Goal: Task Accomplishment & Management: Manage account settings

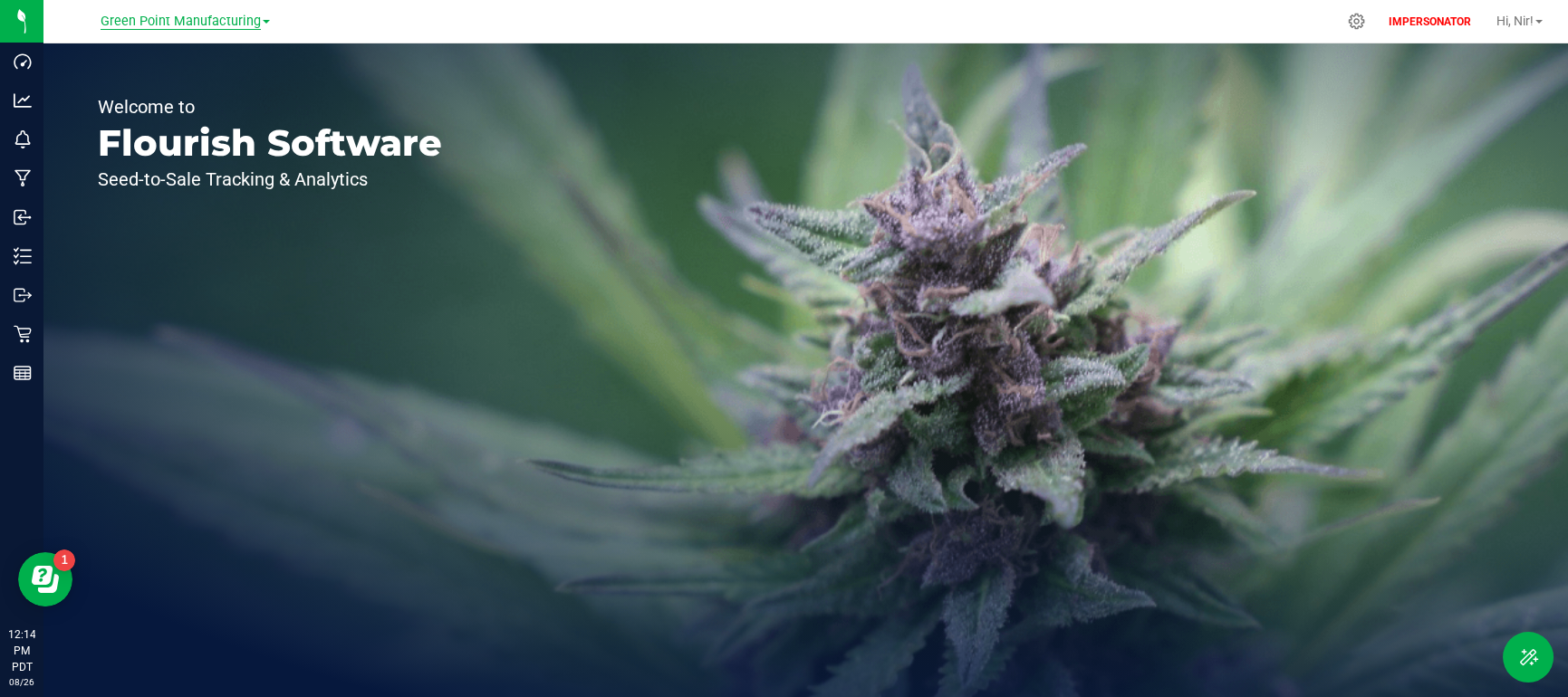
click at [190, 15] on span "Green Point Manufacturing" at bounding box center [180, 21] width 160 height 17
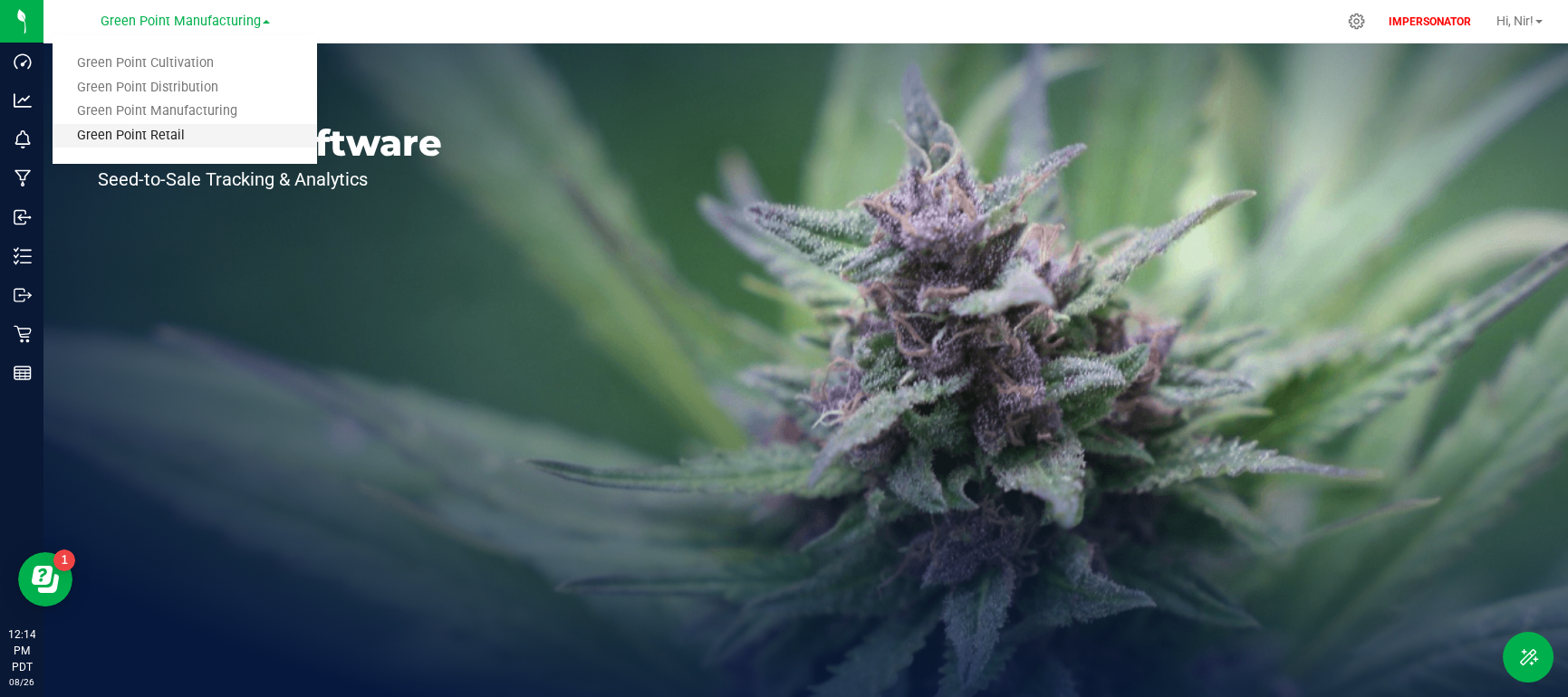
click at [212, 134] on link "Green Point Retail" at bounding box center [184, 136] width 264 height 24
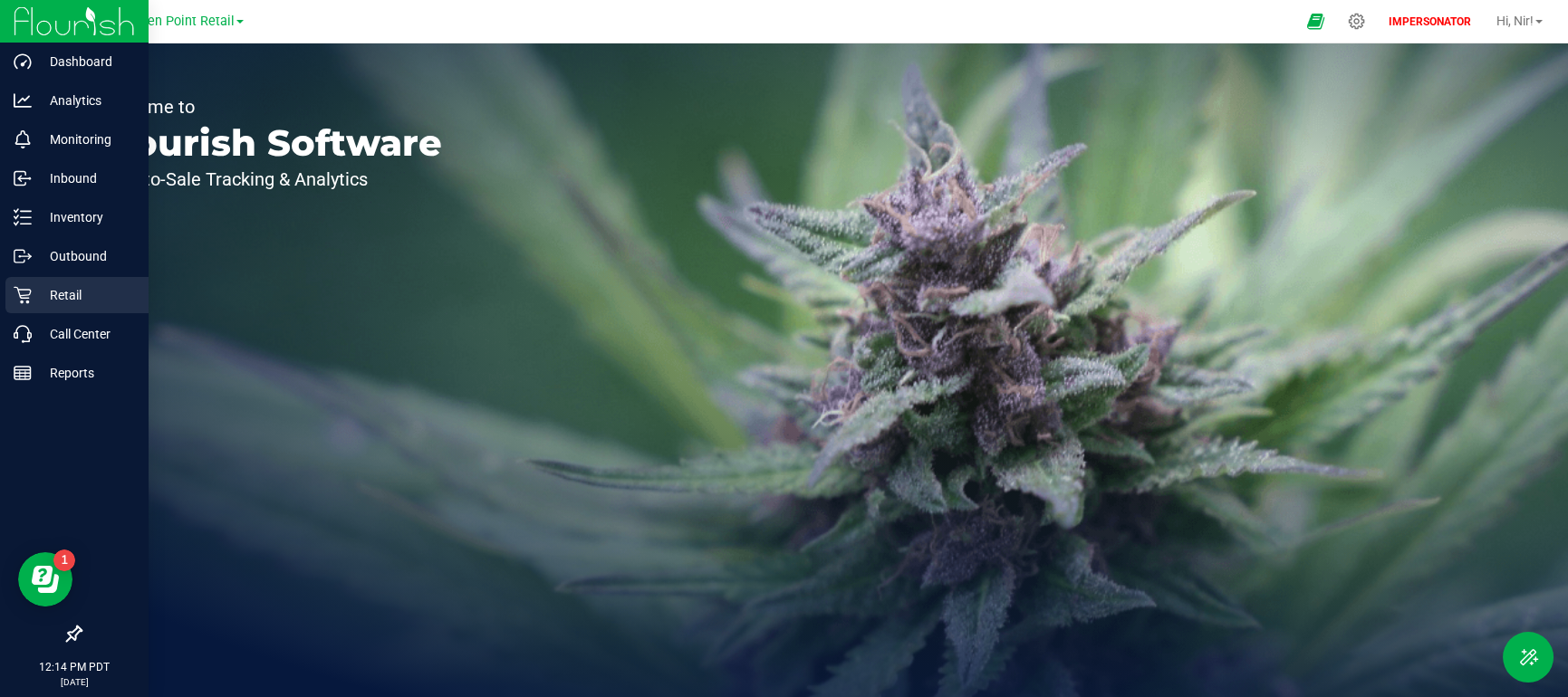
click at [91, 291] on p "Retail" at bounding box center [86, 295] width 108 height 21
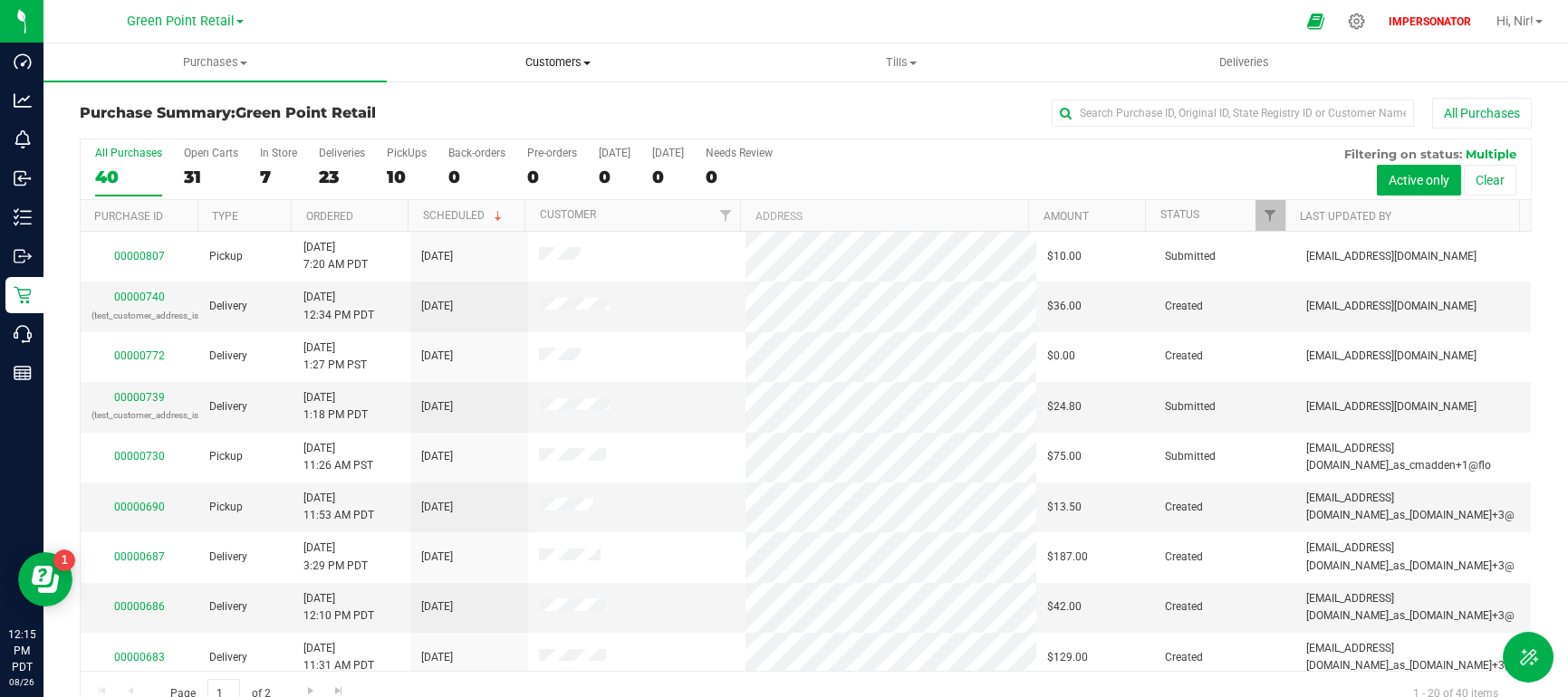
click at [544, 64] on span "Customers" at bounding box center [558, 62] width 341 height 17
click at [540, 99] on li "All customers" at bounding box center [559, 109] width 343 height 21
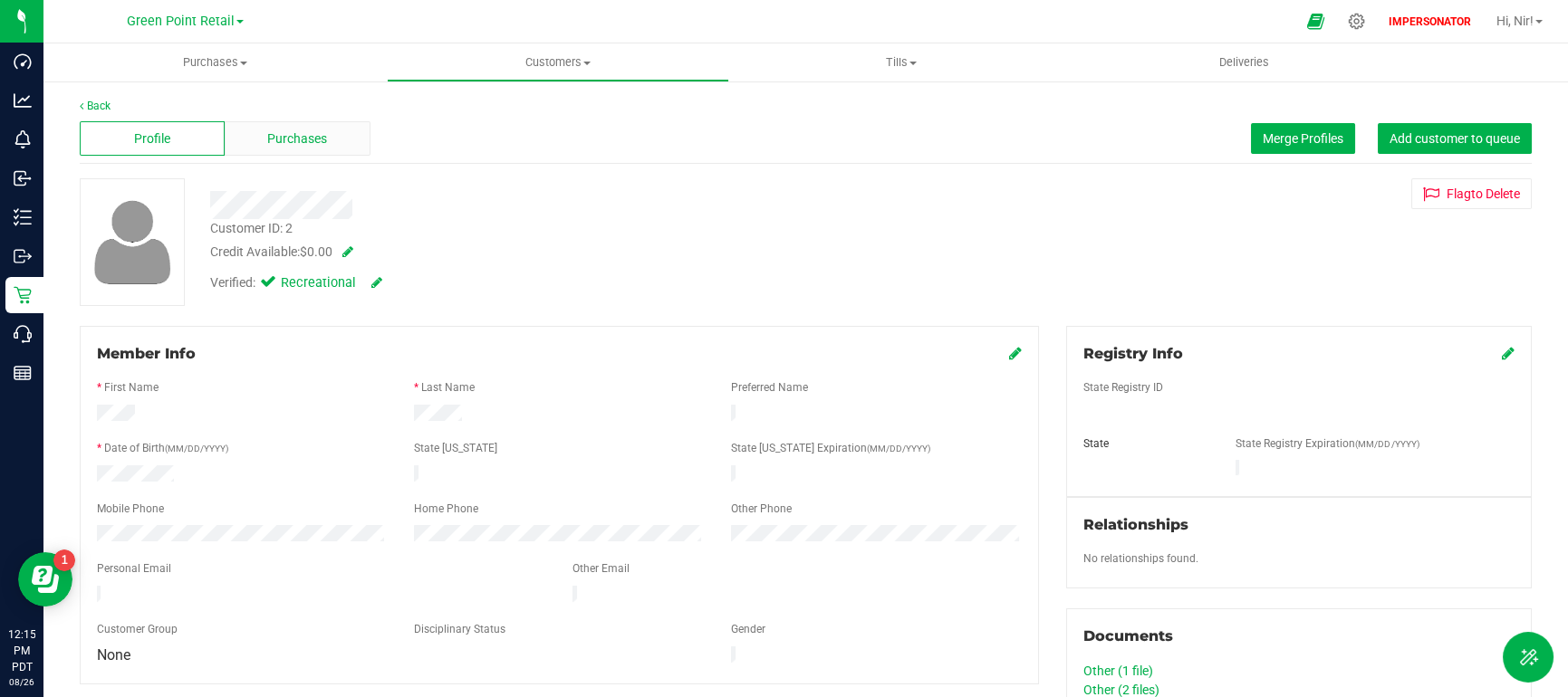
click at [327, 146] on div "Purchases" at bounding box center [296, 137] width 145 height 34
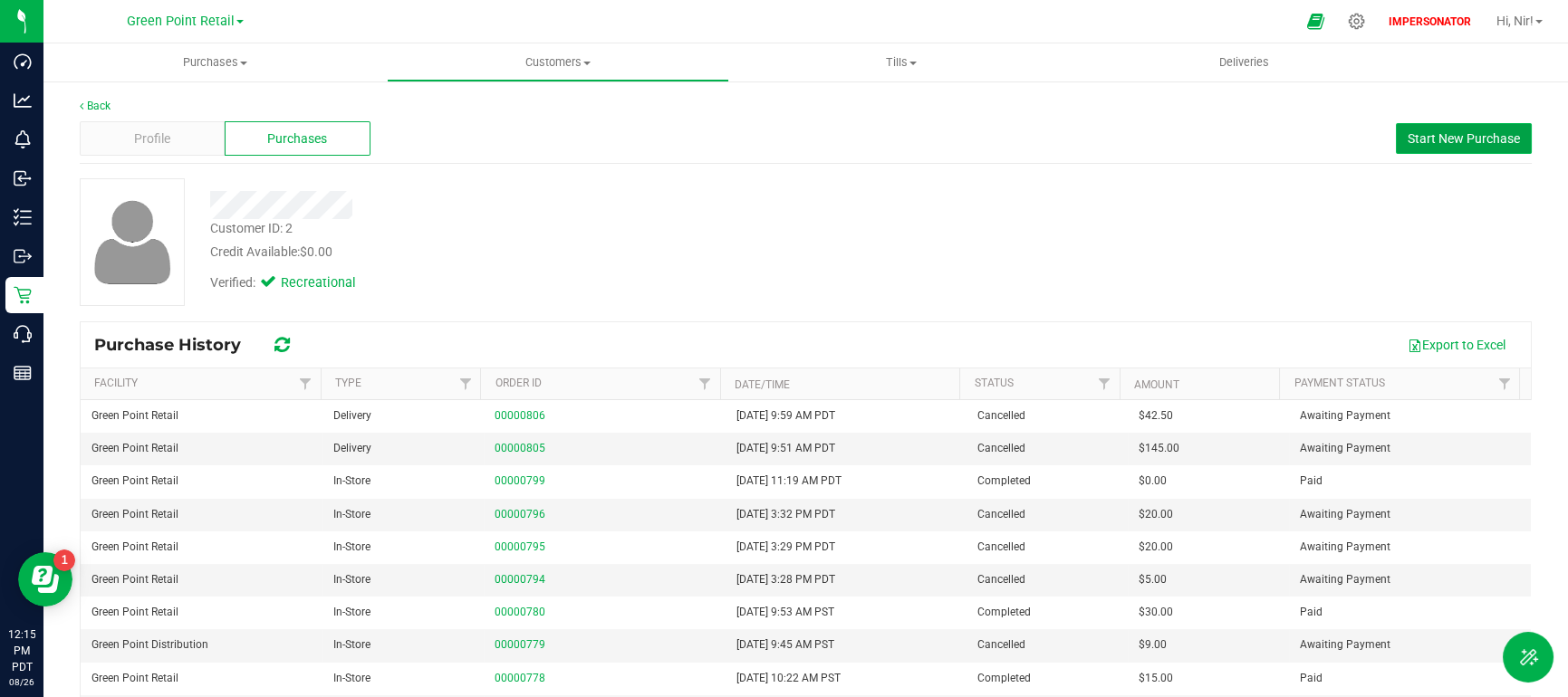
click at [1407, 144] on span "Start New Purchase" at bounding box center [1463, 138] width 112 height 15
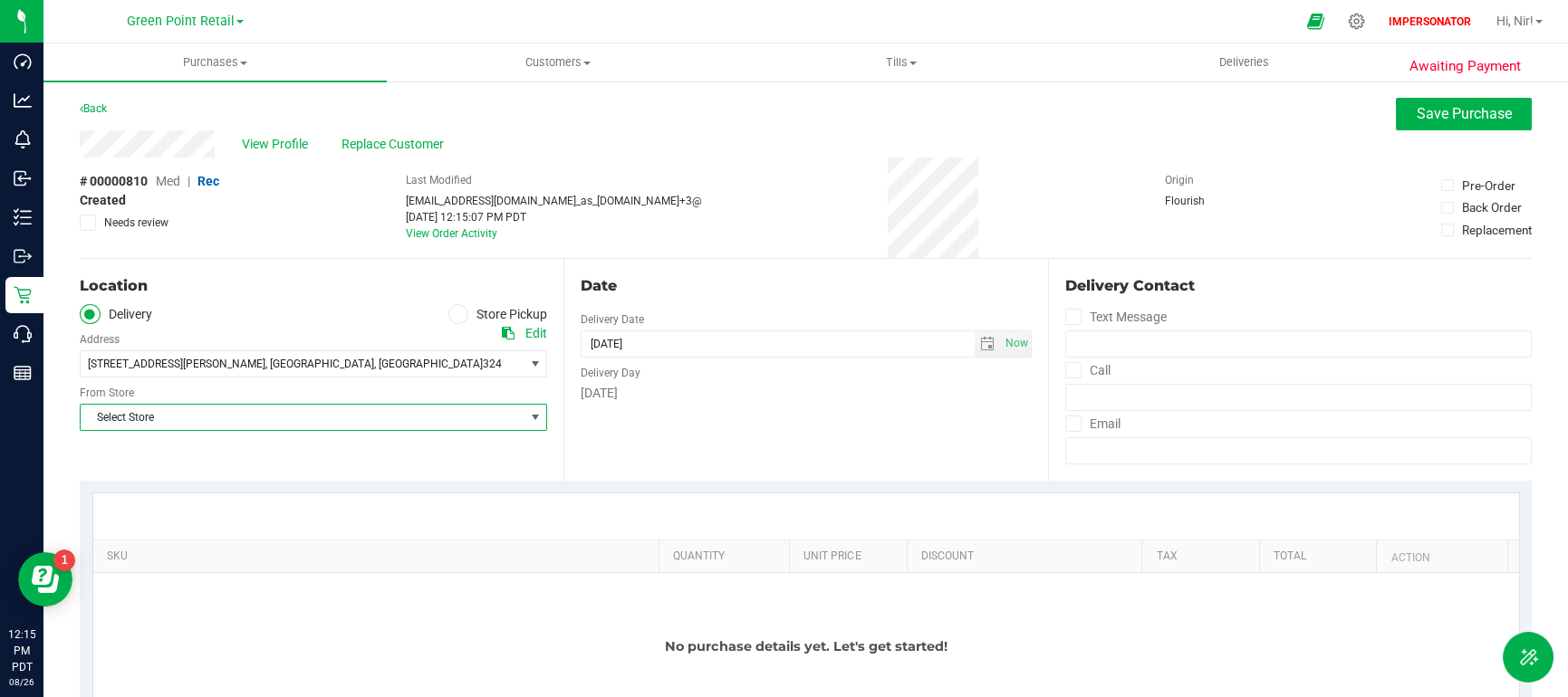
click at [524, 415] on span "select" at bounding box center [534, 417] width 22 height 25
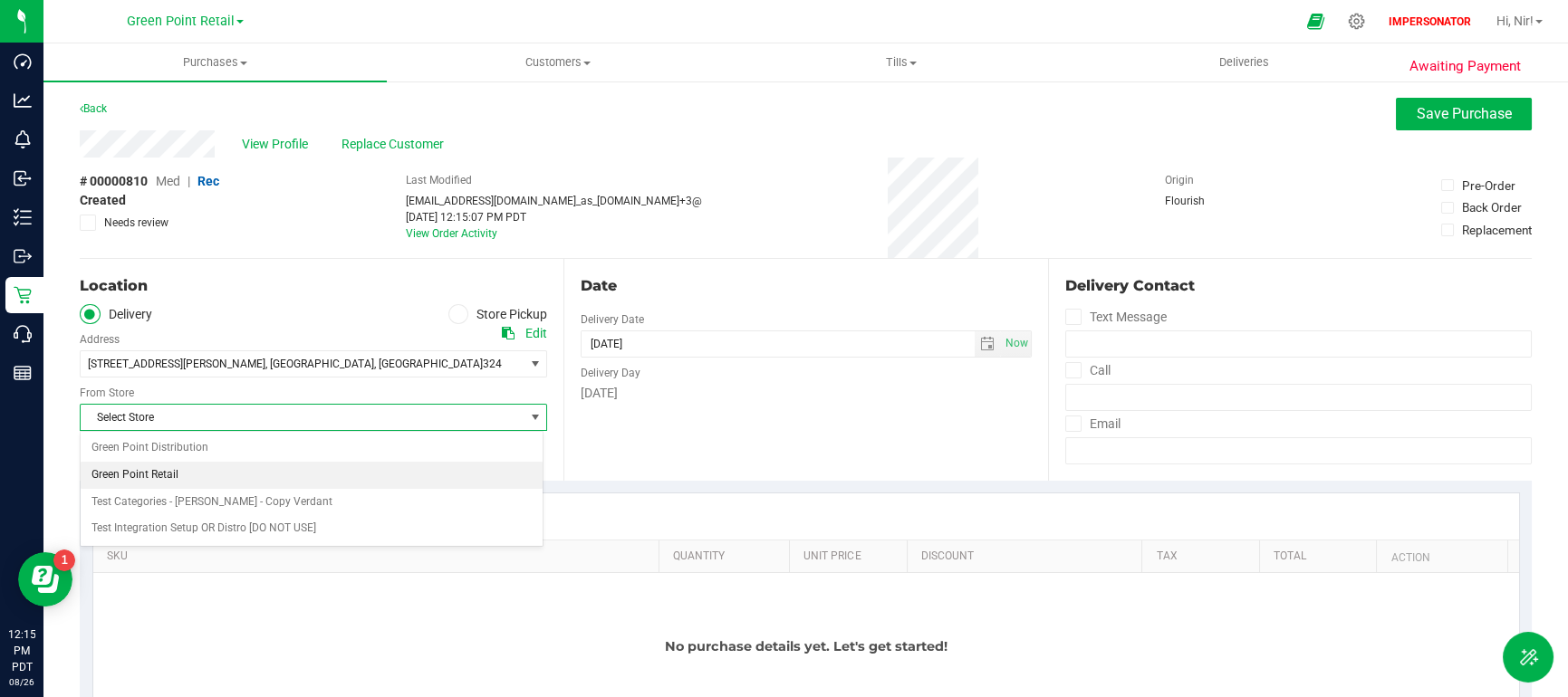
click at [296, 475] on li "Green Point Retail" at bounding box center [312, 476] width 462 height 27
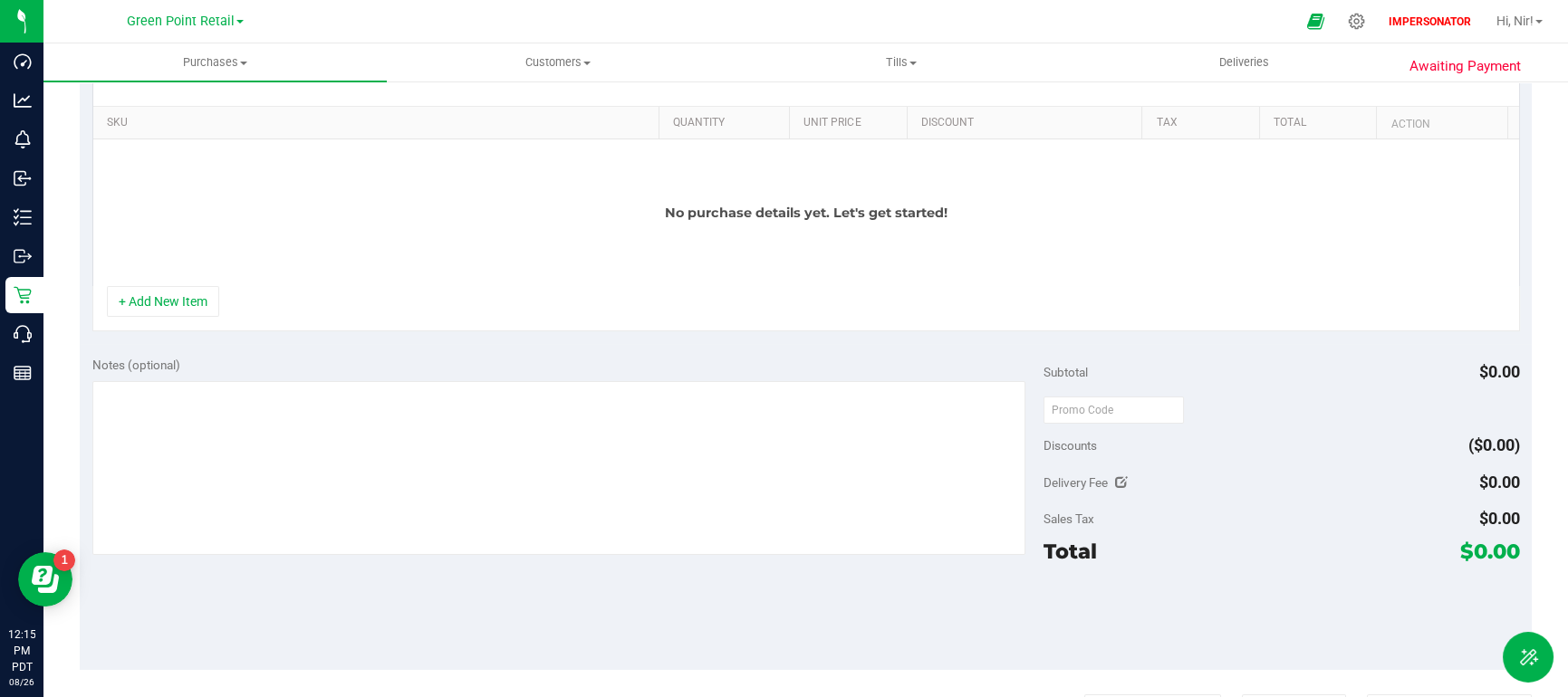
scroll to position [438, 0]
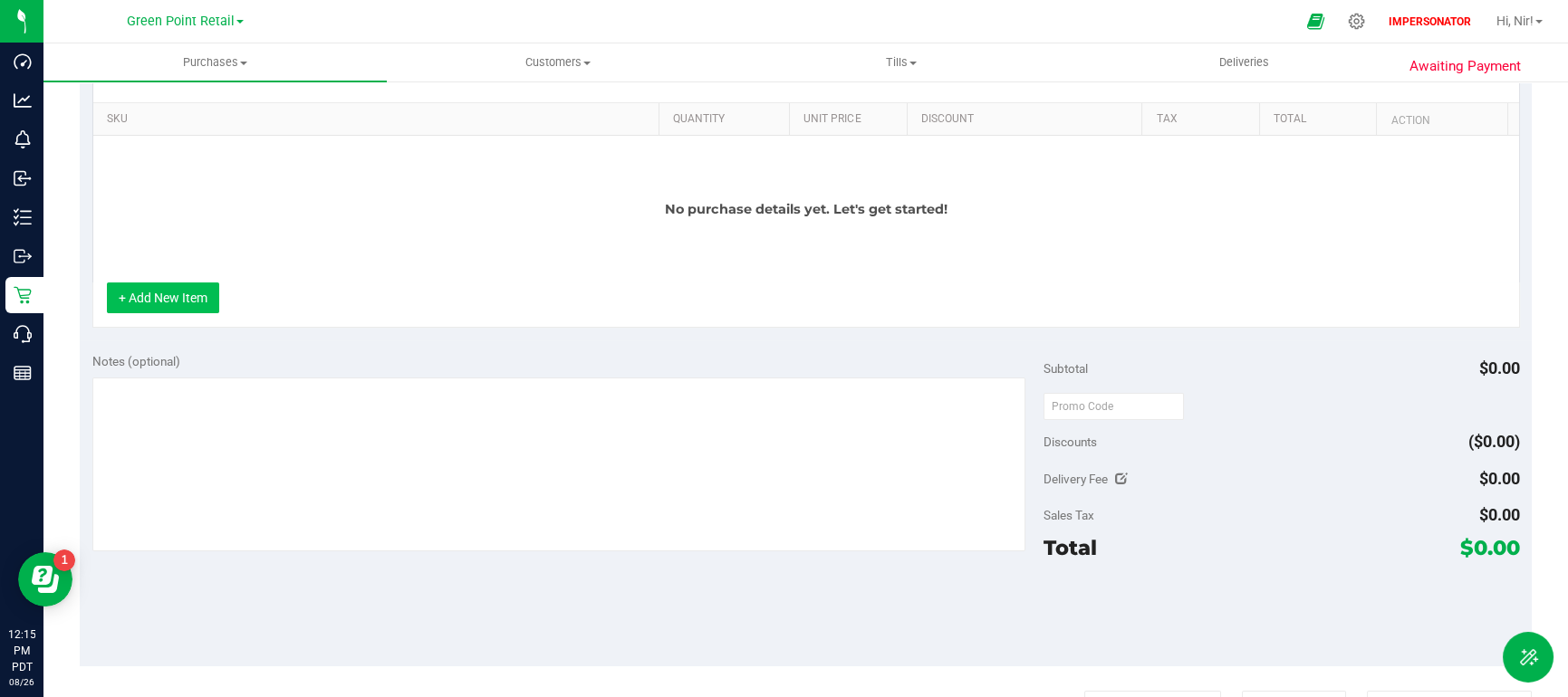
click at [184, 309] on button "+ Add New Item" at bounding box center [163, 298] width 112 height 31
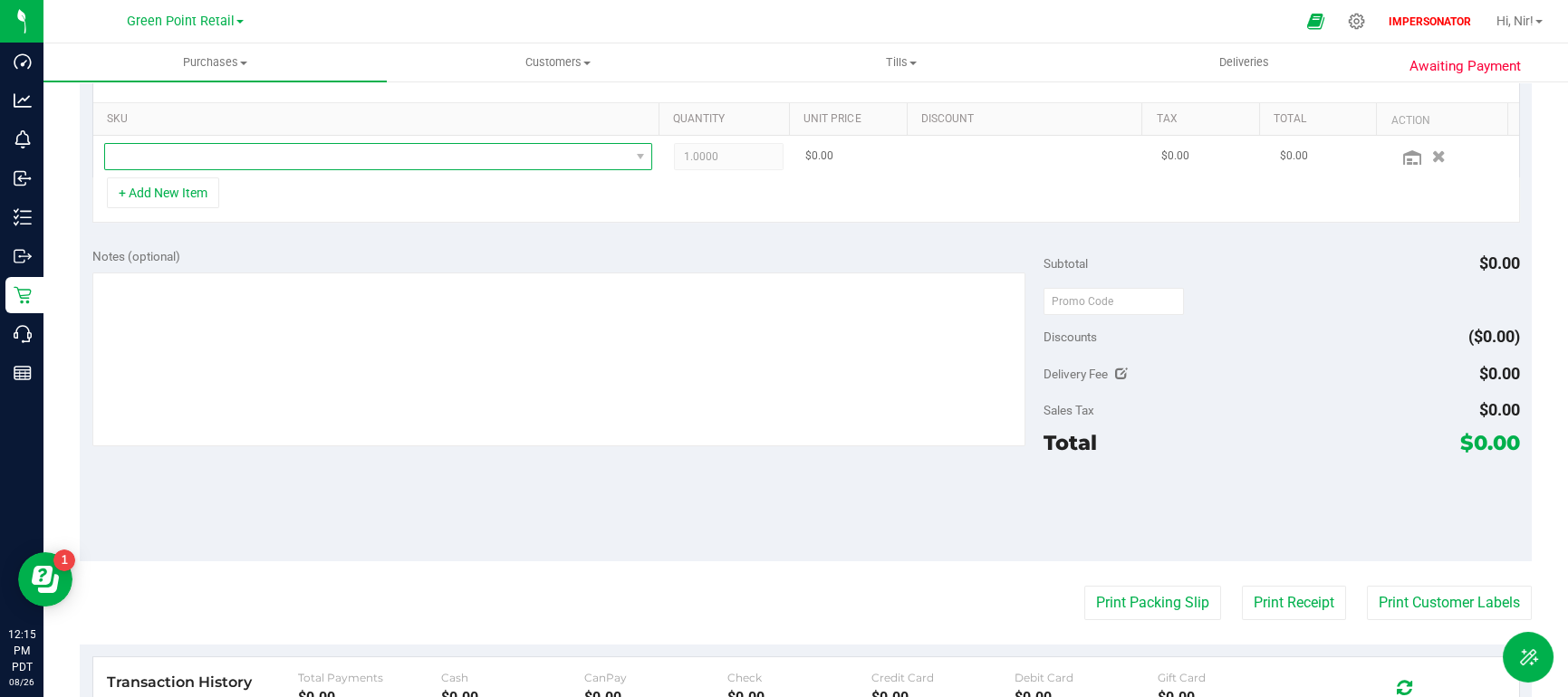
click at [439, 151] on span "NO DATA FOUND" at bounding box center [368, 157] width 525 height 25
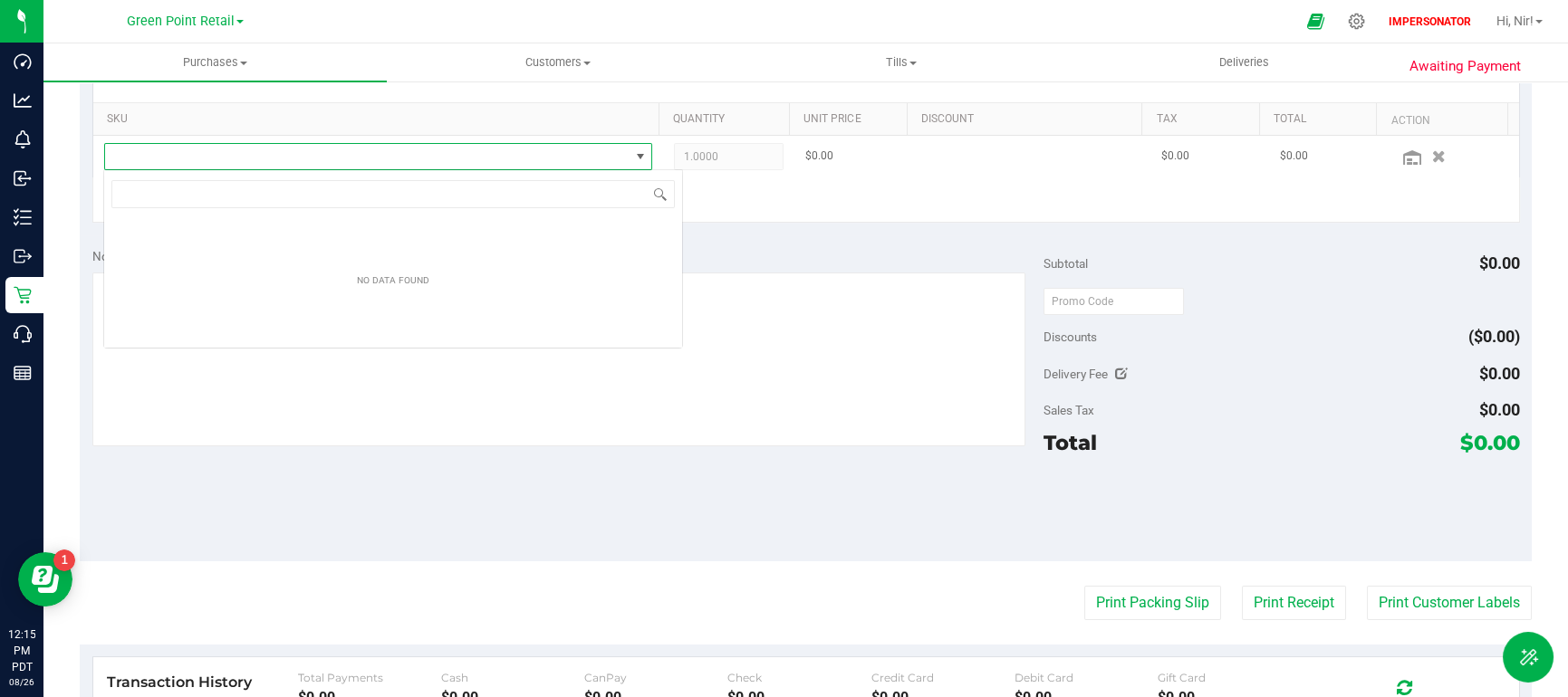
scroll to position [27, 539]
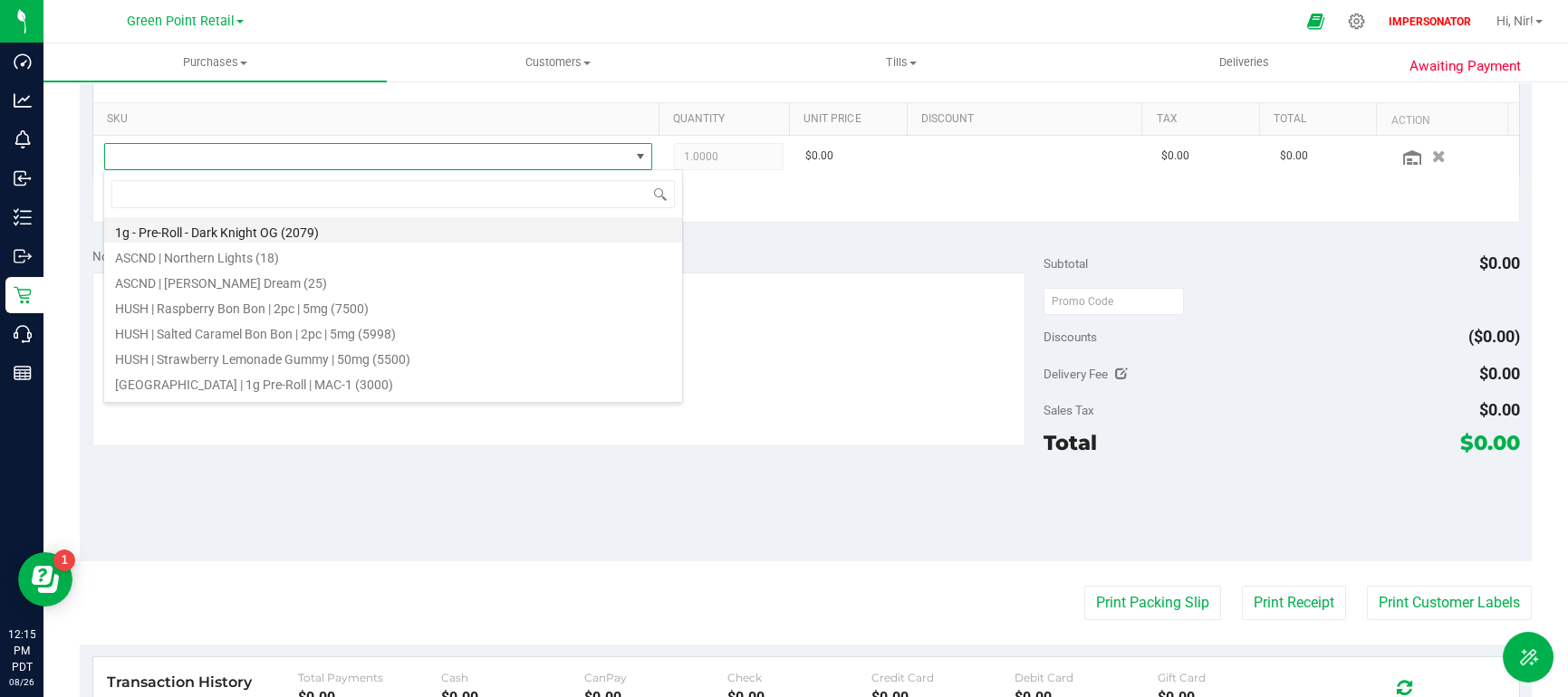
click at [356, 235] on li "1g - Pre-Roll - Dark Knight OG (2079)" at bounding box center [393, 230] width 578 height 25
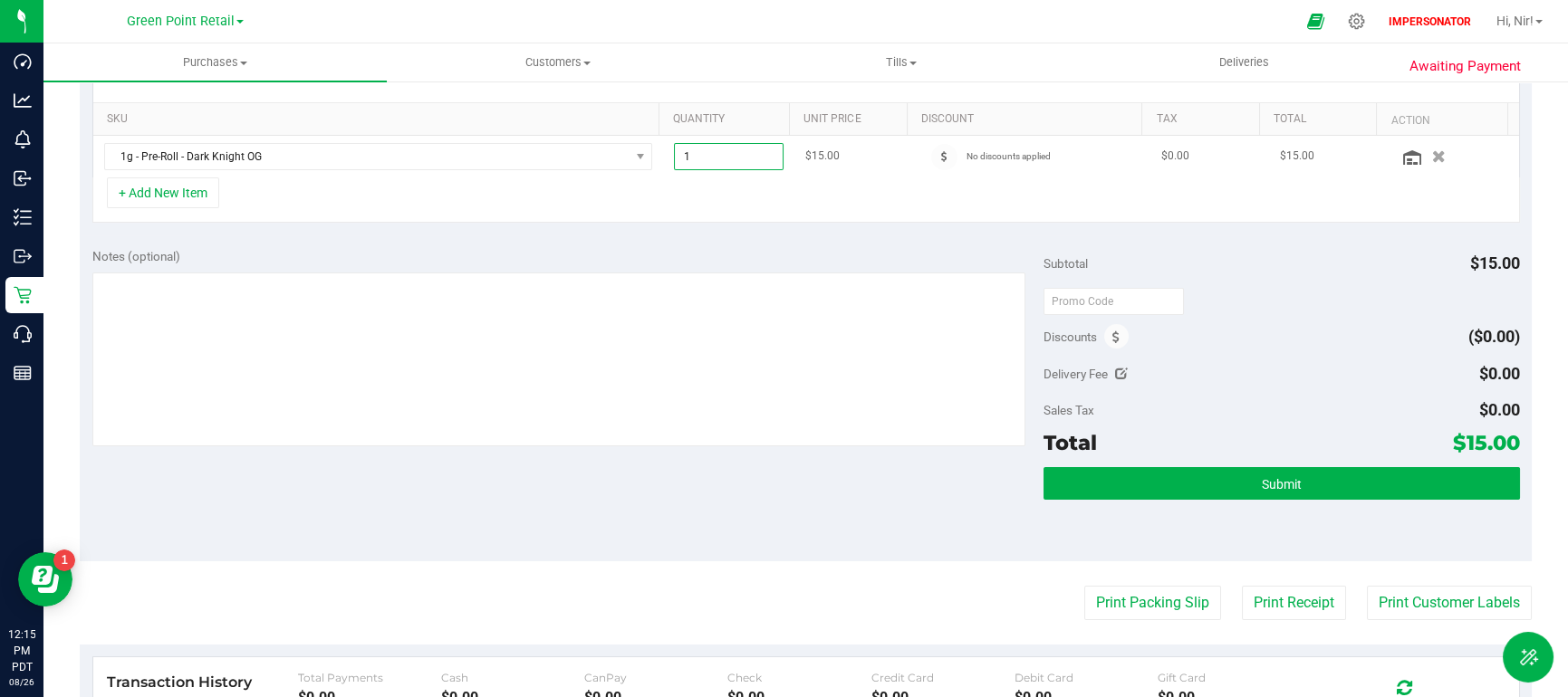
click at [718, 164] on span "1.00 1" at bounding box center [728, 157] width 109 height 27
drag, startPoint x: 715, startPoint y: 160, endPoint x: 674, endPoint y: 153, distance: 41.6
click at [675, 153] on input "1" at bounding box center [728, 157] width 108 height 25
type input "5"
type input "5.00"
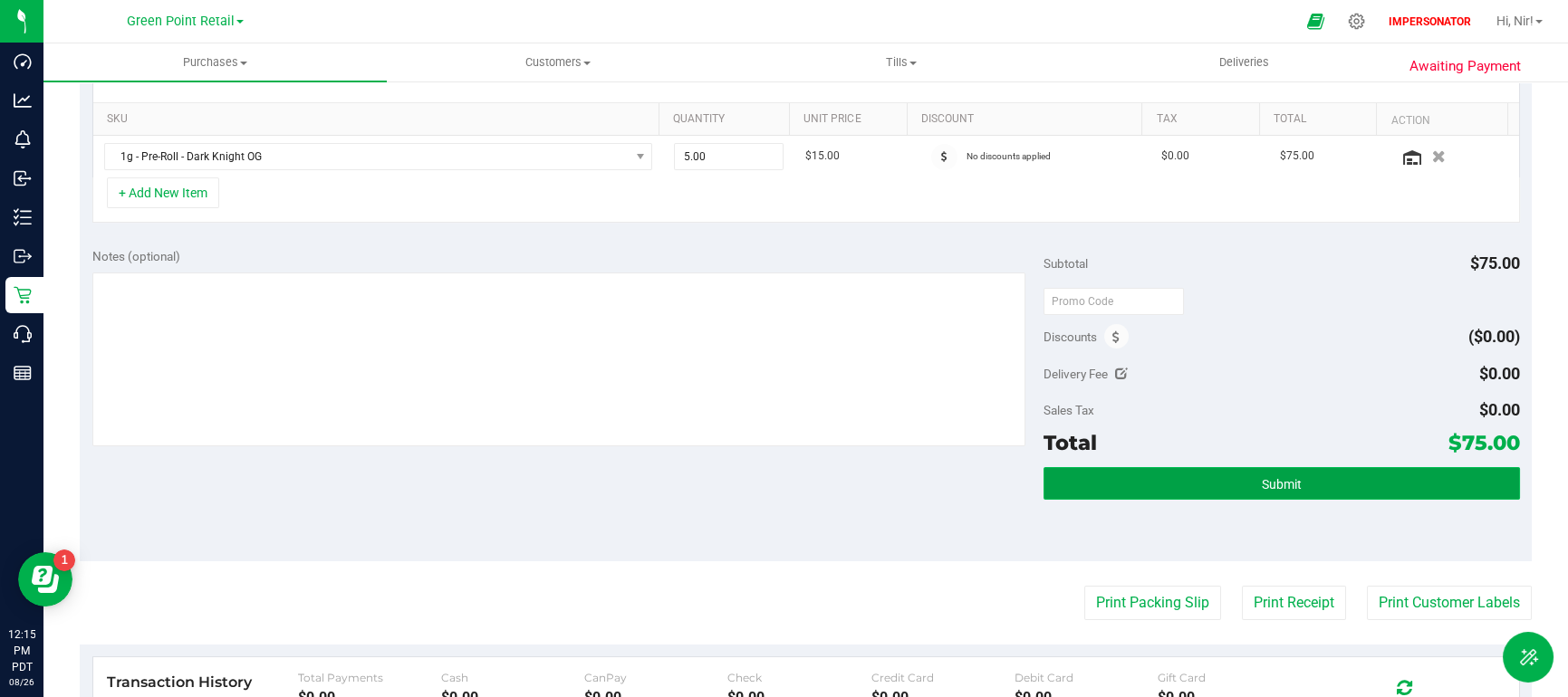
click at [1233, 486] on button "Submit" at bounding box center [1281, 483] width 476 height 32
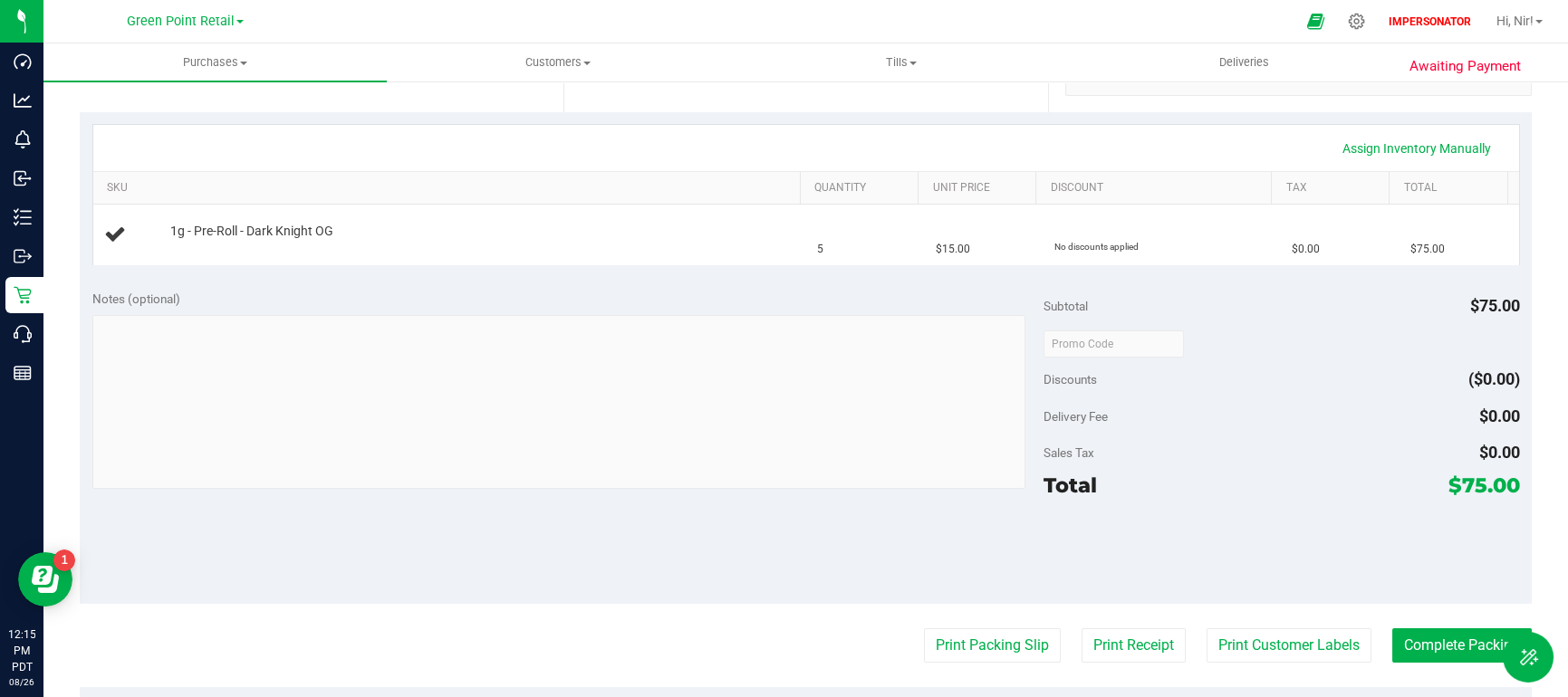
scroll to position [402, 0]
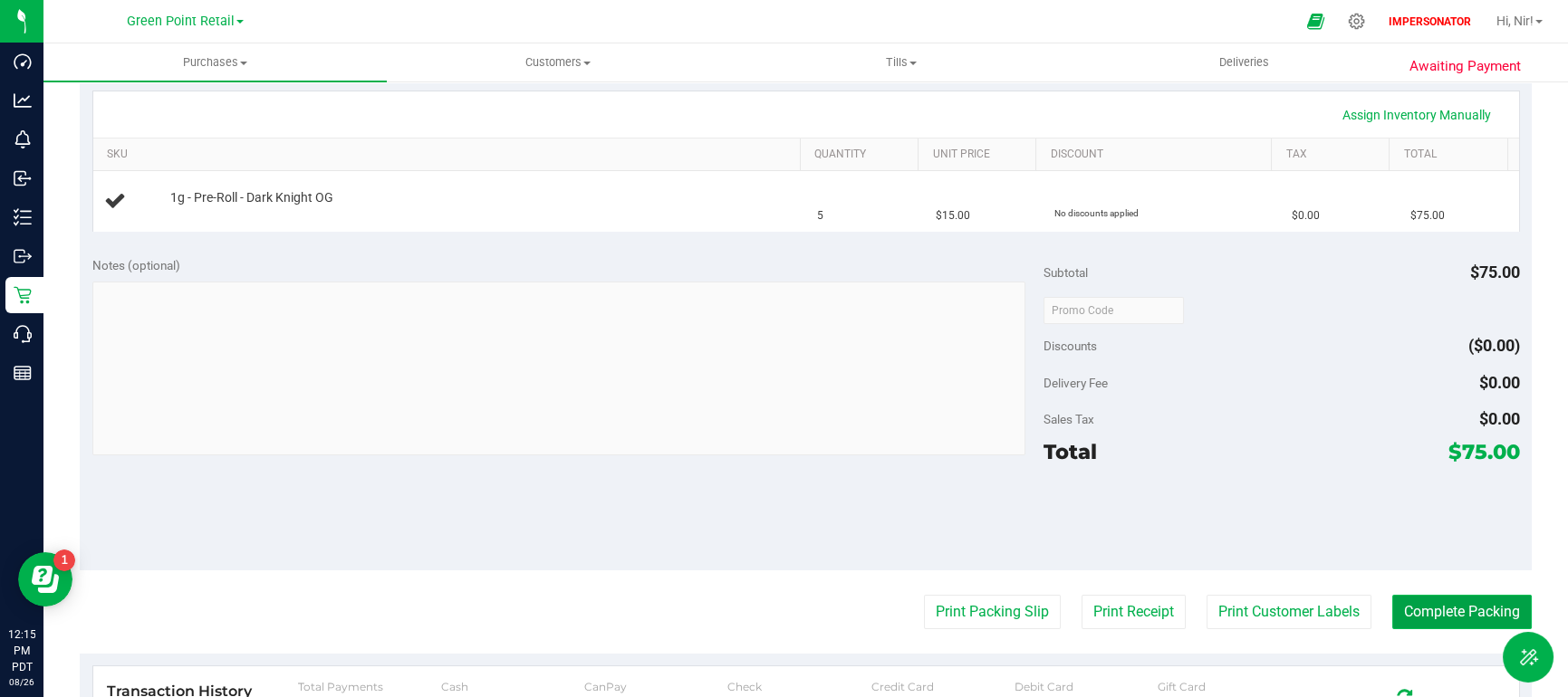
click at [1447, 603] on button "Complete Packing" at bounding box center [1461, 611] width 139 height 34
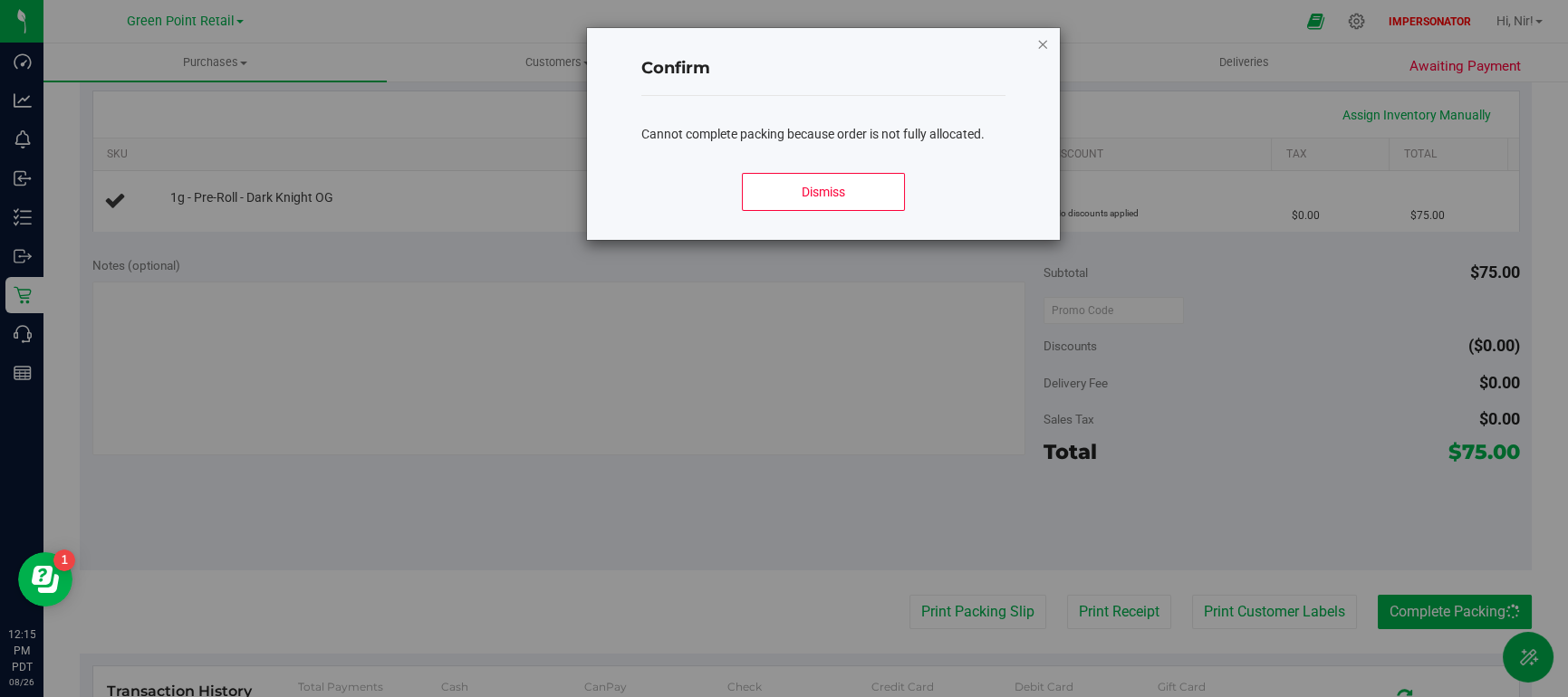
click at [1038, 45] on icon "Close modal" at bounding box center [1041, 43] width 13 height 21
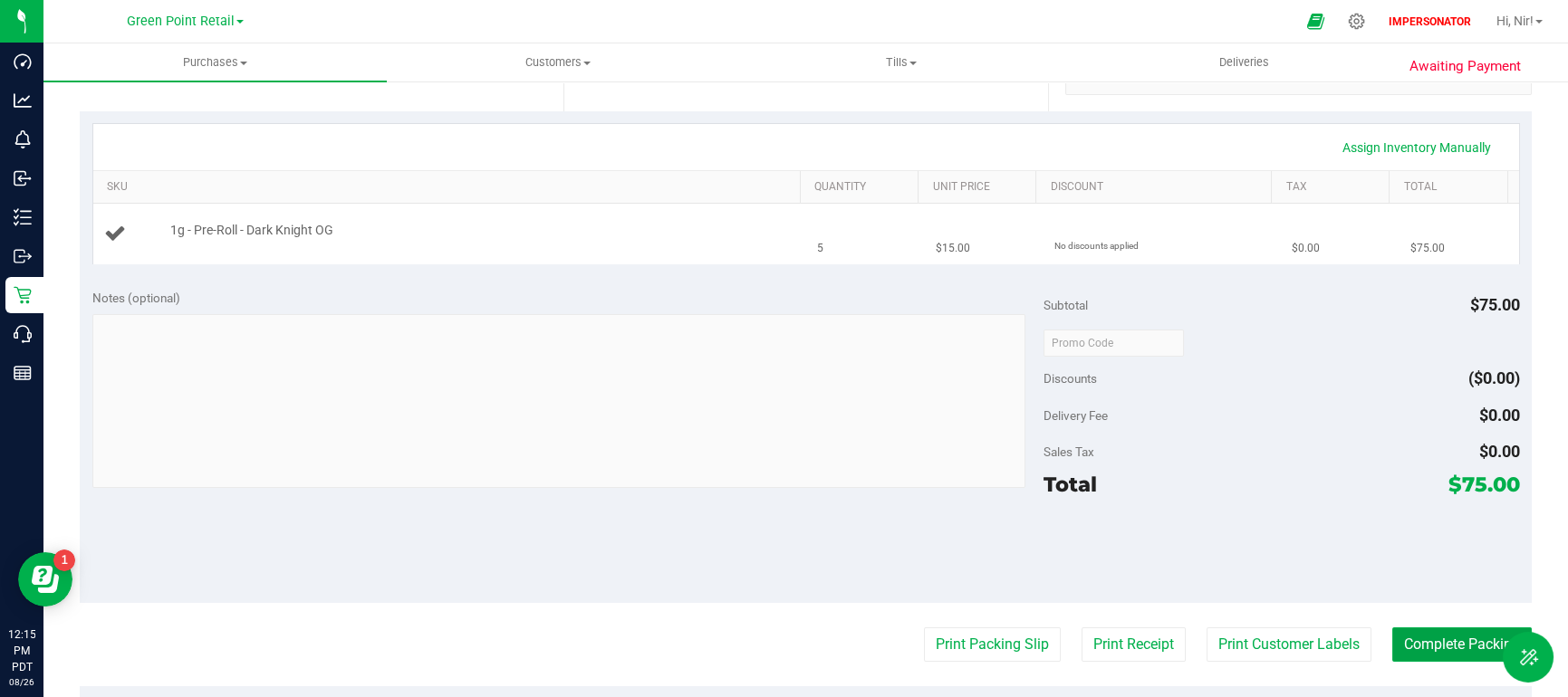
scroll to position [368, 0]
click at [1352, 151] on link "Assign Inventory Manually" at bounding box center [1416, 149] width 172 height 31
click at [218, 239] on link "Add Package" at bounding box center [203, 243] width 65 height 13
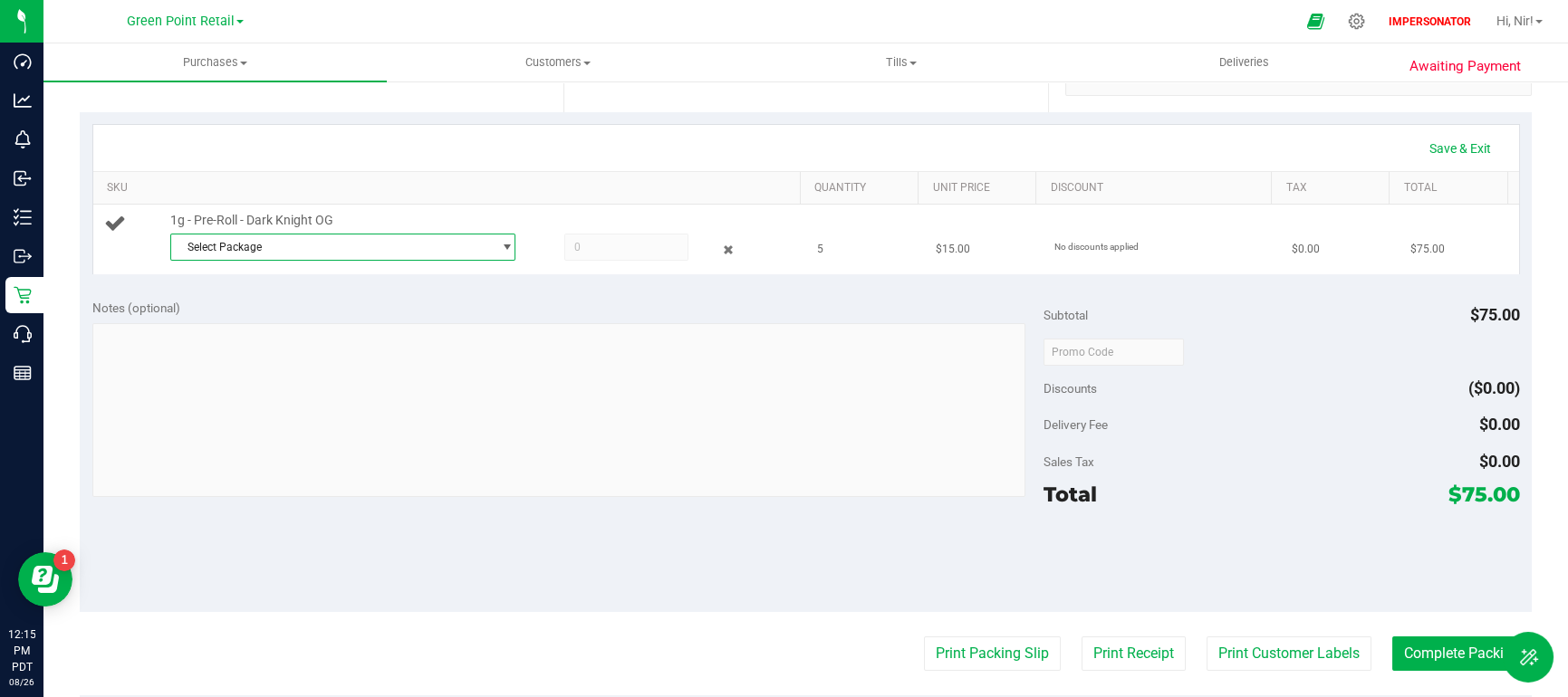
click at [428, 250] on span "Select Package" at bounding box center [332, 248] width 321 height 25
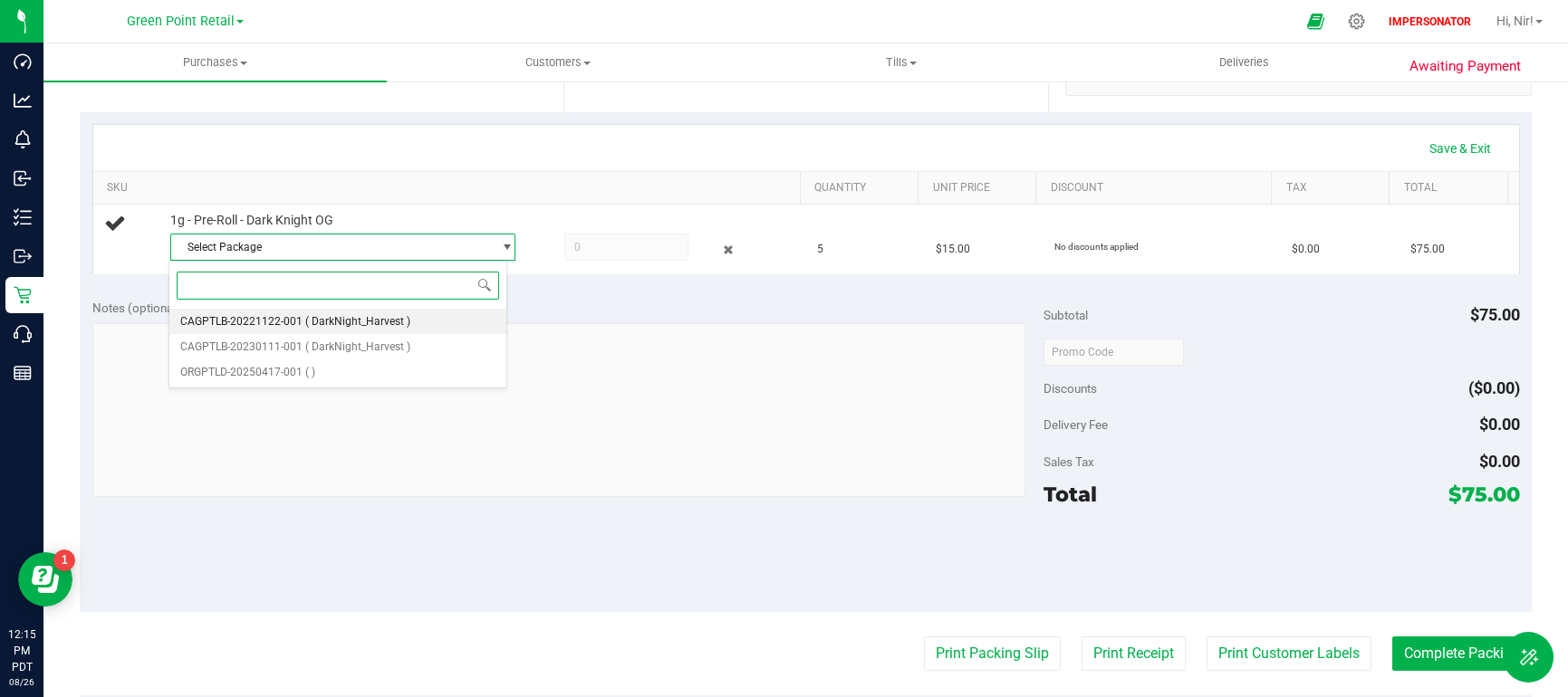
click at [394, 325] on span "( DarkNight_Harvest )" at bounding box center [358, 321] width 105 height 13
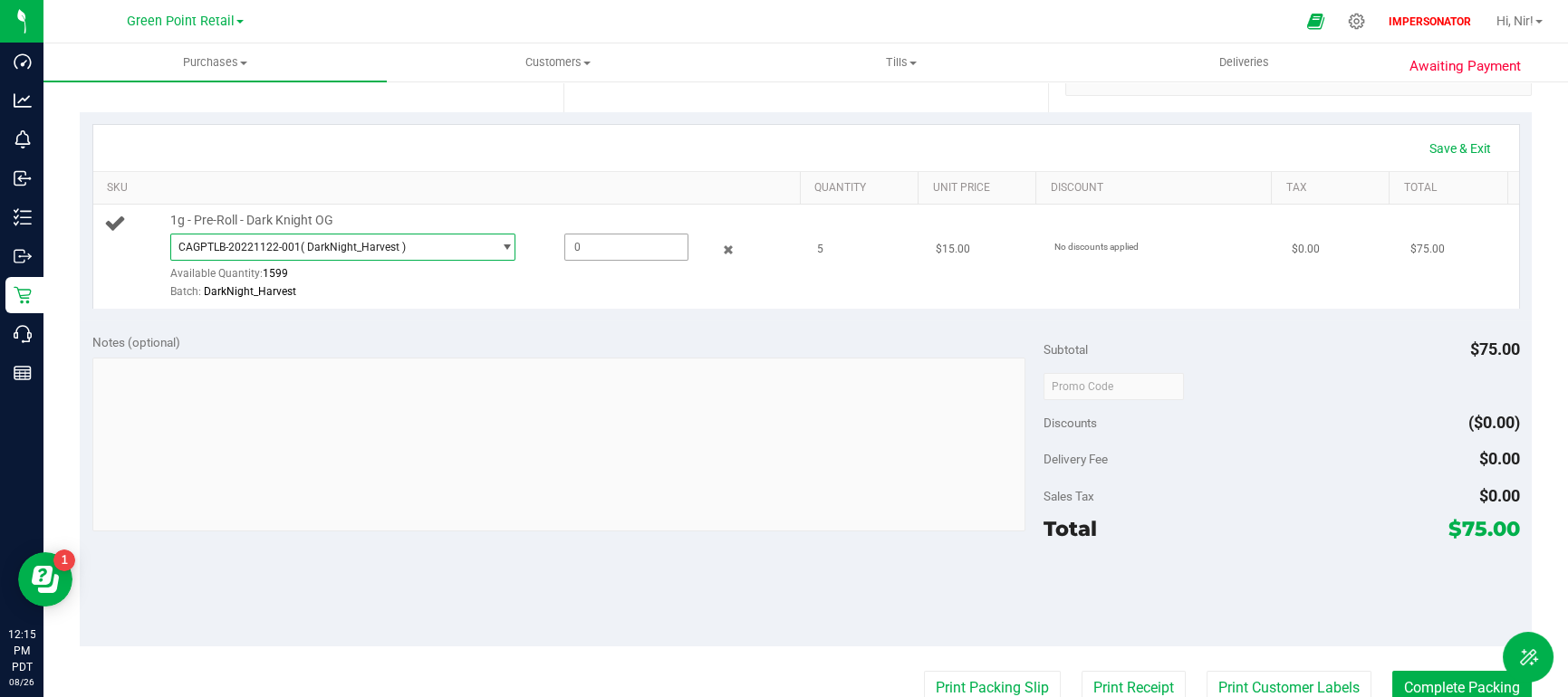
click at [634, 259] on span at bounding box center [626, 248] width 124 height 27
click at [626, 251] on span at bounding box center [626, 248] width 124 height 27
type input "5"
type input "5.0000"
click at [654, 344] on div "Notes (optional)" at bounding box center [568, 342] width 952 height 19
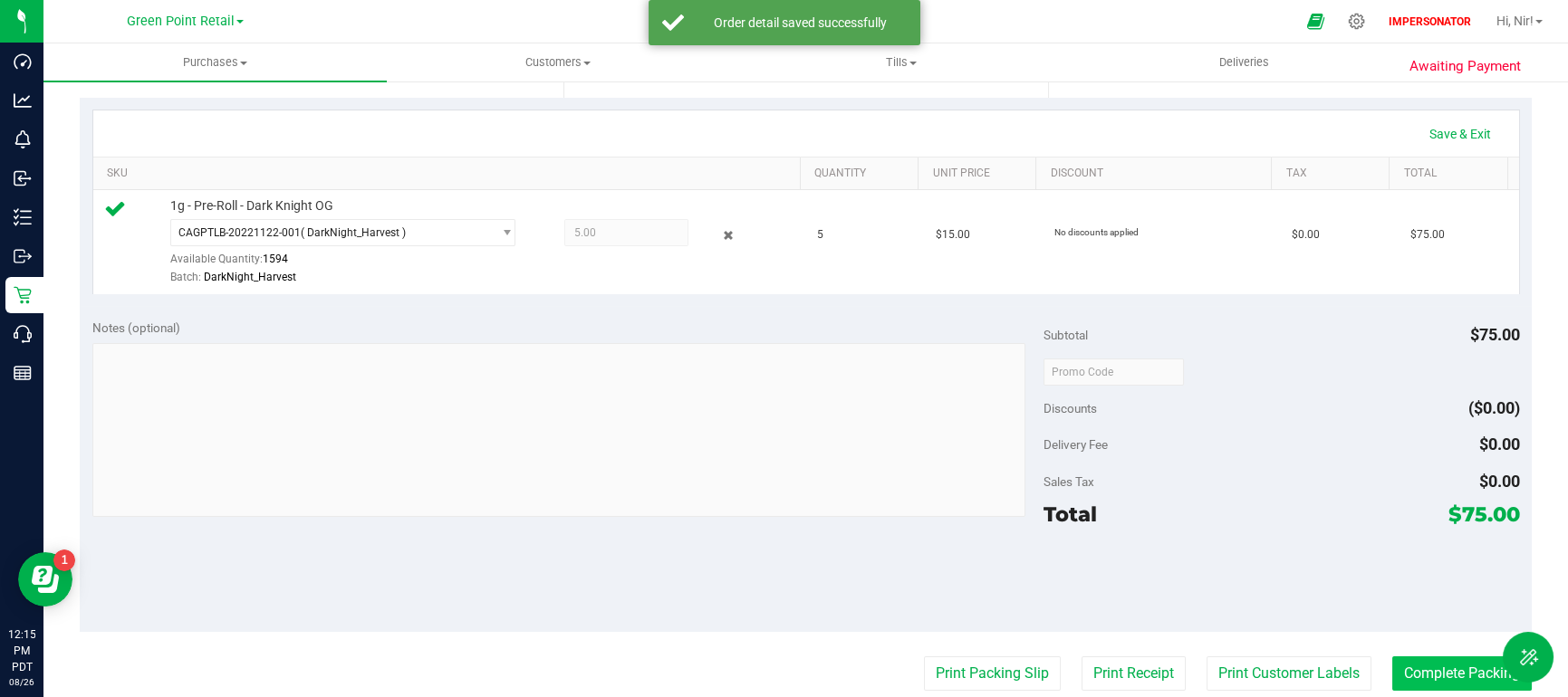
scroll to position [402, 0]
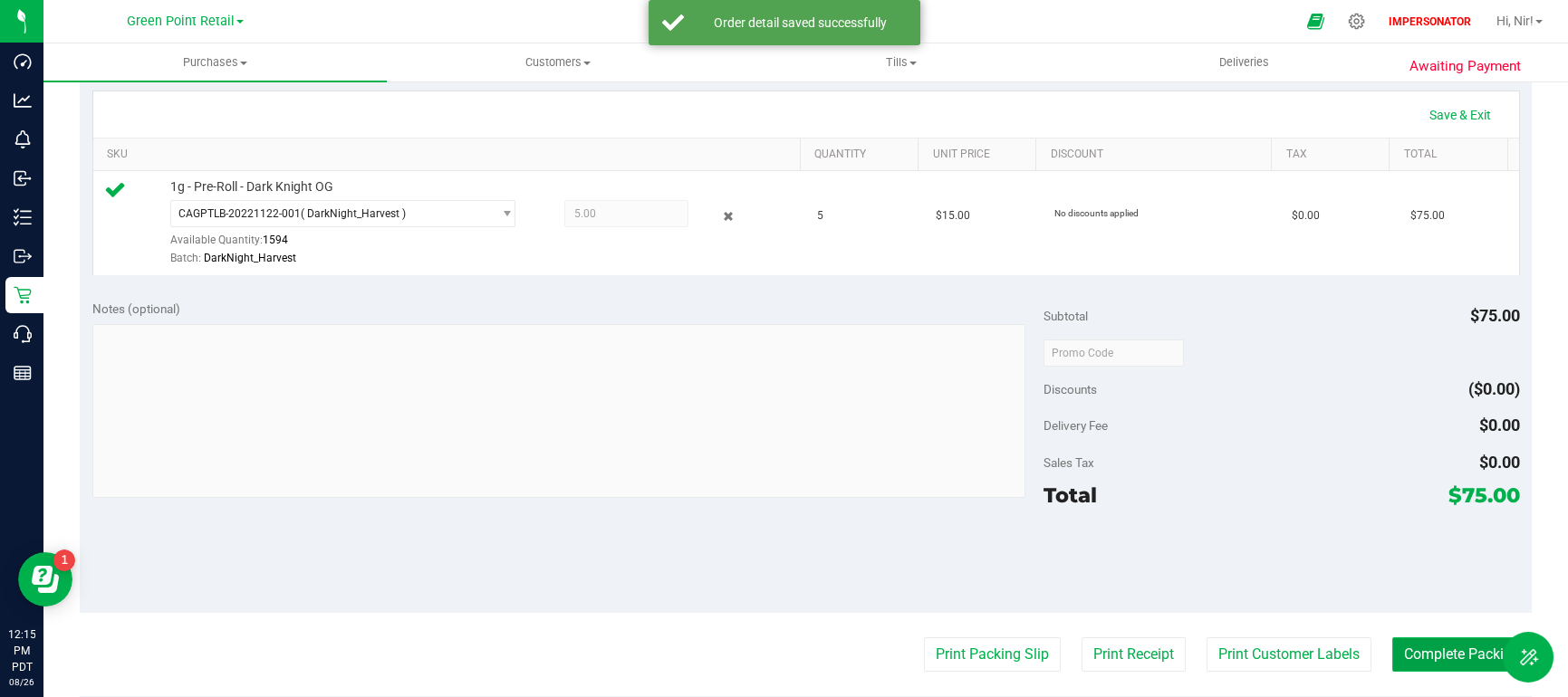
click at [1416, 658] on button "Complete Packing" at bounding box center [1461, 654] width 139 height 34
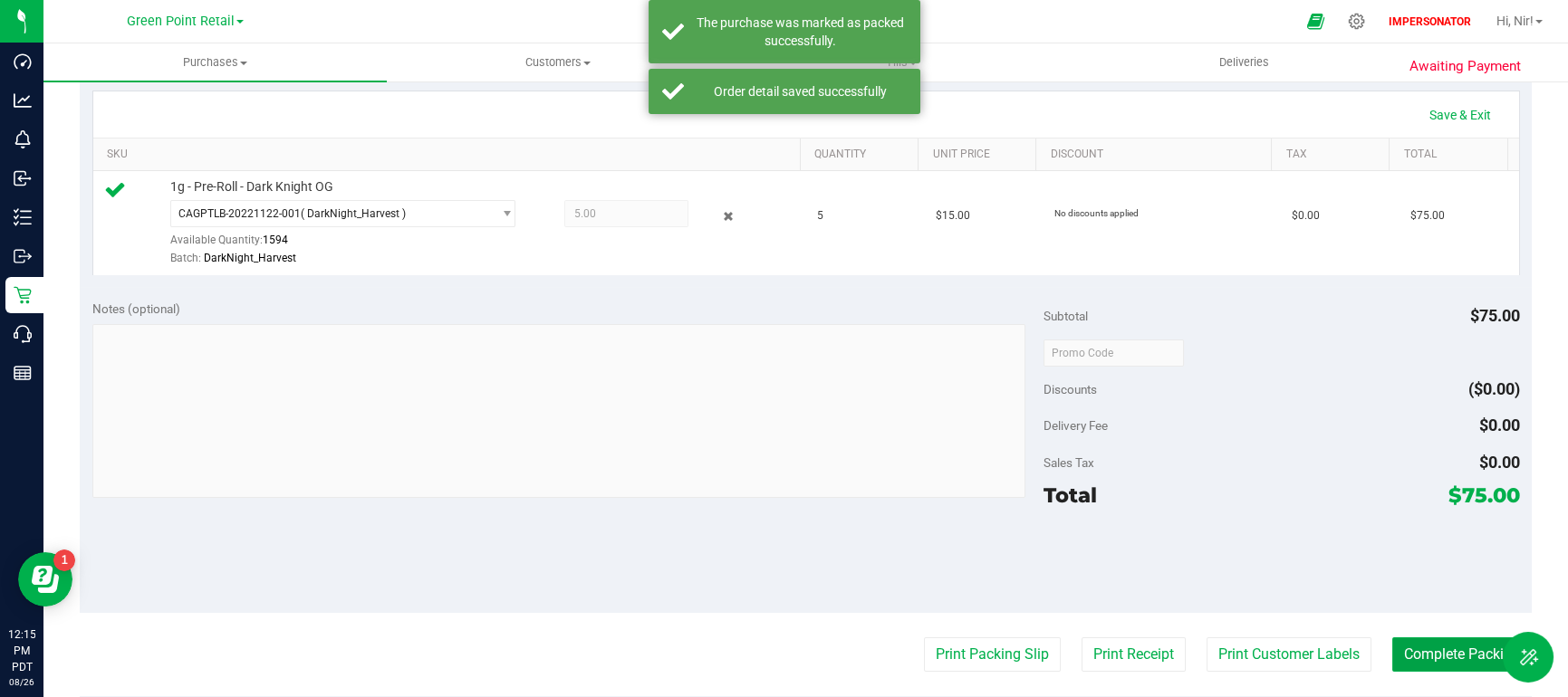
scroll to position [0, 0]
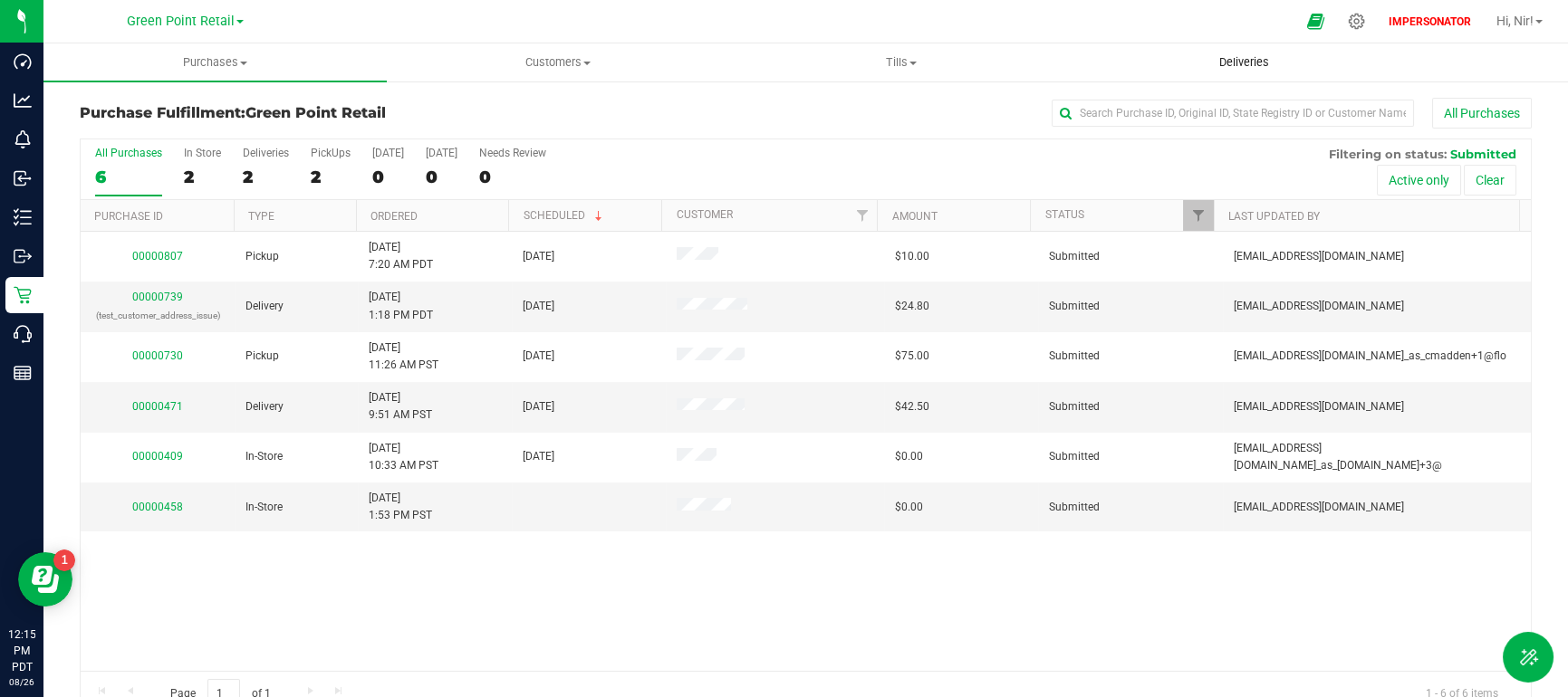
click at [1239, 63] on span "Deliveries" at bounding box center [1243, 62] width 98 height 17
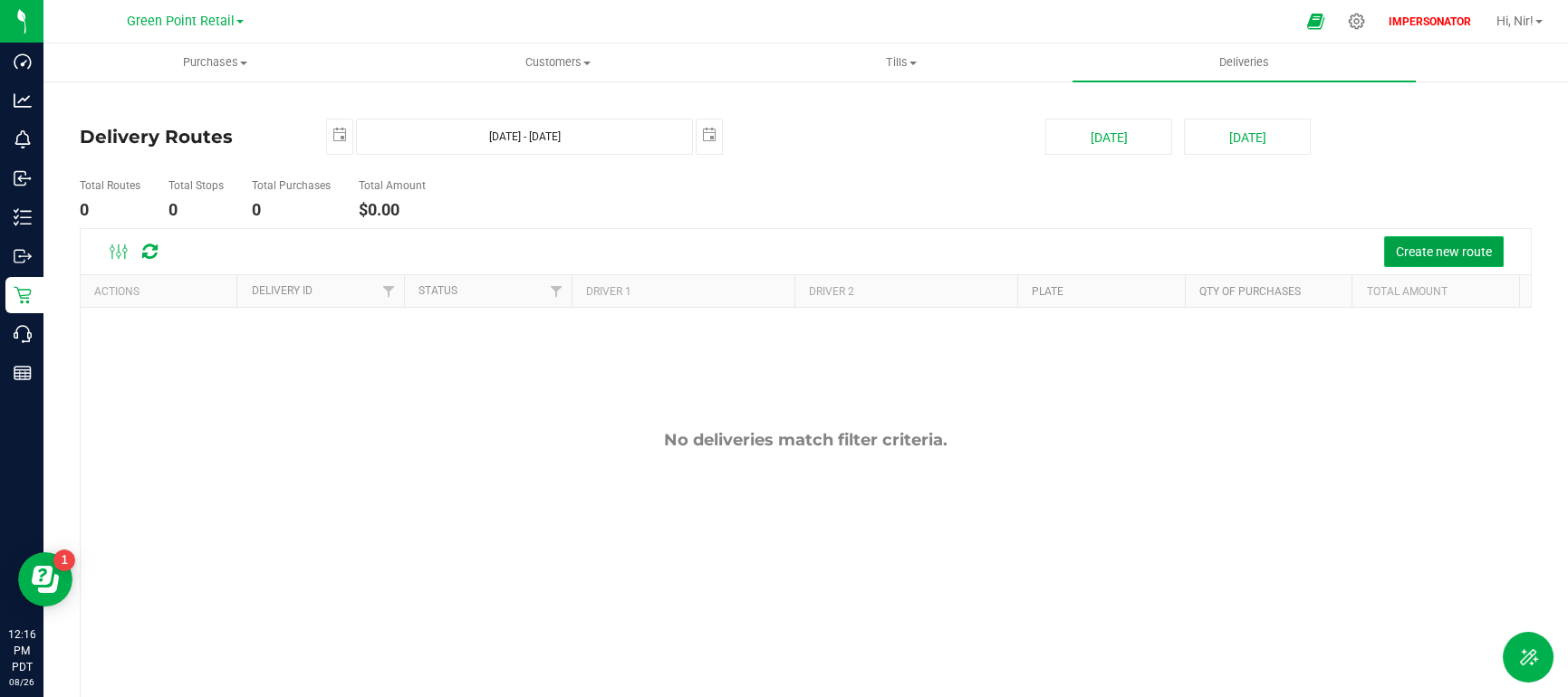
click at [1411, 248] on span "Create new route" at bounding box center [1443, 252] width 96 height 15
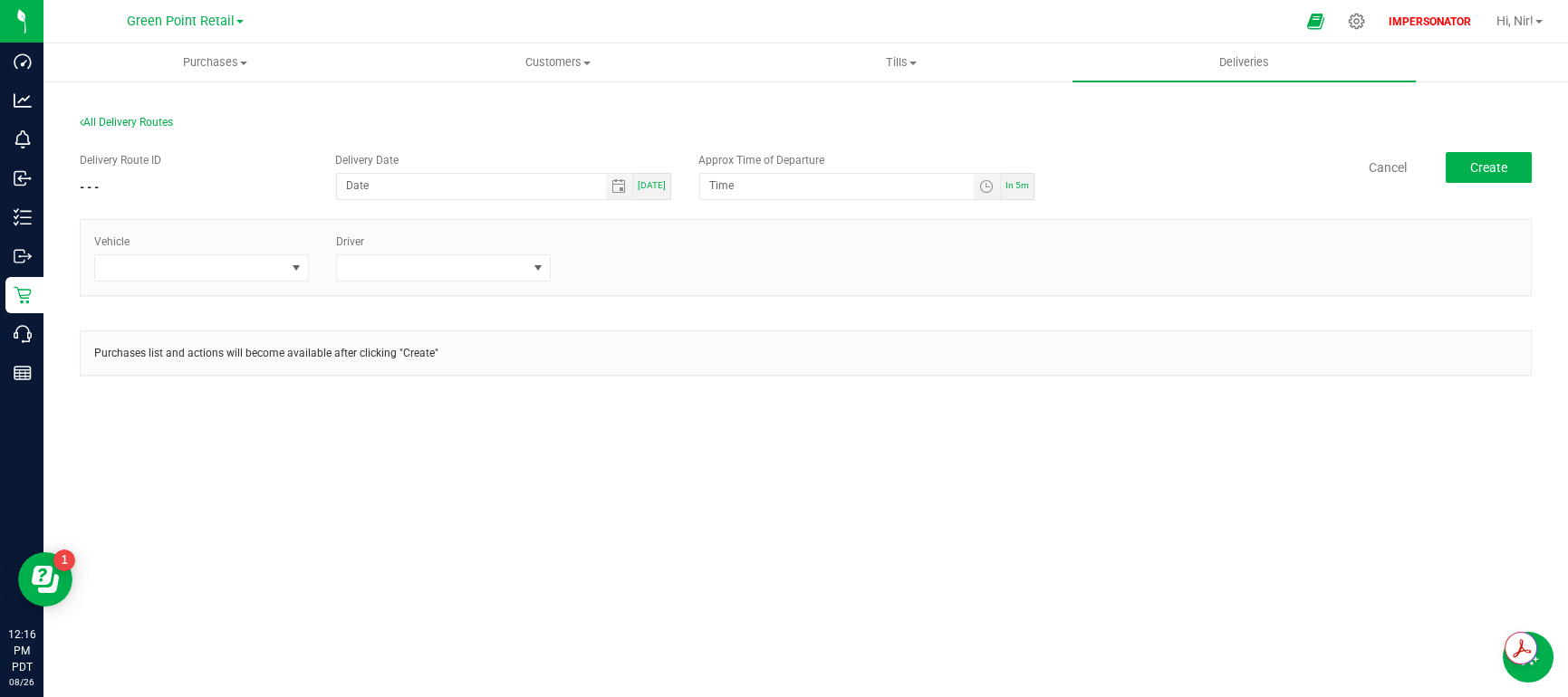
click at [652, 177] on div "[DATE]" at bounding box center [651, 186] width 38 height 27
type input "[DATE]"
type input "12:21 PM"
click at [300, 269] on span at bounding box center [295, 267] width 15 height 15
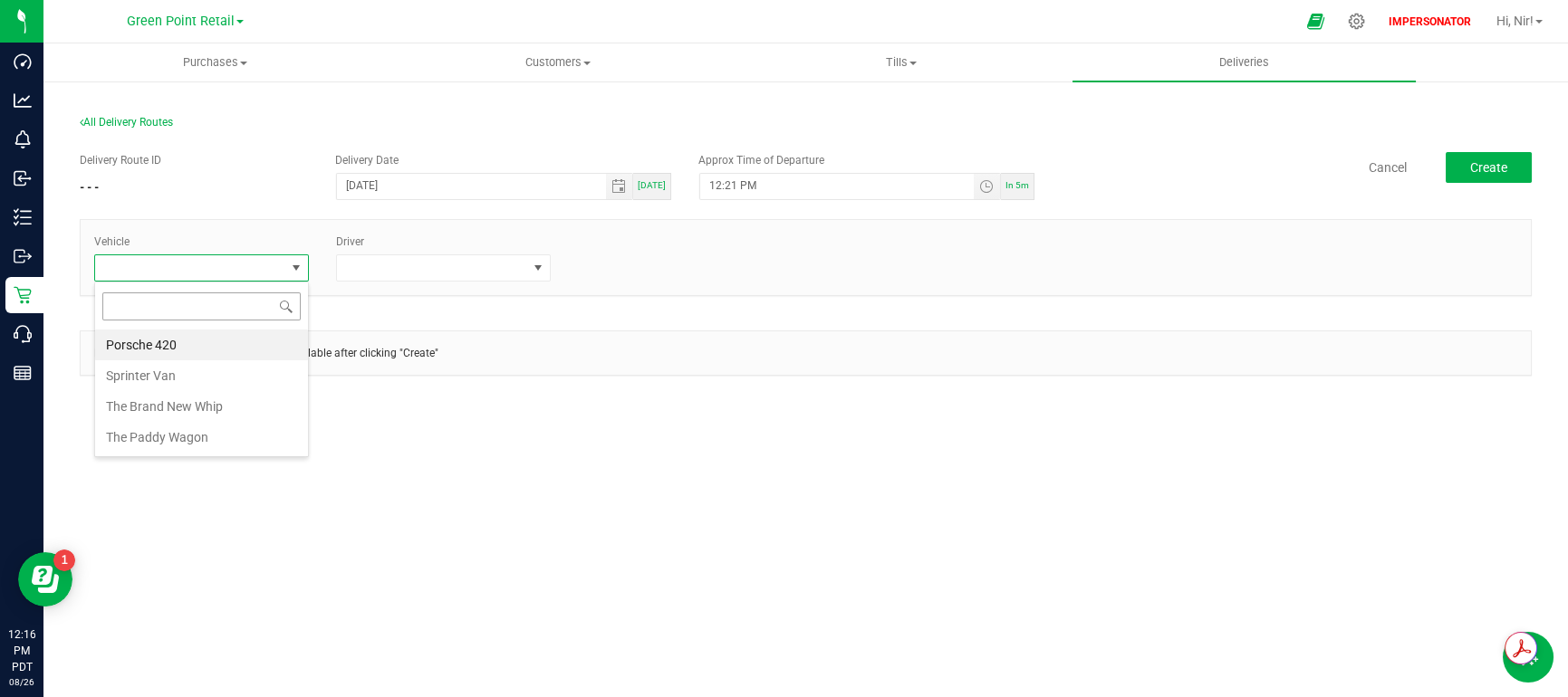
scroll to position [27, 214]
click at [206, 349] on li "Porsche 420" at bounding box center [202, 345] width 213 height 31
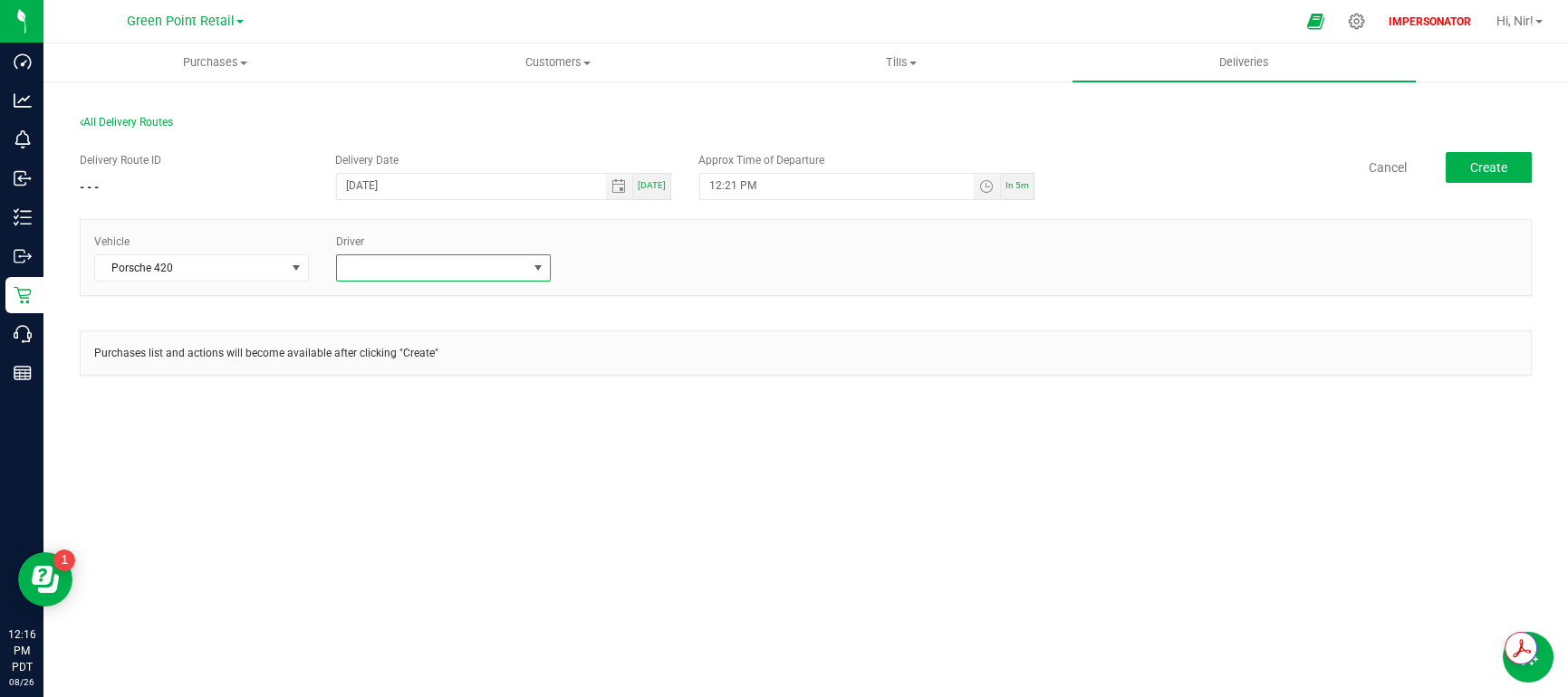
click at [412, 266] on span at bounding box center [431, 268] width 190 height 25
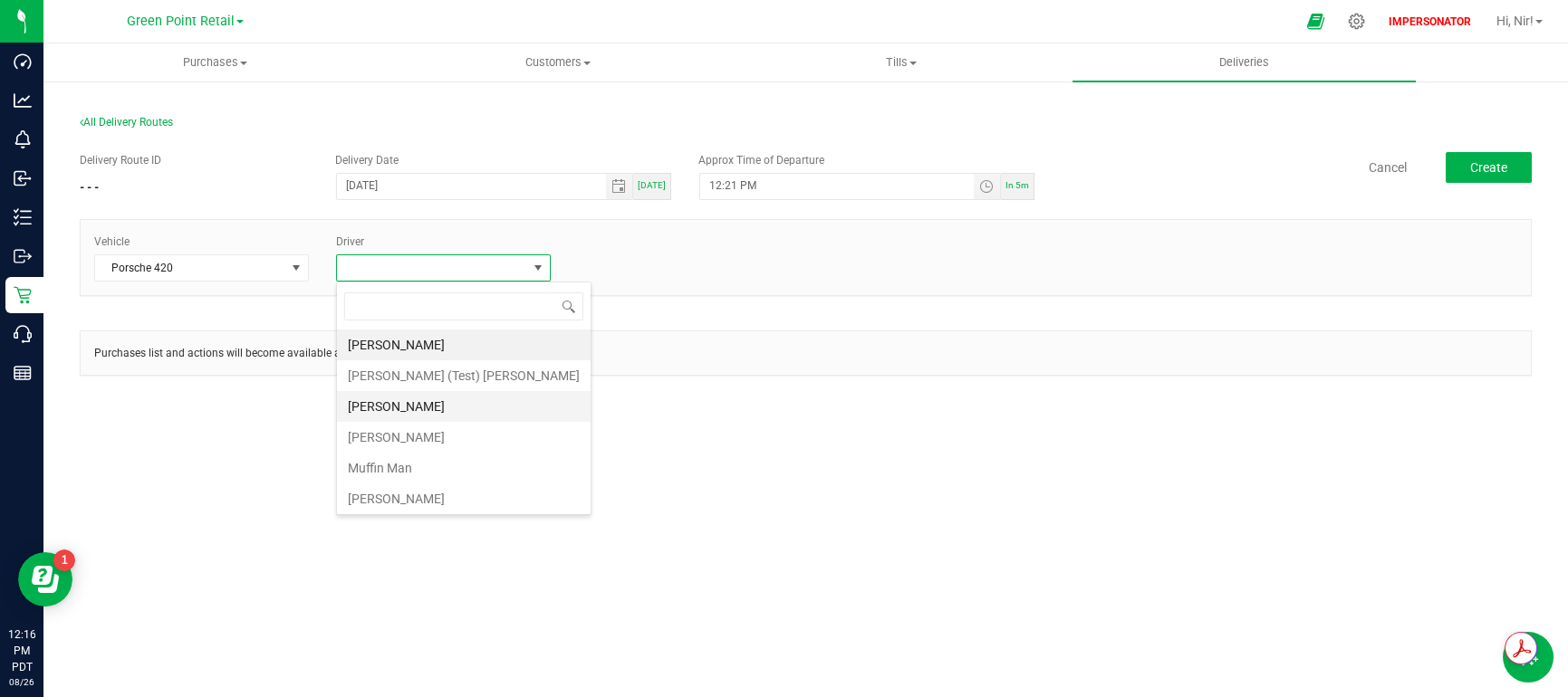
click at [416, 395] on li "[PERSON_NAME]" at bounding box center [463, 407] width 254 height 31
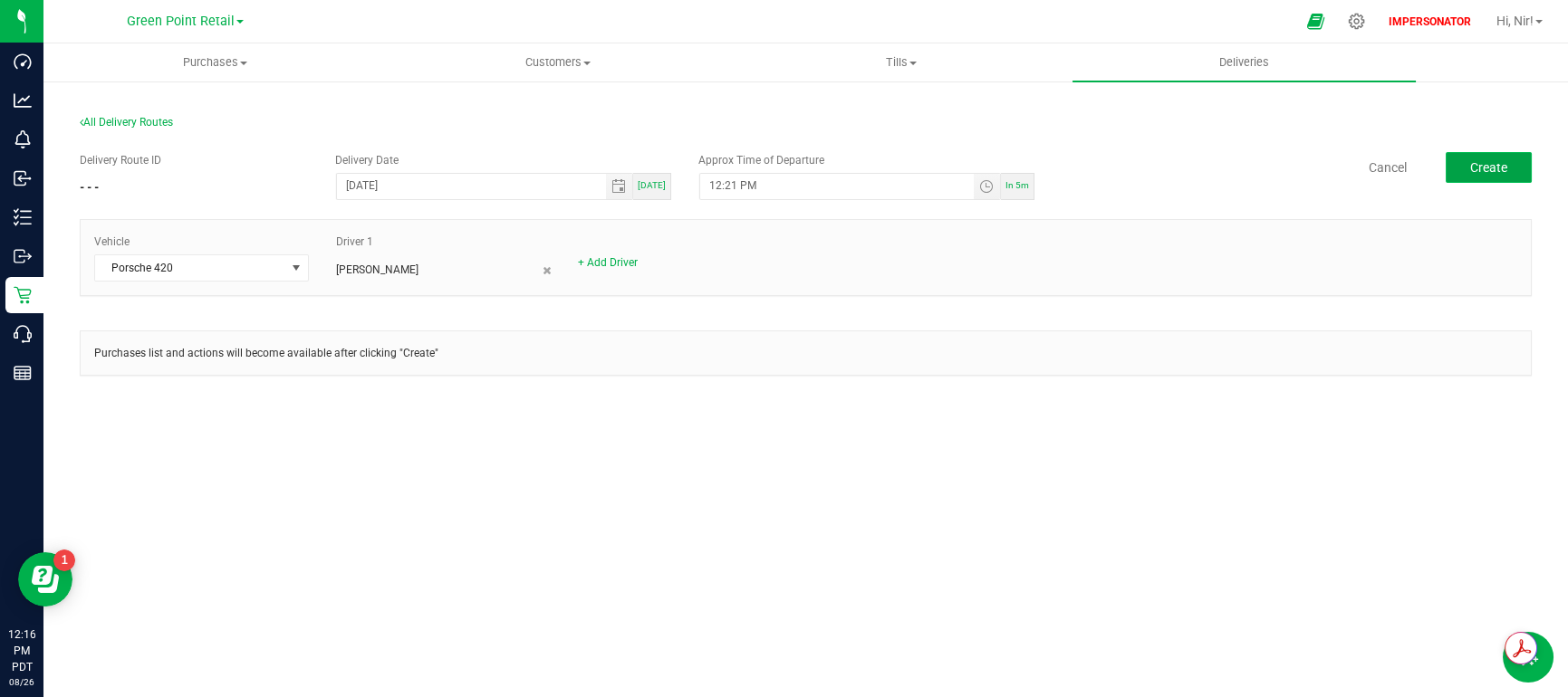
click at [1498, 174] on button "Create" at bounding box center [1488, 168] width 86 height 31
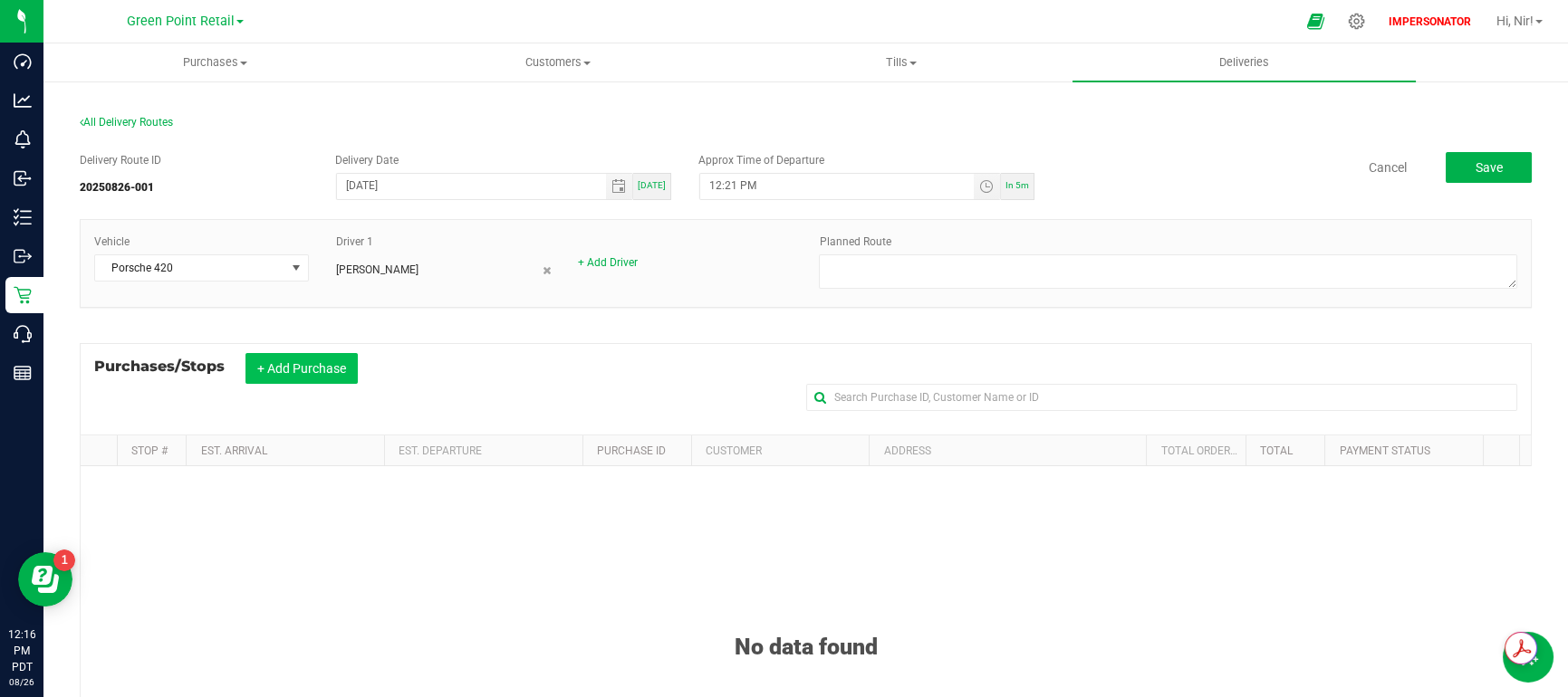
click at [266, 372] on button "+ Add Purchase" at bounding box center [301, 368] width 112 height 31
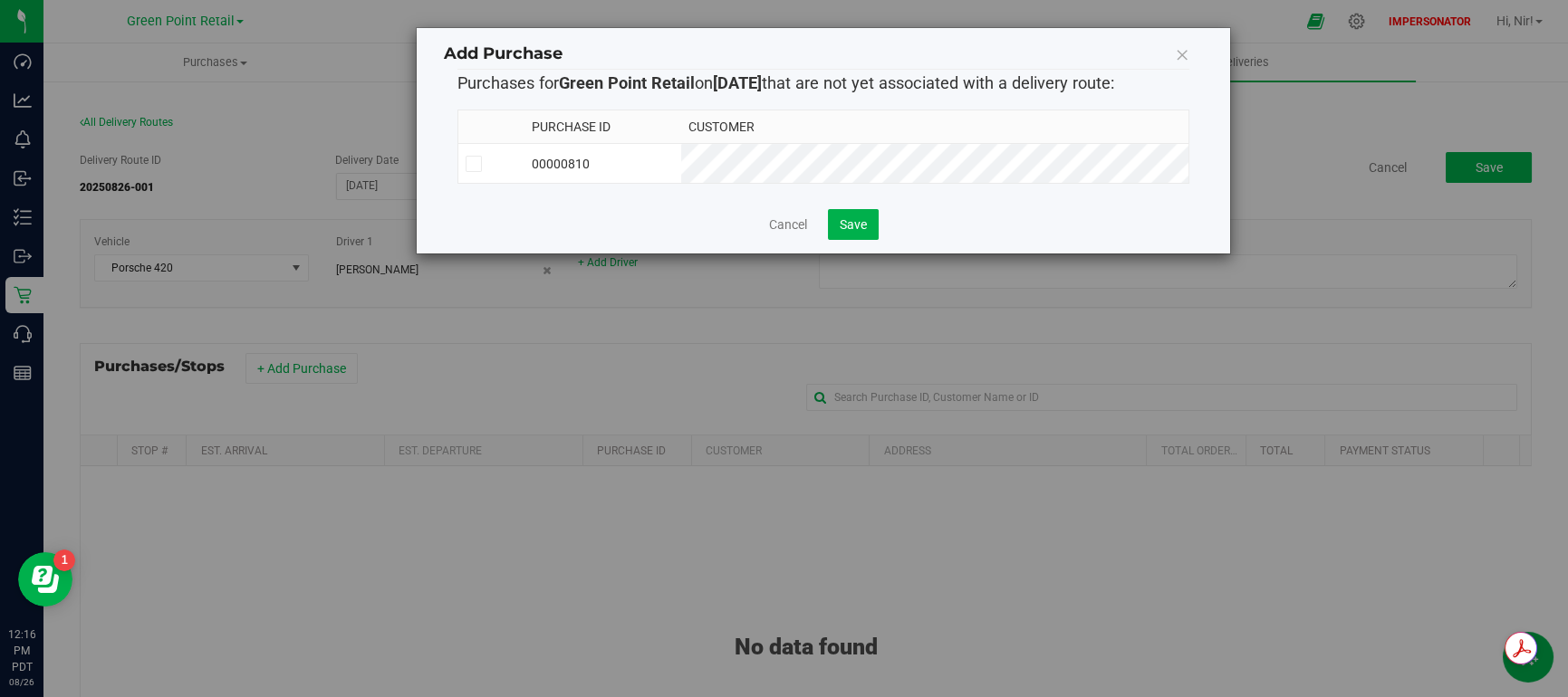
drag, startPoint x: 468, startPoint y: 163, endPoint x: 521, endPoint y: 178, distance: 55.1
click at [468, 164] on icon at bounding box center [474, 164] width 12 height 0
click at [0, 0] on input "checkbox" at bounding box center [0, 0] width 0 height 0
click at [844, 222] on span "Save" at bounding box center [853, 224] width 27 height 15
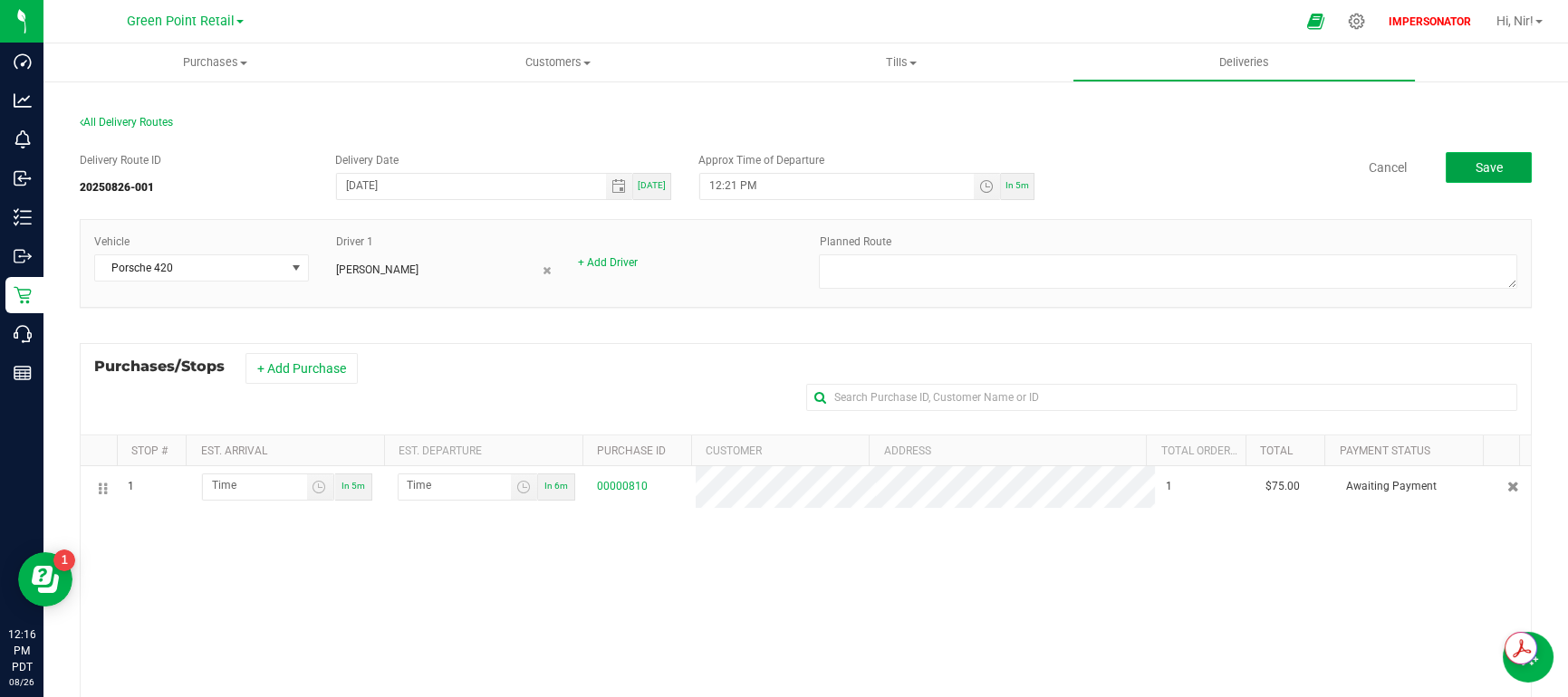
click at [1466, 175] on button "Save" at bounding box center [1488, 168] width 86 height 31
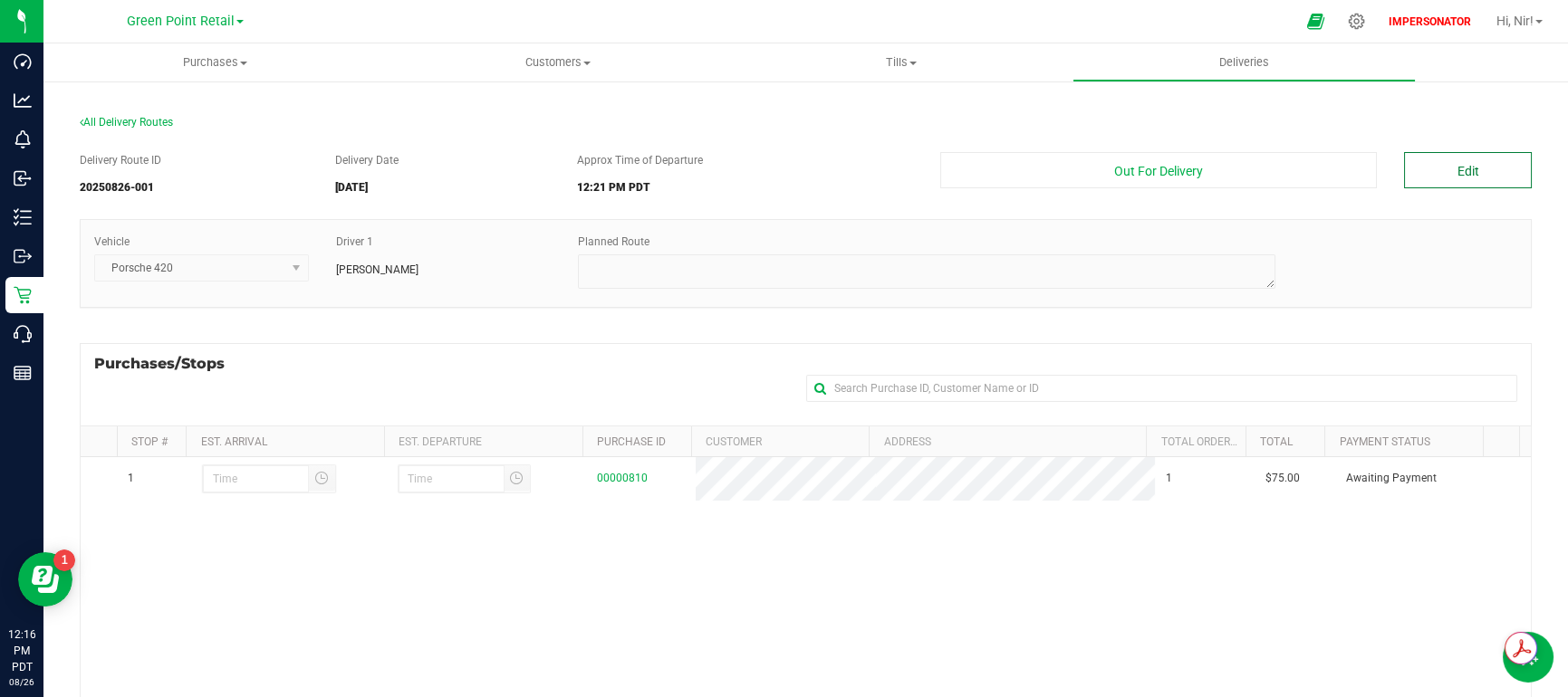
click at [1471, 172] on button "Edit" at bounding box center [1467, 170] width 128 height 36
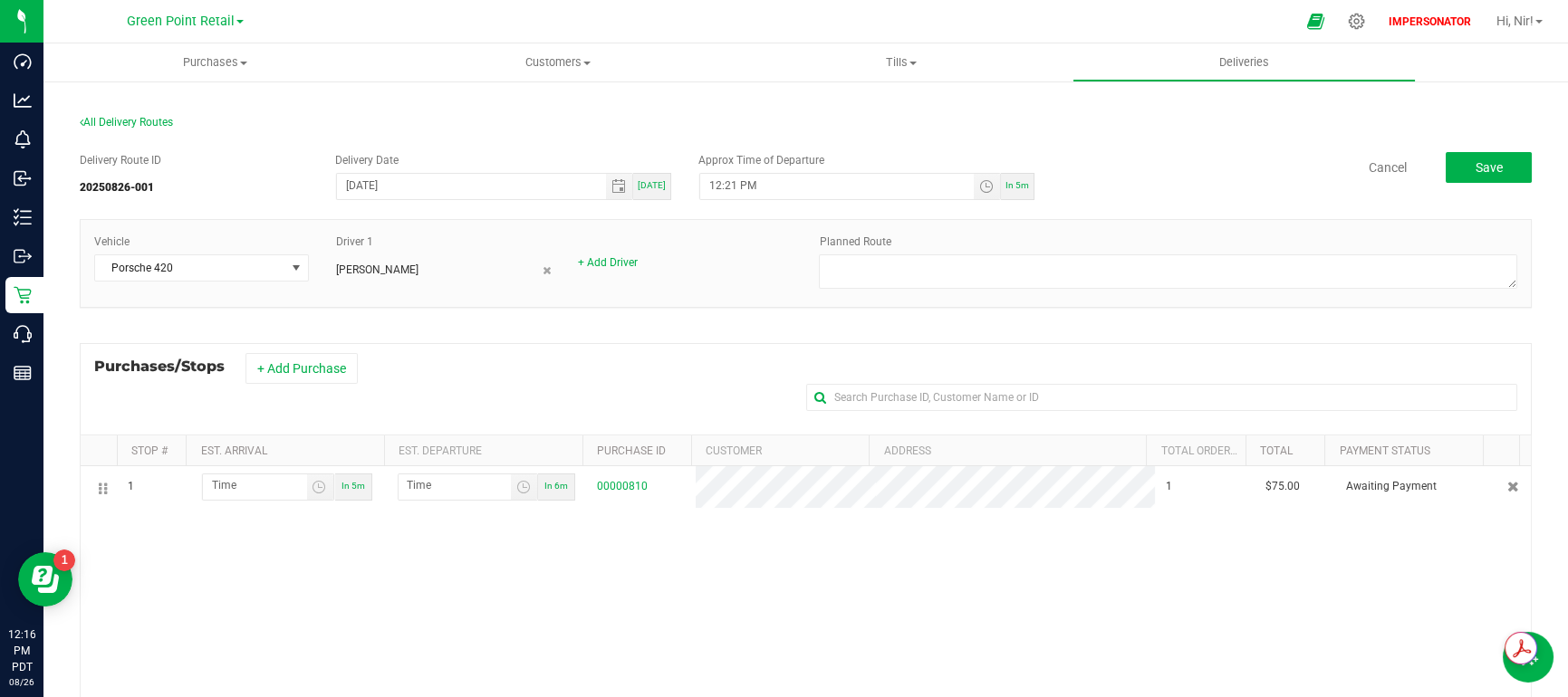
scroll to position [161, 0]
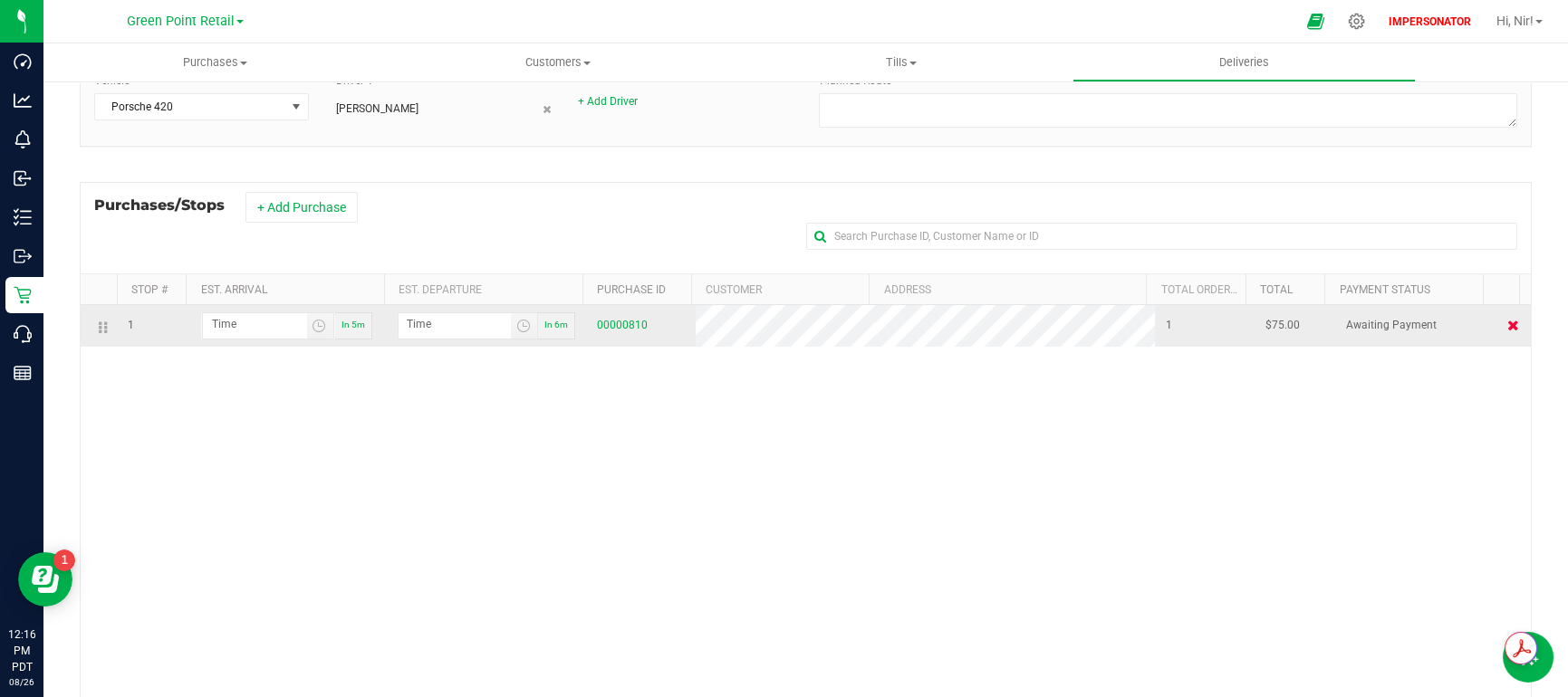
click at [1507, 330] on icon at bounding box center [1512, 325] width 12 height 11
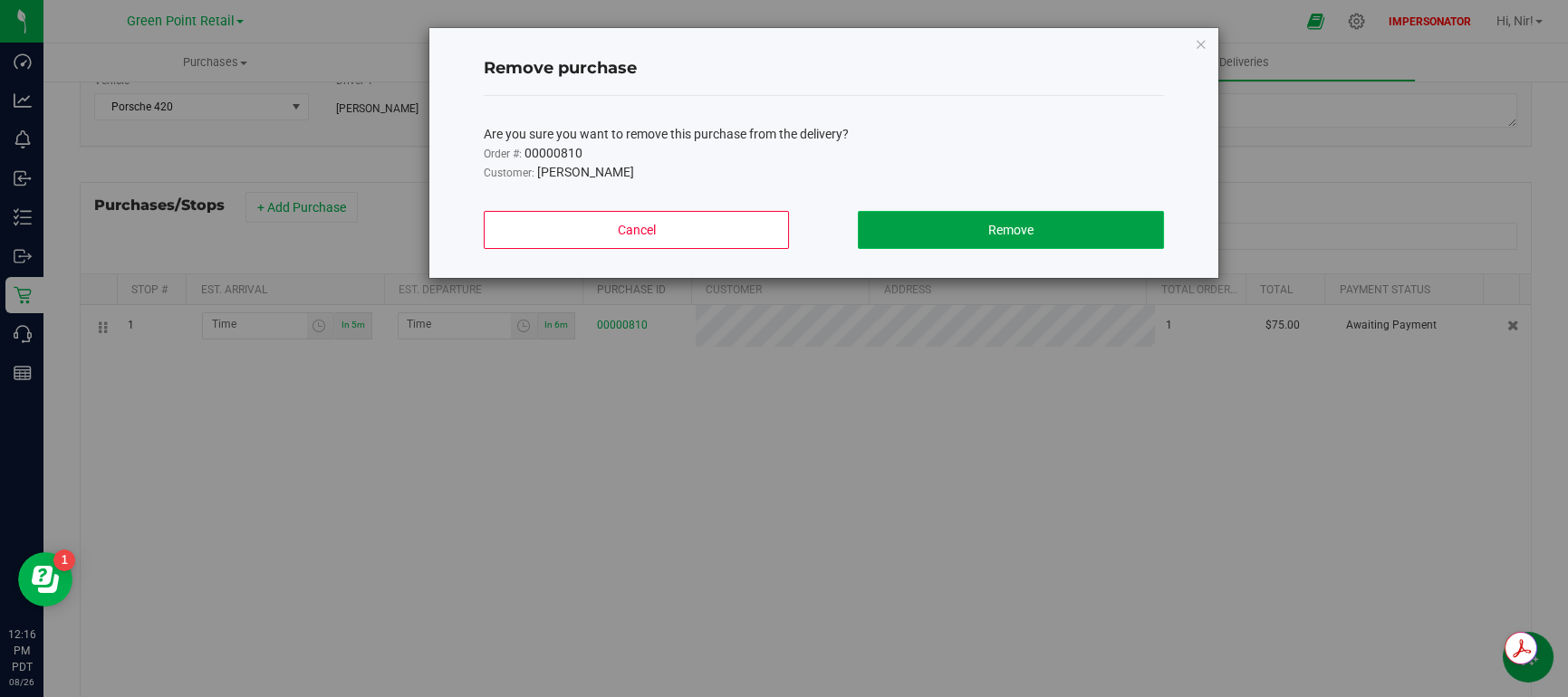
click at [982, 240] on button "Remove" at bounding box center [1010, 229] width 306 height 38
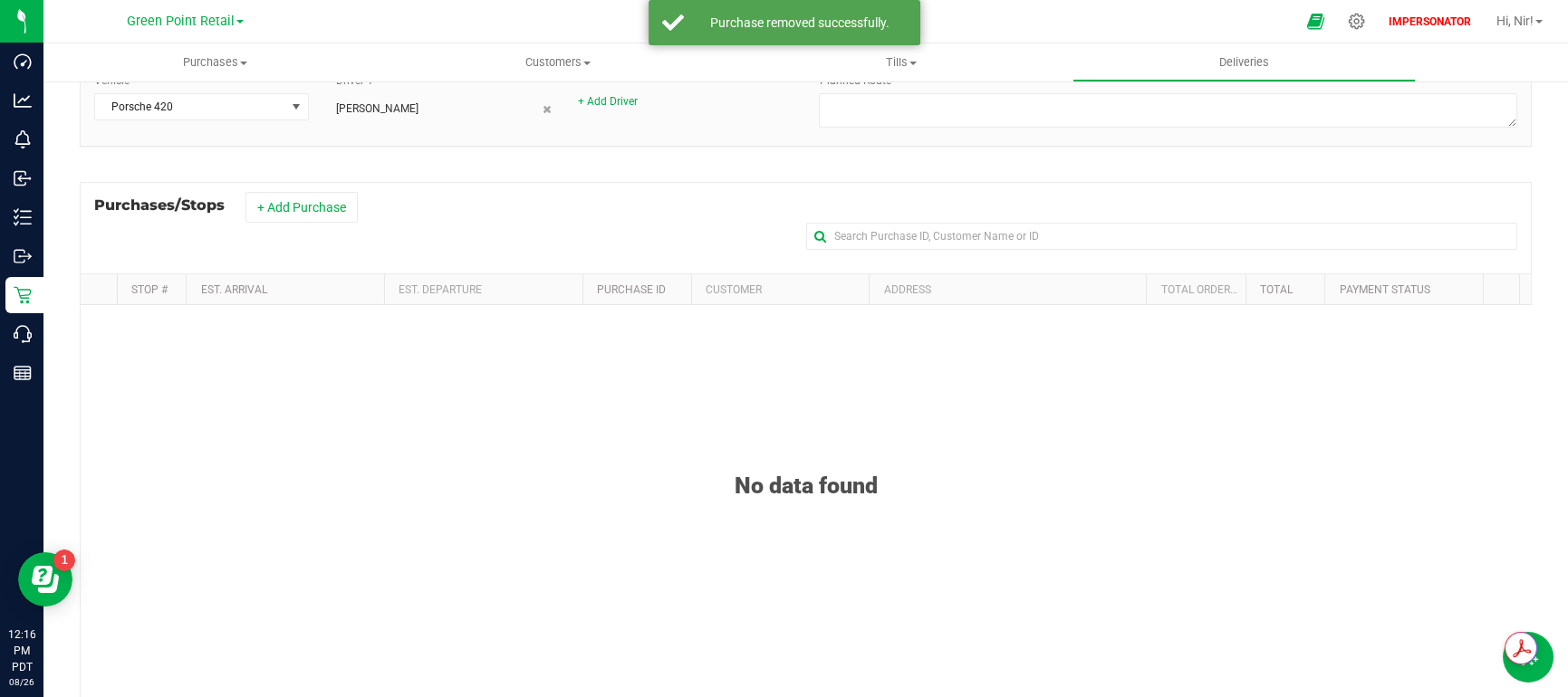
scroll to position [0, 0]
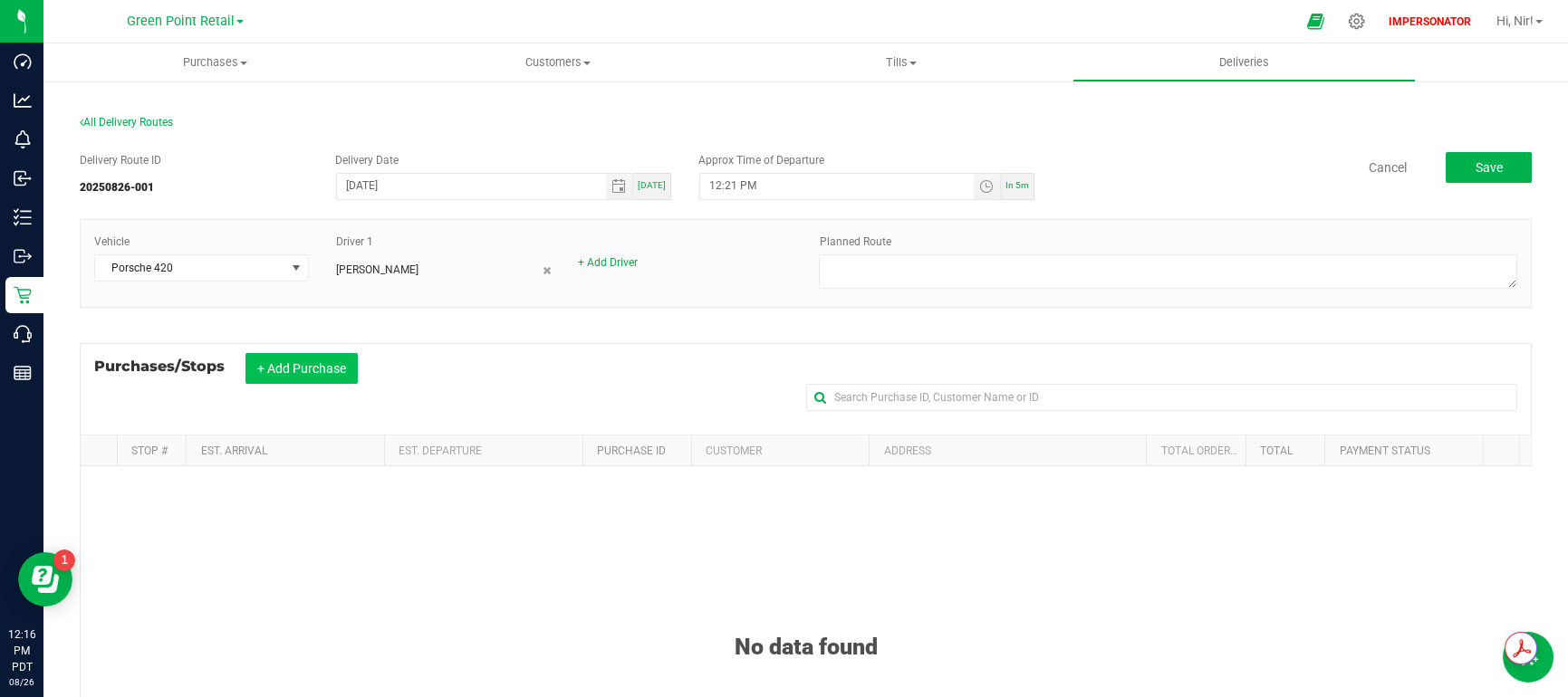
click at [343, 369] on button "+ Add Purchase" at bounding box center [301, 368] width 112 height 31
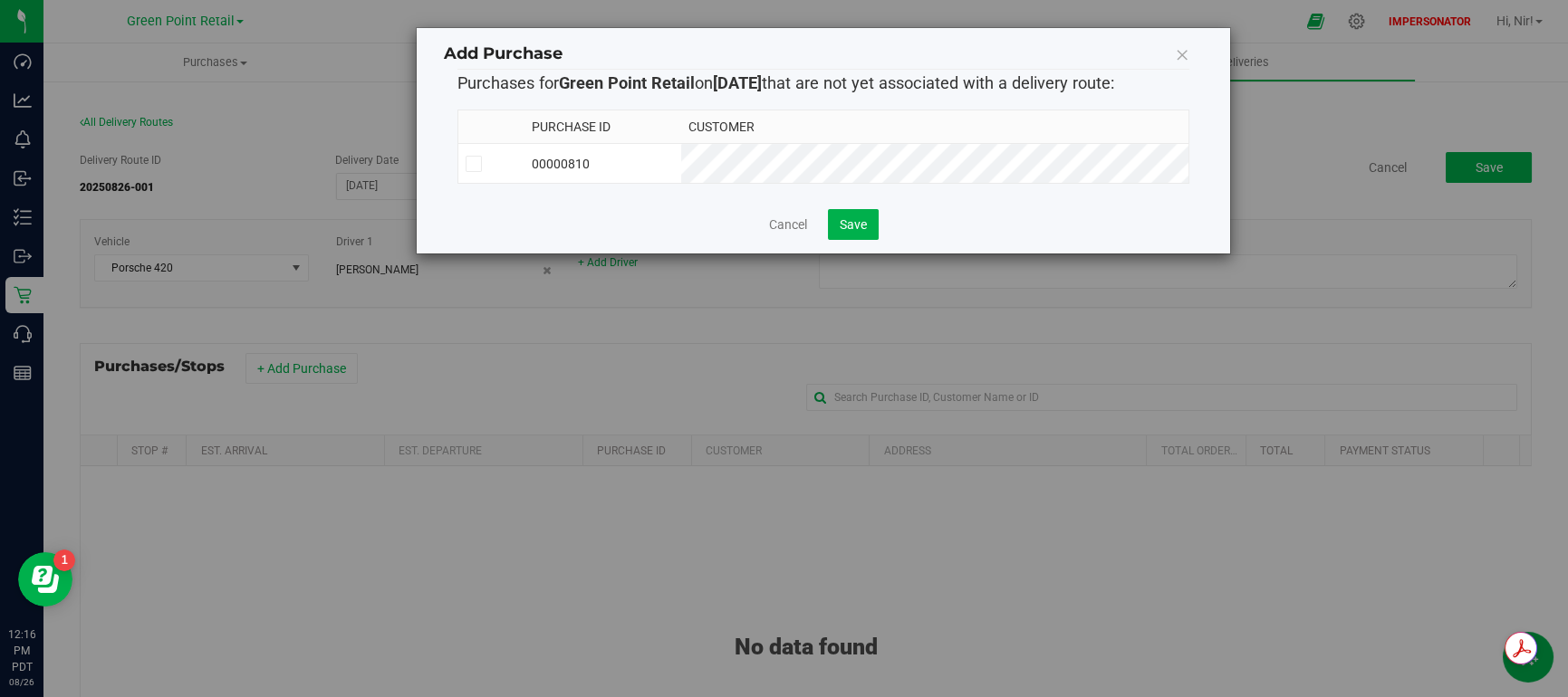
click at [479, 164] on span at bounding box center [473, 164] width 17 height 17
click at [0, 0] on input "checkbox" at bounding box center [0, 0] width 0 height 0
click at [835, 220] on button "Save" at bounding box center [853, 225] width 51 height 31
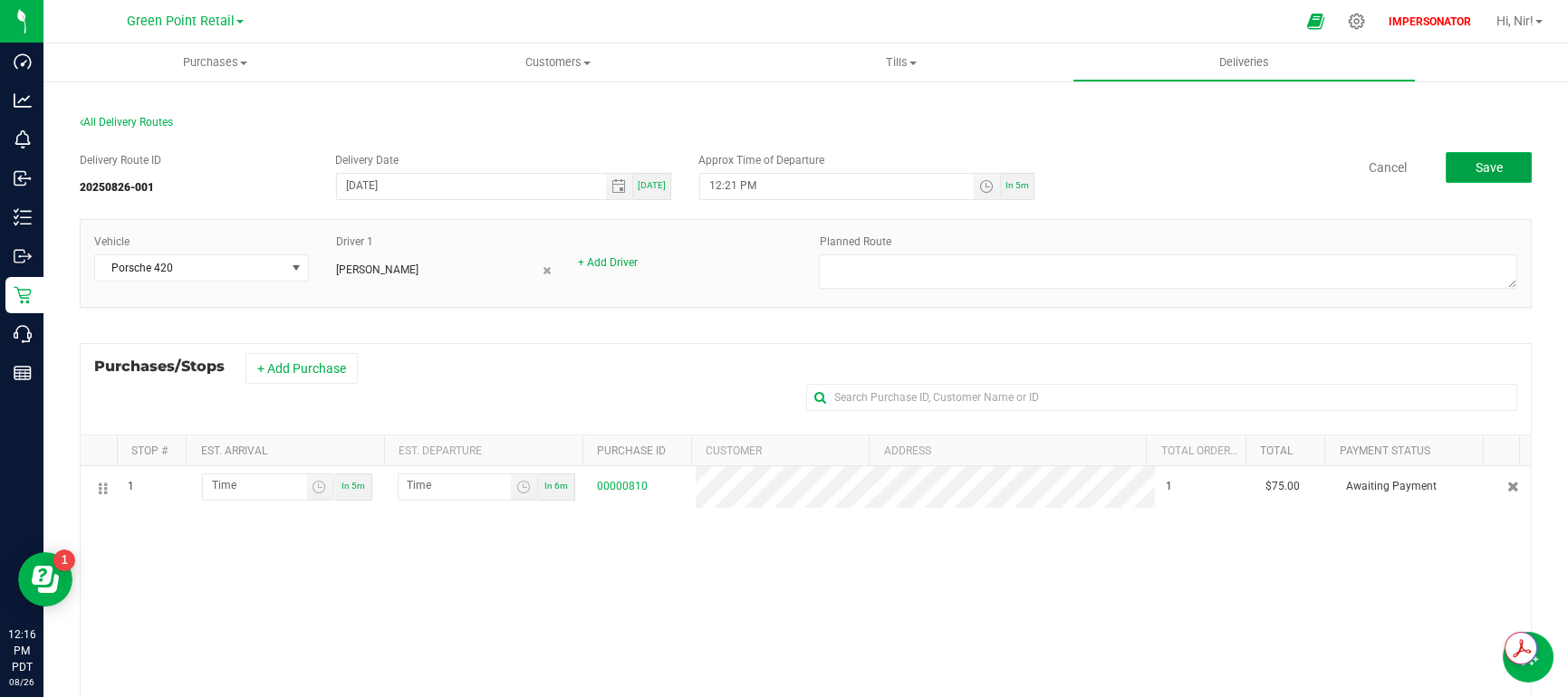
click at [1446, 172] on button "Save" at bounding box center [1488, 168] width 86 height 31
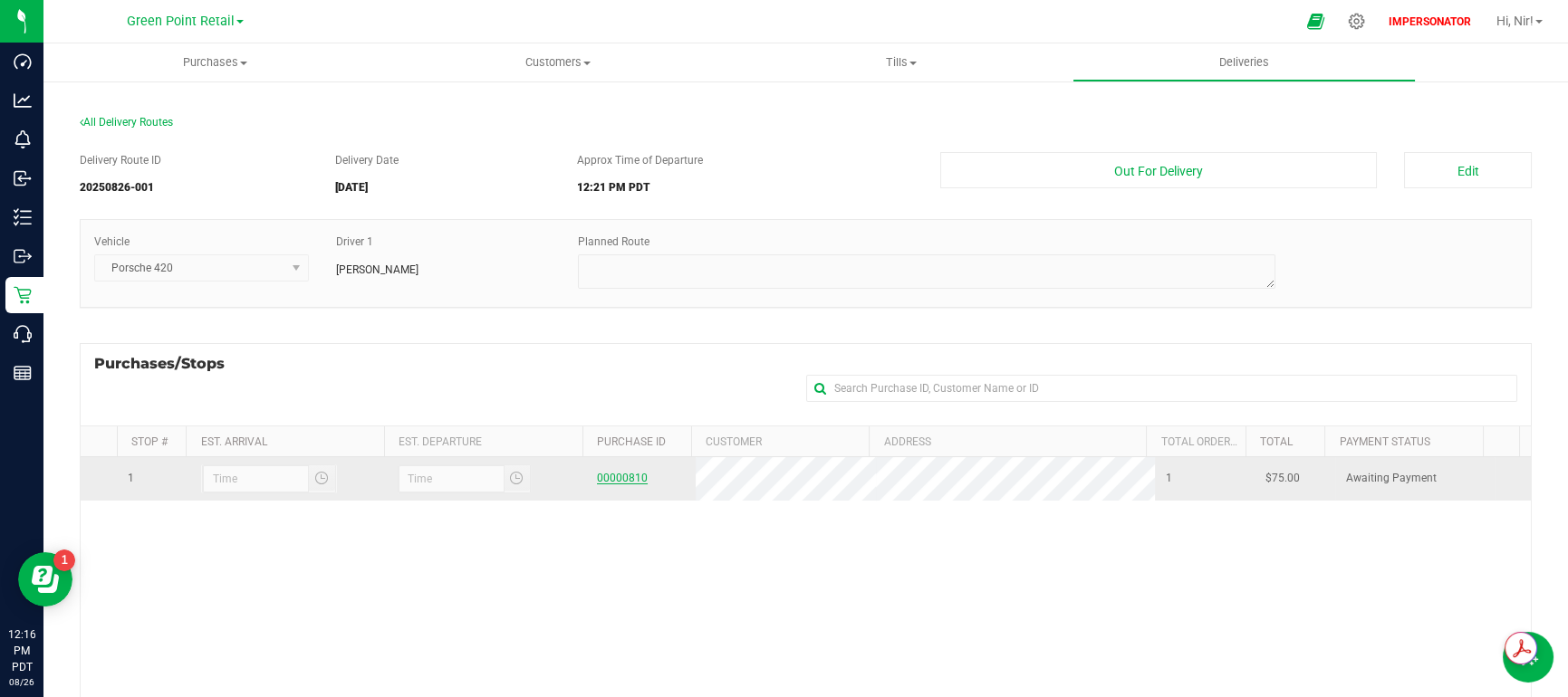
click at [624, 478] on link "00000810" at bounding box center [622, 478] width 51 height 13
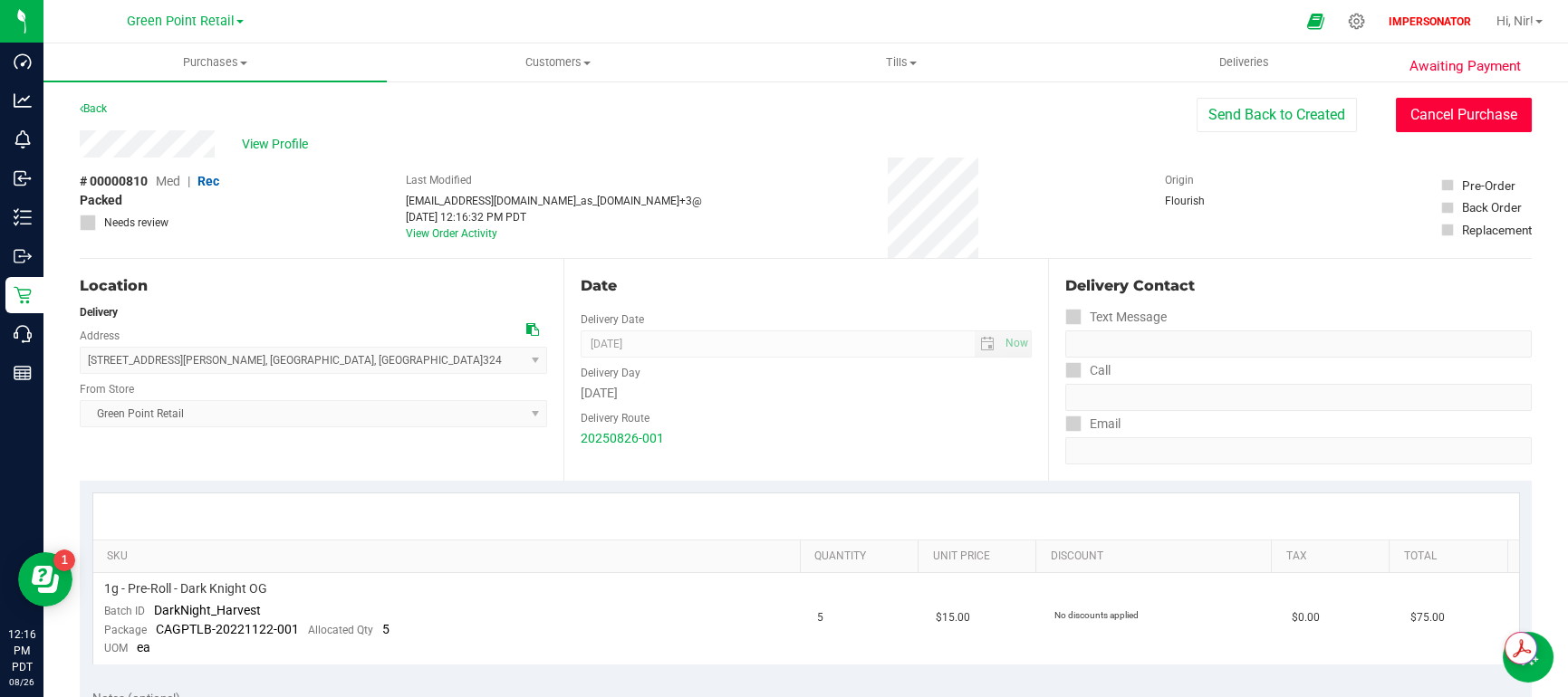
click at [1417, 125] on button "Cancel Purchase" at bounding box center [1463, 114] width 136 height 34
click at [1229, 63] on span "Deliveries" at bounding box center [1243, 62] width 98 height 17
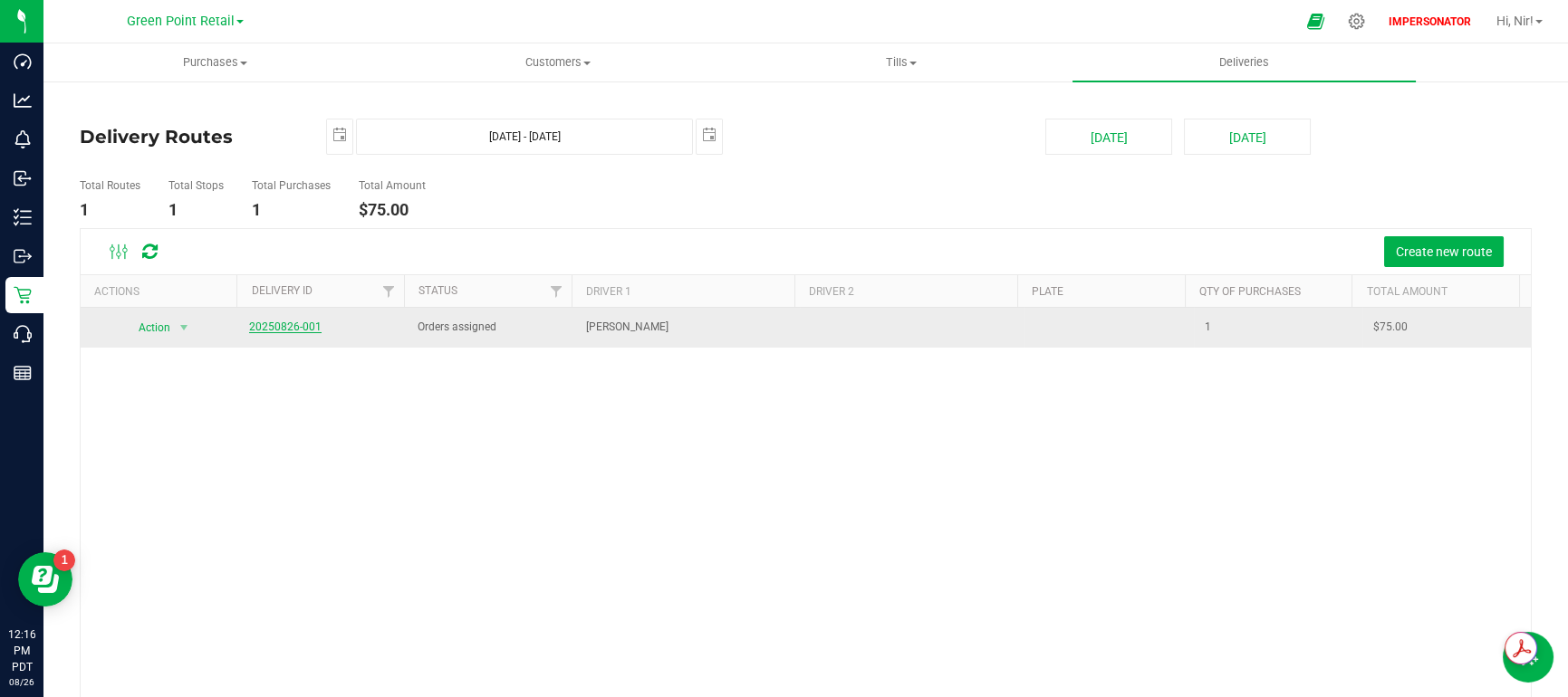
click at [292, 324] on link "20250826-001" at bounding box center [285, 327] width 72 height 13
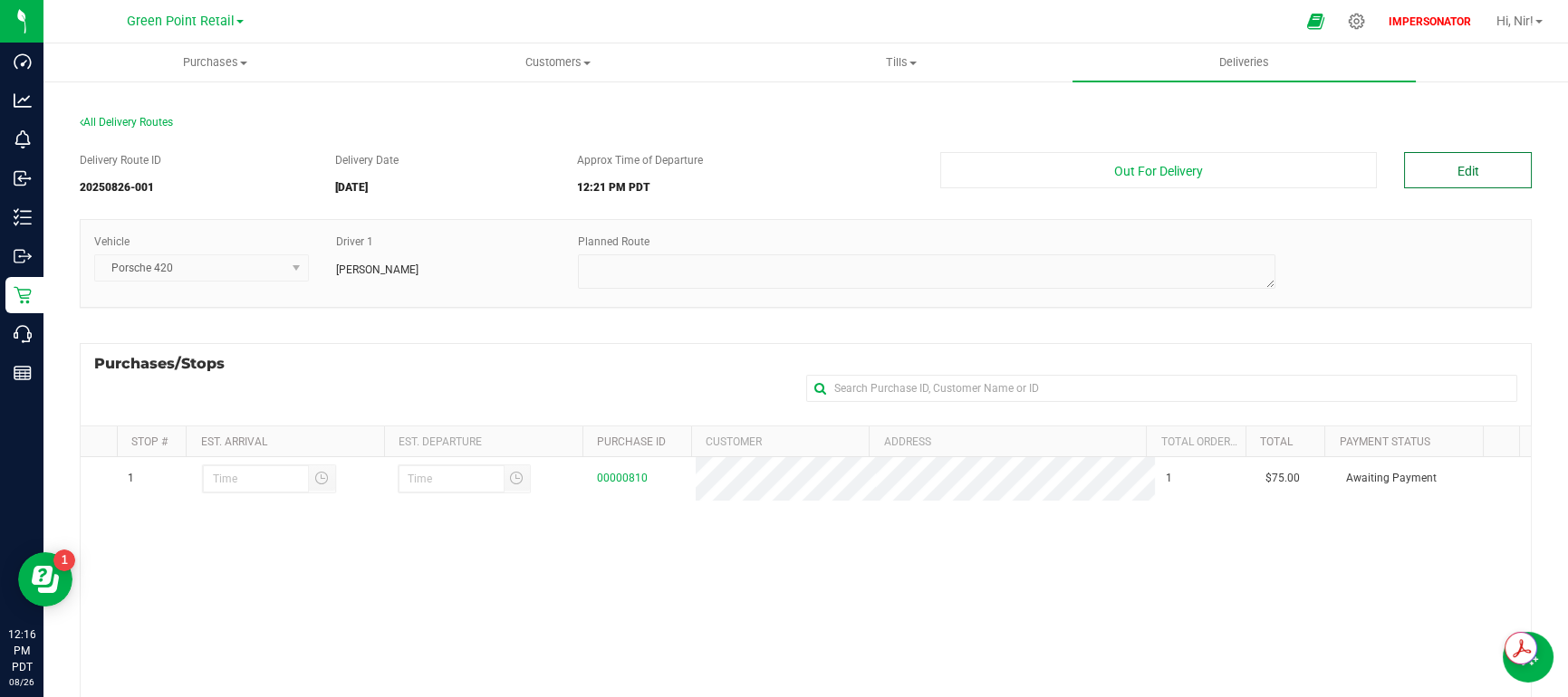
click at [1454, 170] on button "Edit" at bounding box center [1467, 170] width 128 height 36
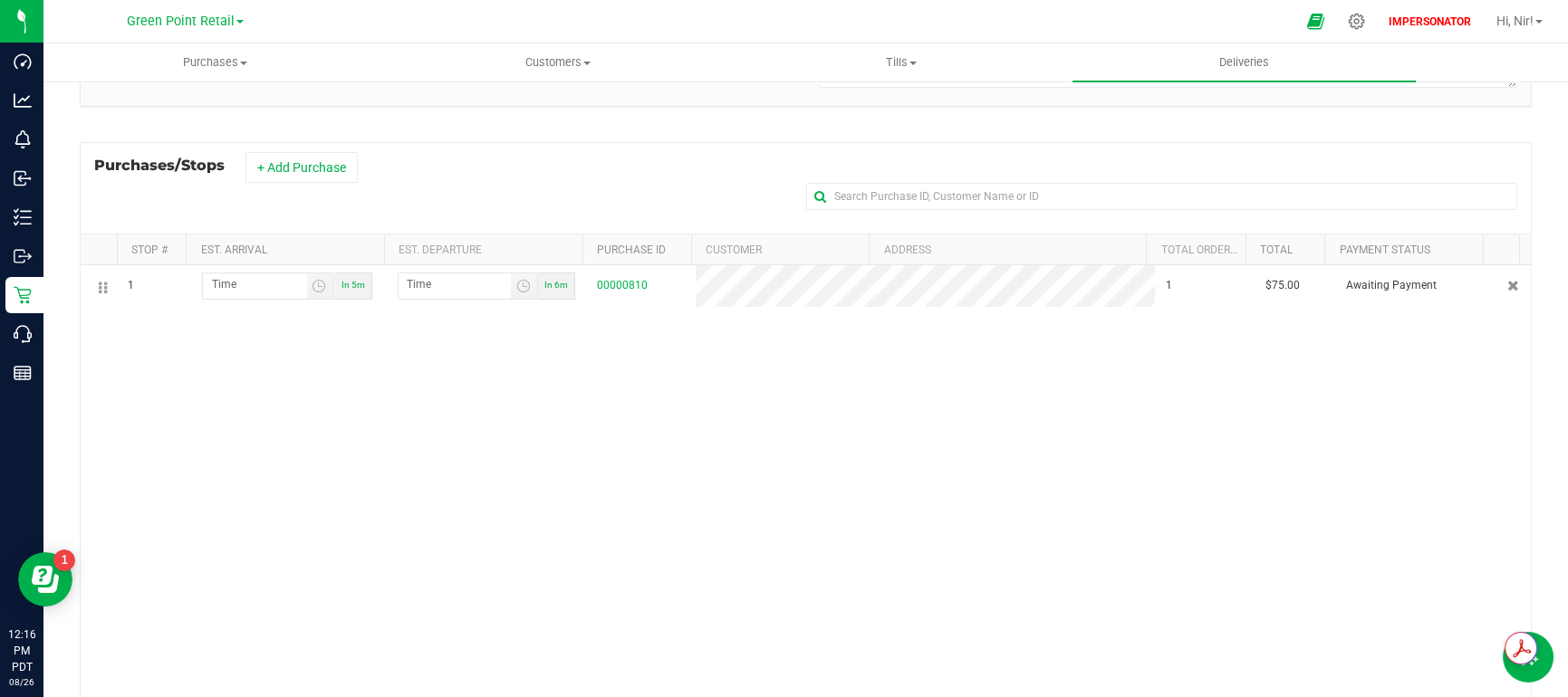
scroll to position [200, 0]
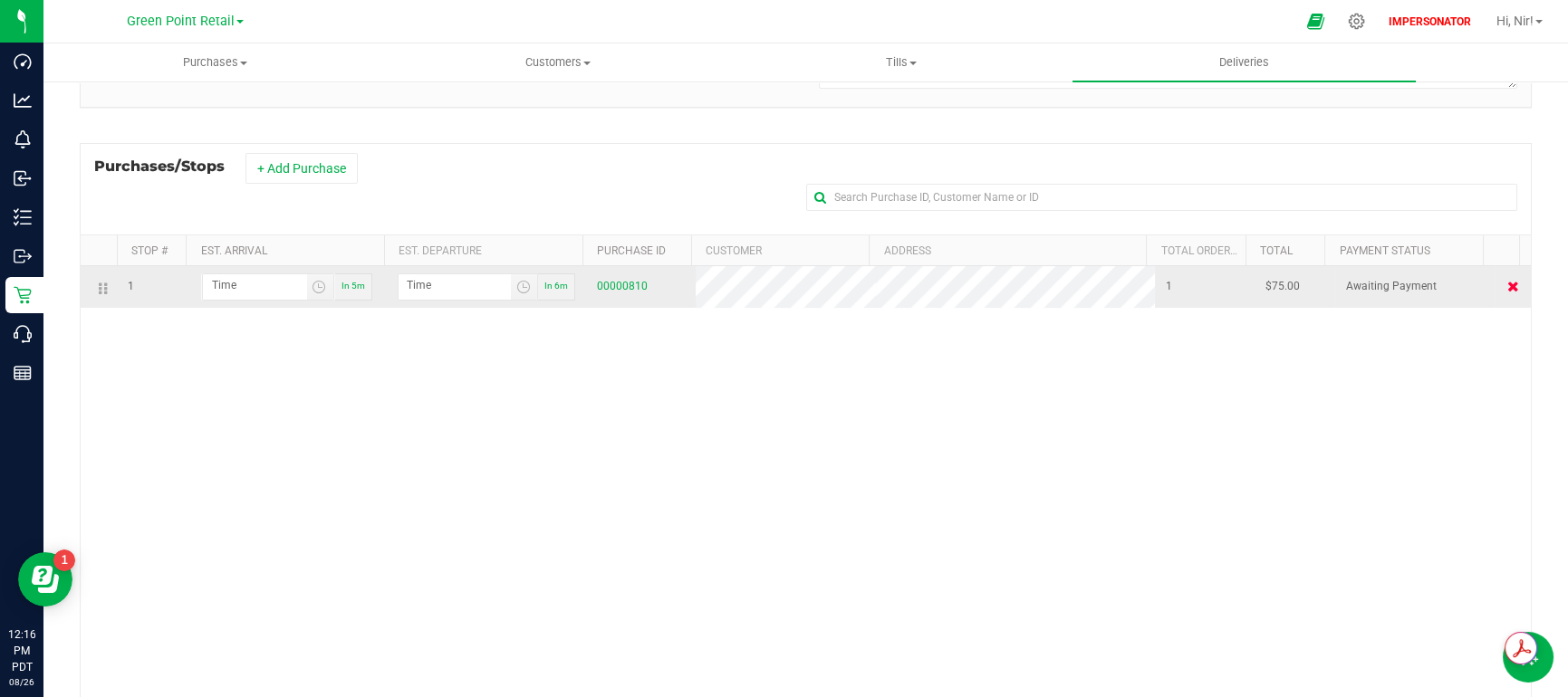
click at [1507, 287] on icon at bounding box center [1512, 286] width 12 height 11
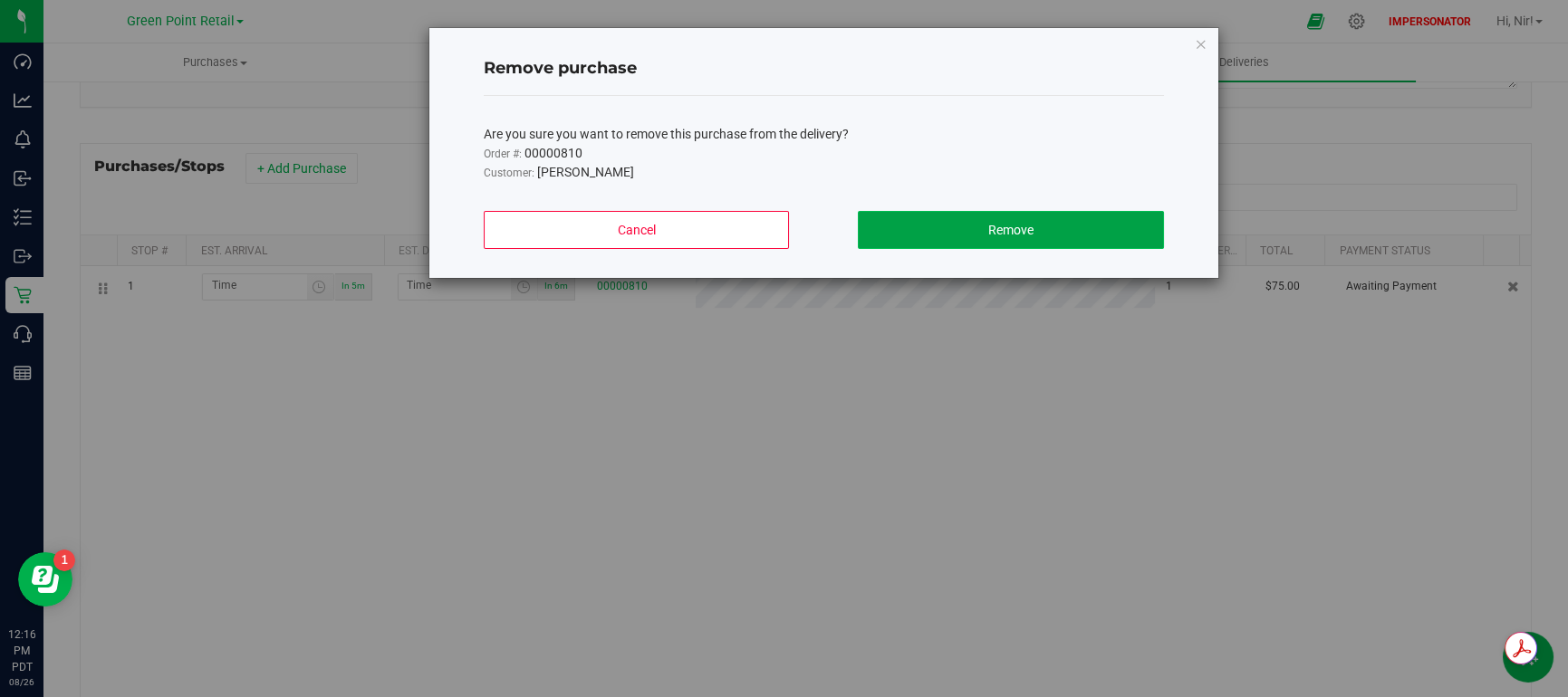
click at [1013, 223] on span "Remove" at bounding box center [1010, 229] width 45 height 15
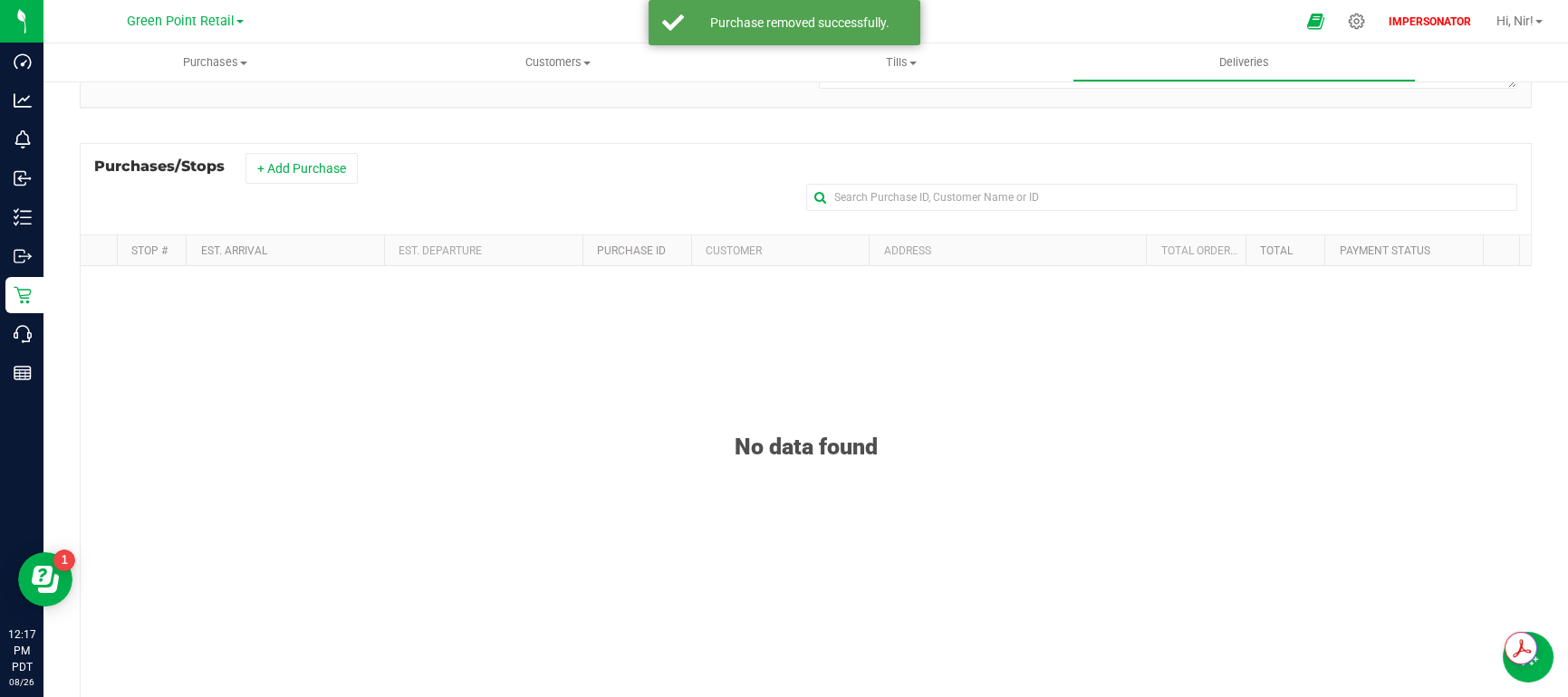
scroll to position [0, 0]
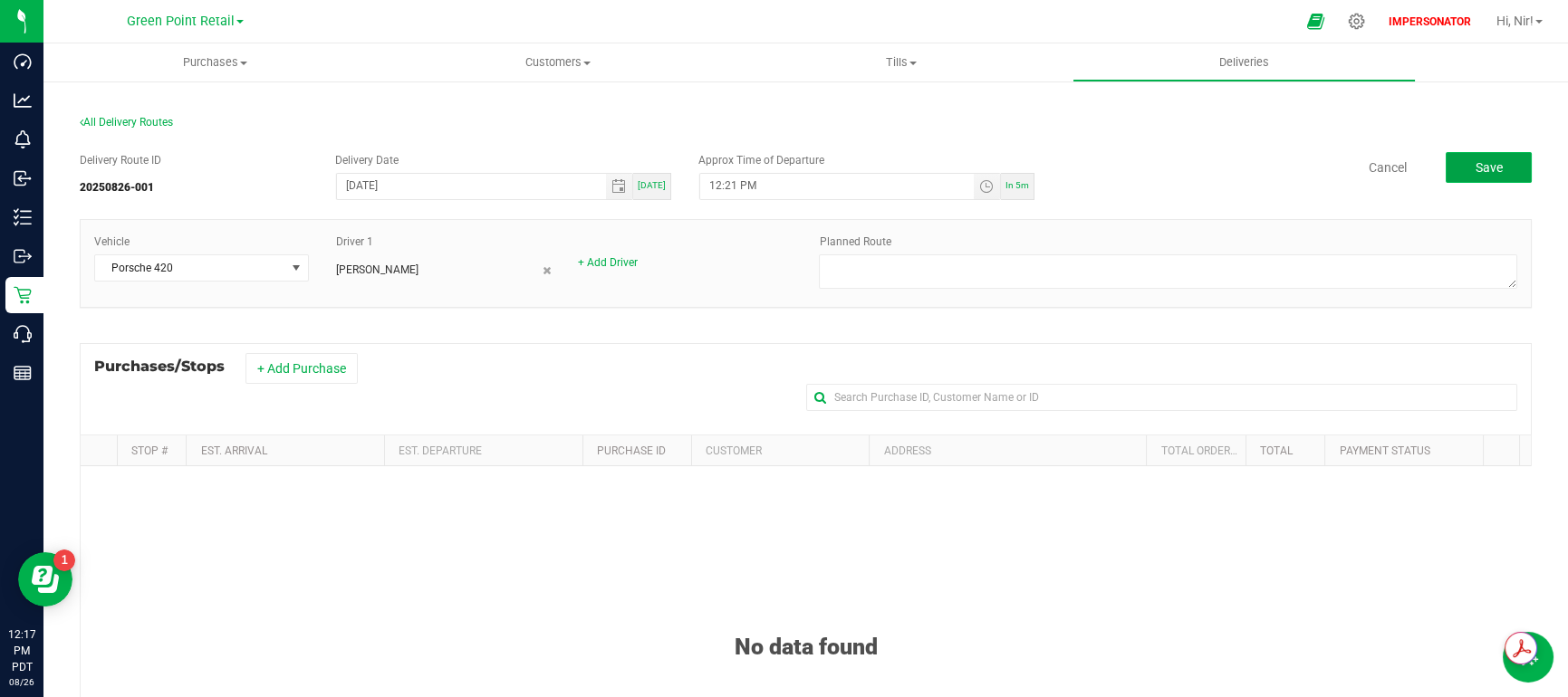
click at [1463, 180] on button "Save" at bounding box center [1488, 168] width 86 height 31
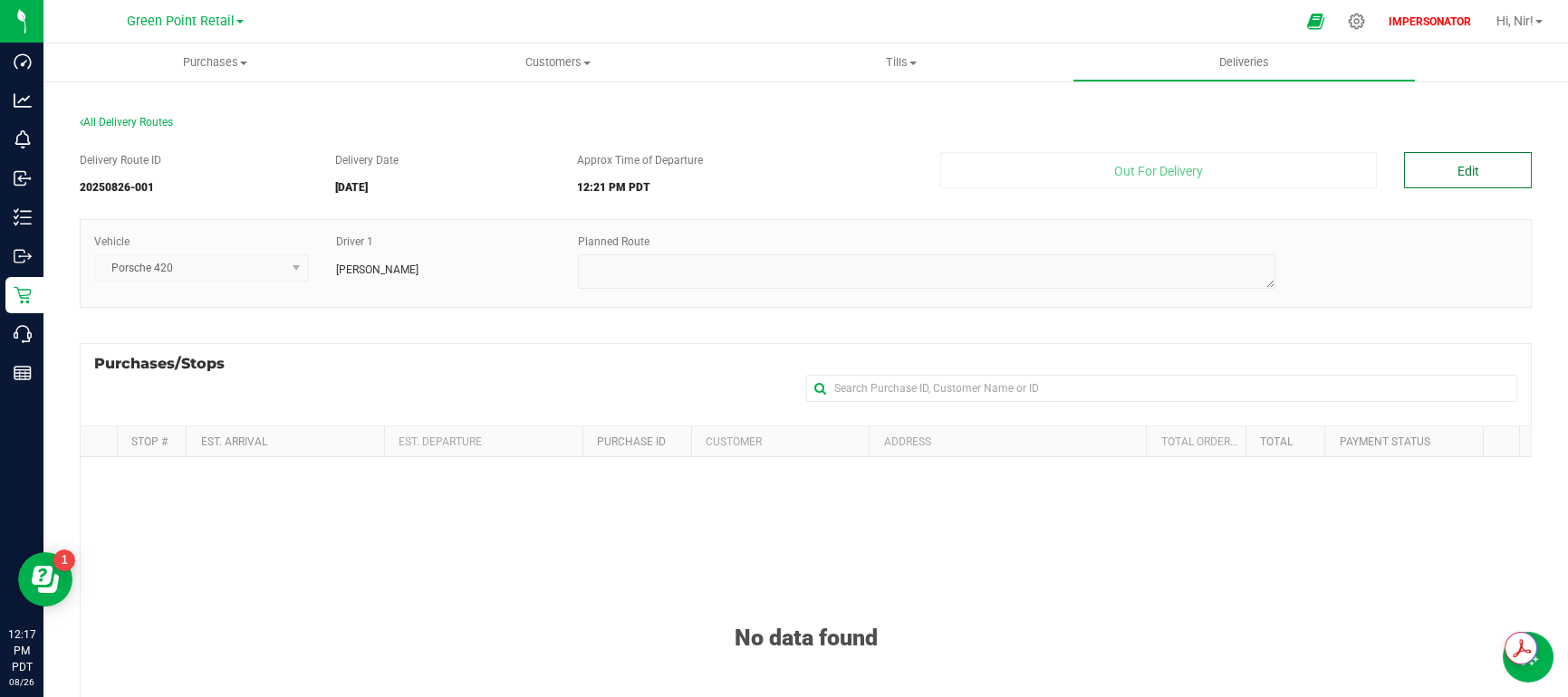
click at [1445, 172] on button "Edit" at bounding box center [1467, 170] width 128 height 36
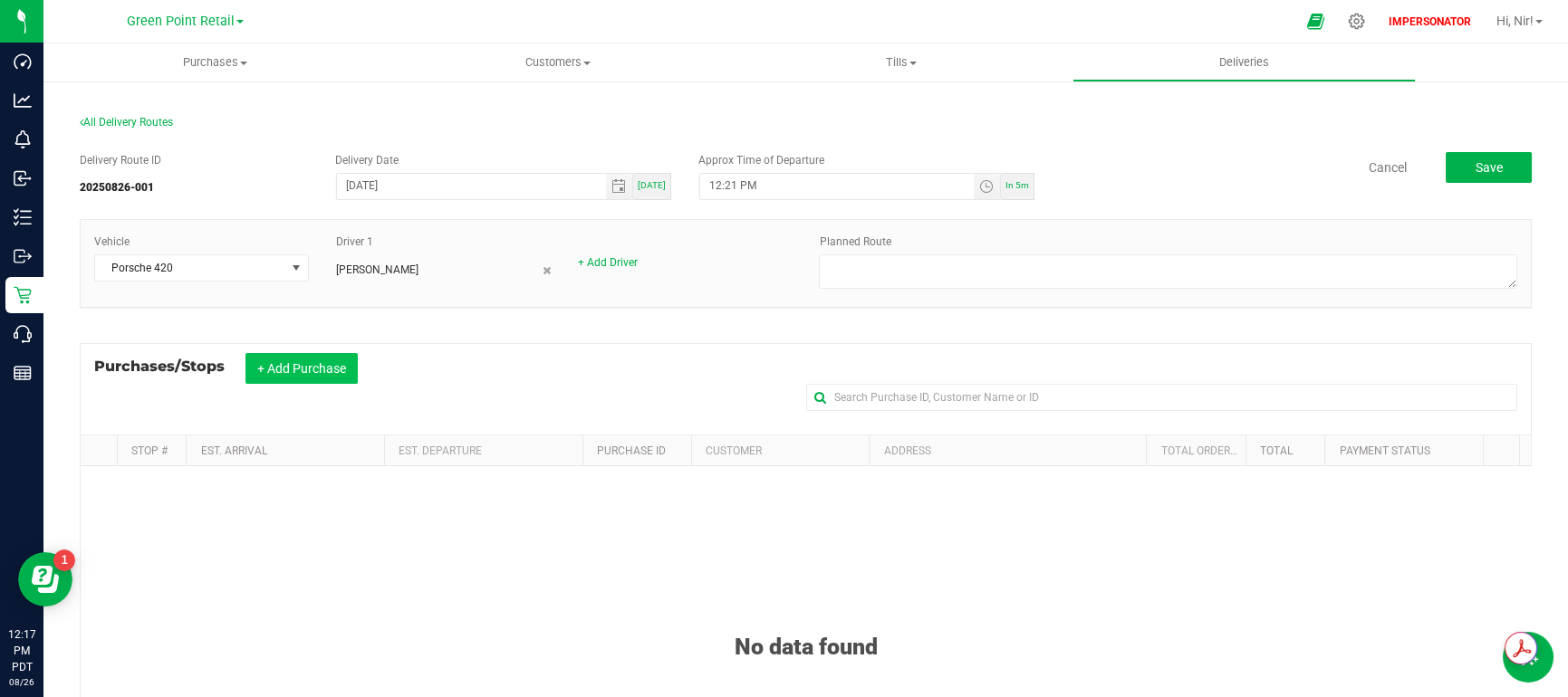
click at [310, 370] on button "+ Add Purchase" at bounding box center [301, 368] width 112 height 31
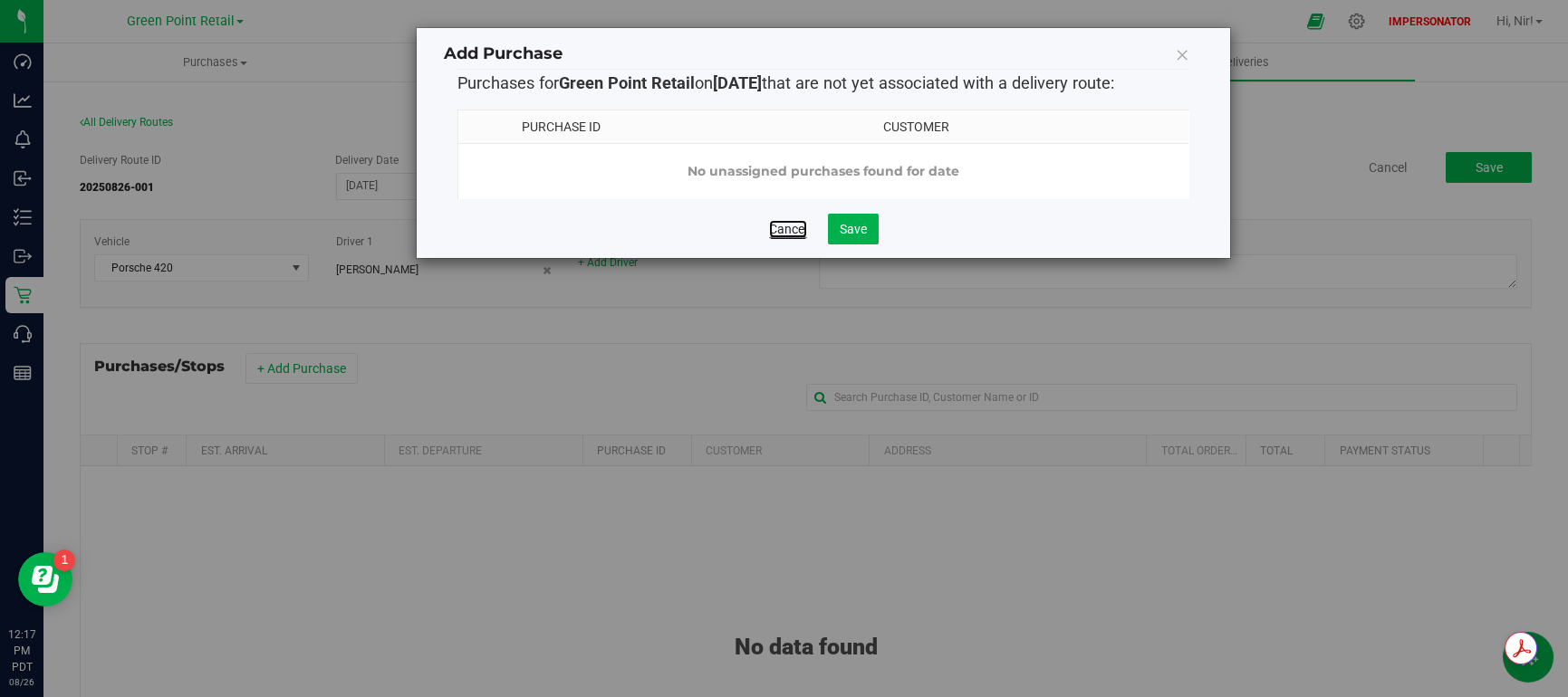
click at [794, 238] on link "Cancel" at bounding box center [787, 229] width 38 height 19
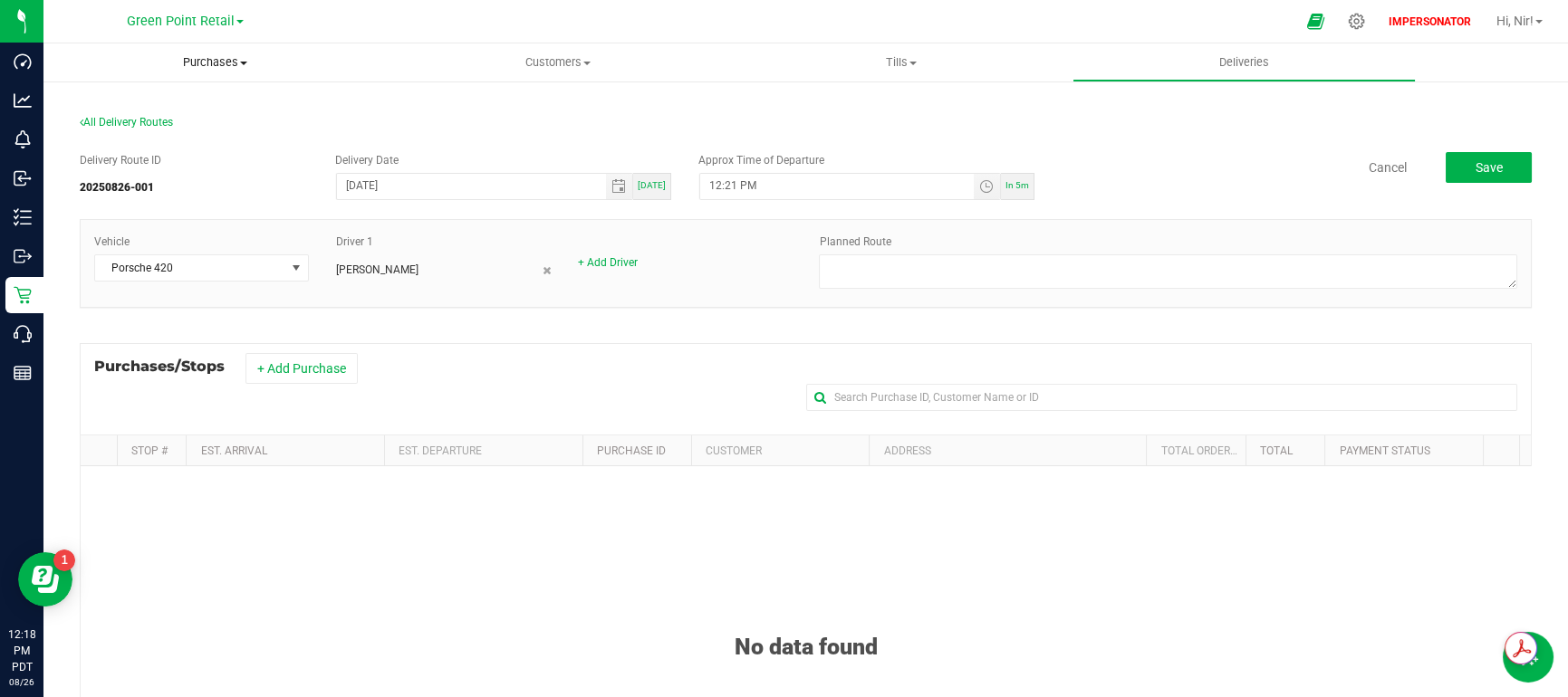
click at [206, 60] on span "Purchases" at bounding box center [216, 62] width 343 height 17
click at [207, 60] on span "Purchases" at bounding box center [216, 62] width 343 height 17
click at [201, 109] on section "All Delivery Routes Delivery Route ID 20250826-001 Delivery Date [DATE] [DATE] …" at bounding box center [805, 538] width 1452 height 882
click at [219, 66] on span "Purchases" at bounding box center [216, 62] width 343 height 17
click at [203, 108] on span "Summary of purchases" at bounding box center [137, 109] width 185 height 16
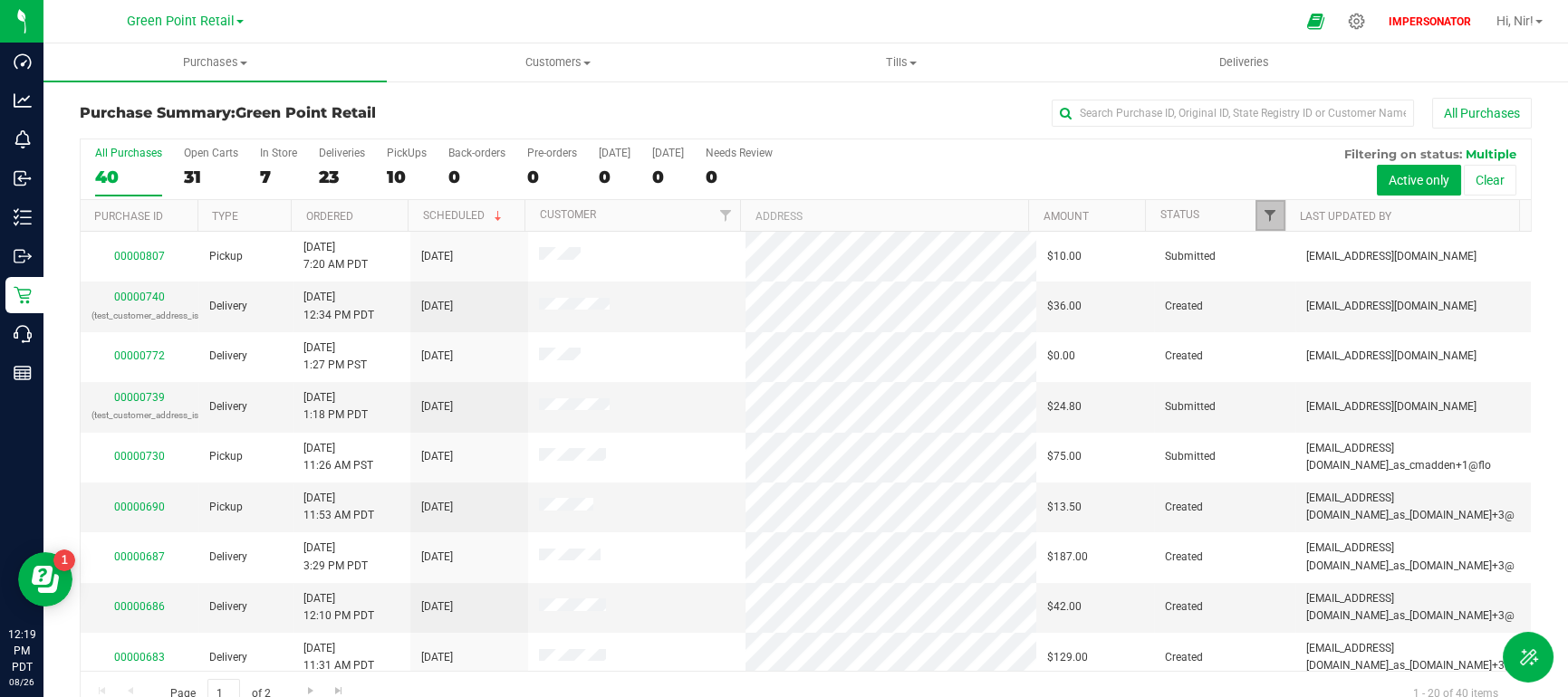
click at [1266, 214] on span "Filter" at bounding box center [1270, 215] width 15 height 15
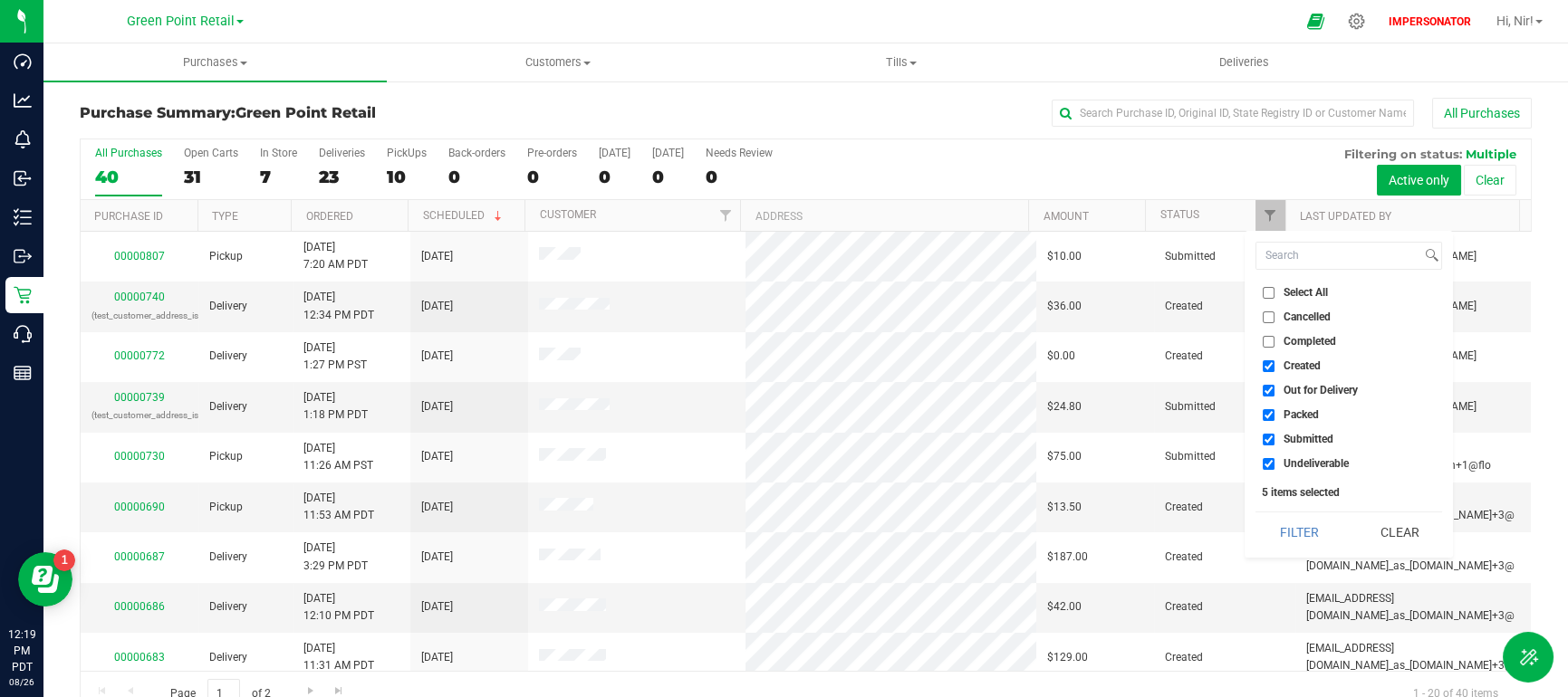
click at [1271, 291] on input "Select All" at bounding box center [1269, 292] width 12 height 12
checkbox input "true"
click at [1271, 291] on input "Select All" at bounding box center [1269, 292] width 12 height 12
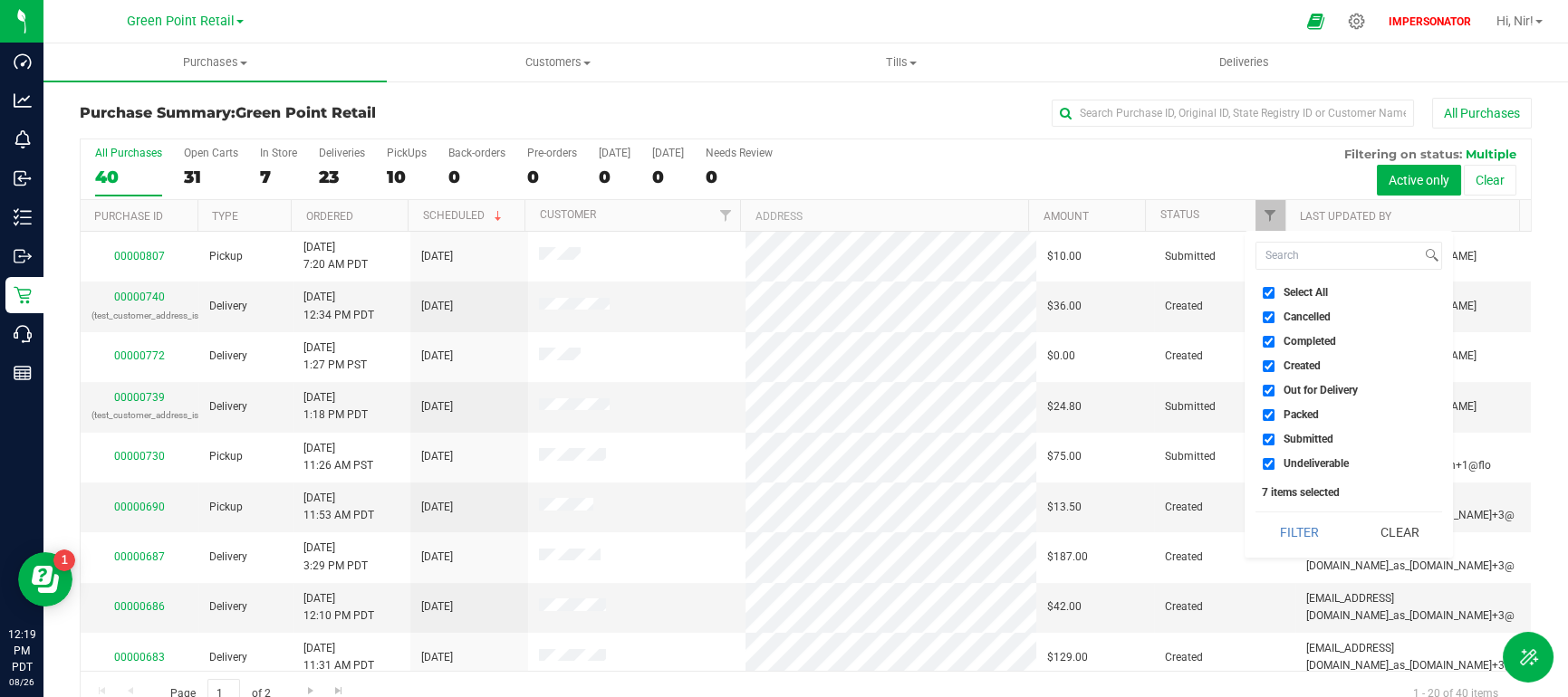
checkbox input "false"
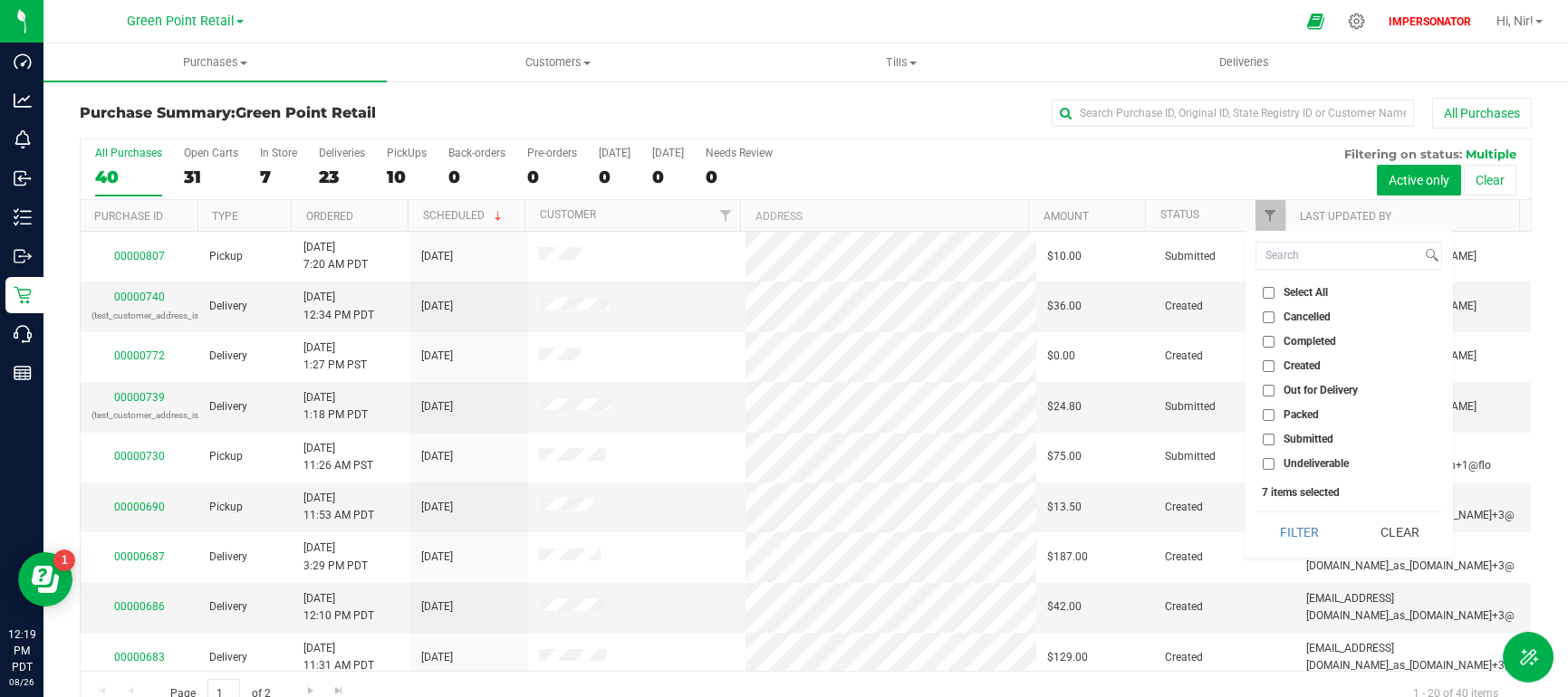
checkbox input "false"
click at [1273, 319] on input "Cancelled" at bounding box center [1269, 317] width 12 height 12
checkbox input "true"
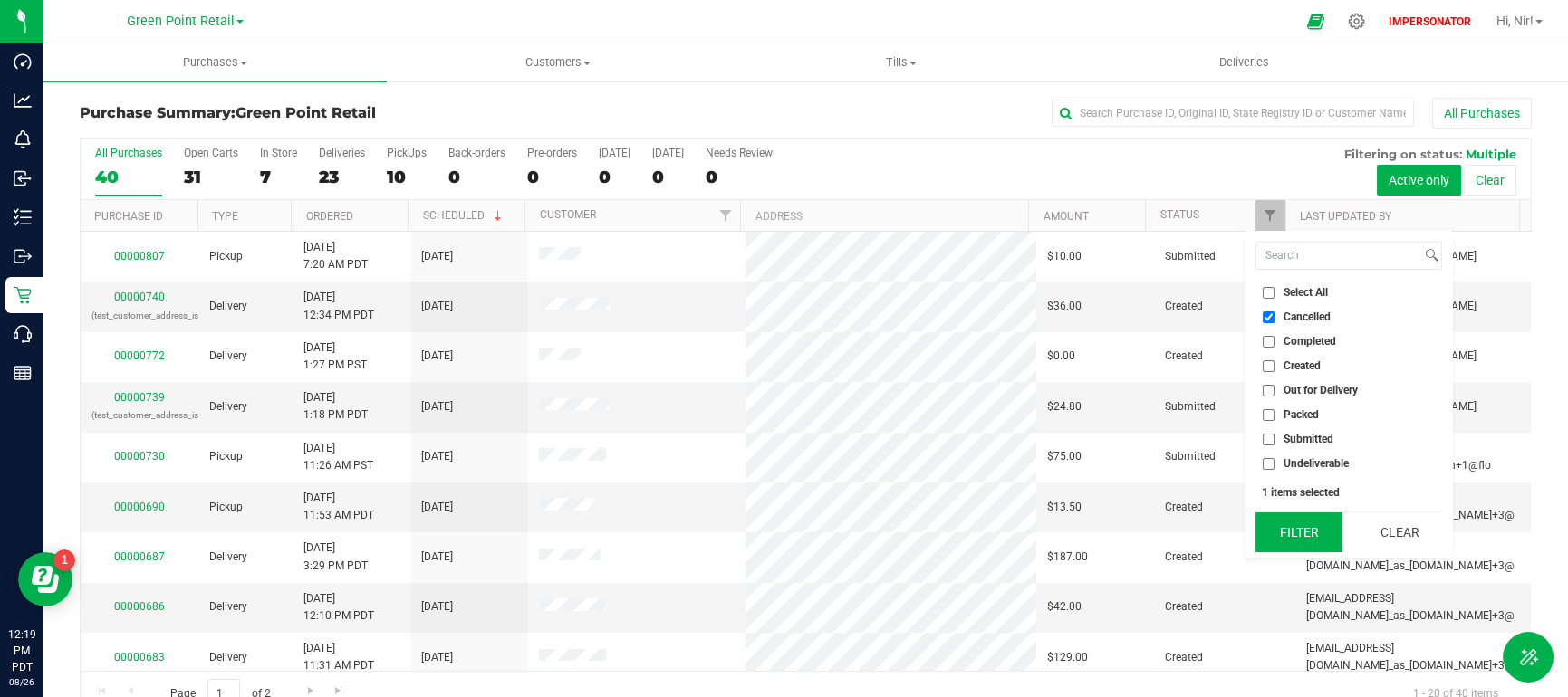
click at [1317, 523] on button "Filter" at bounding box center [1298, 532] width 87 height 40
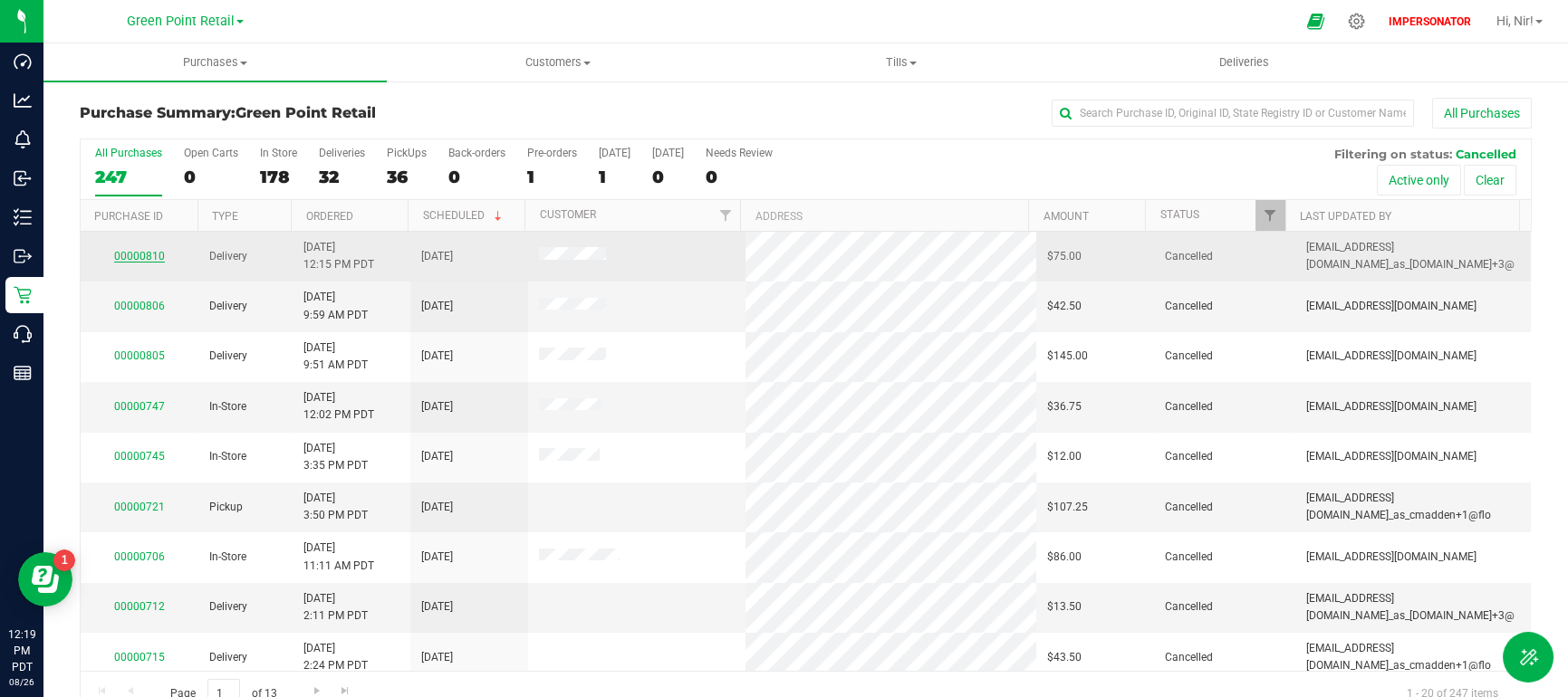
click at [147, 252] on link "00000810" at bounding box center [139, 255] width 51 height 13
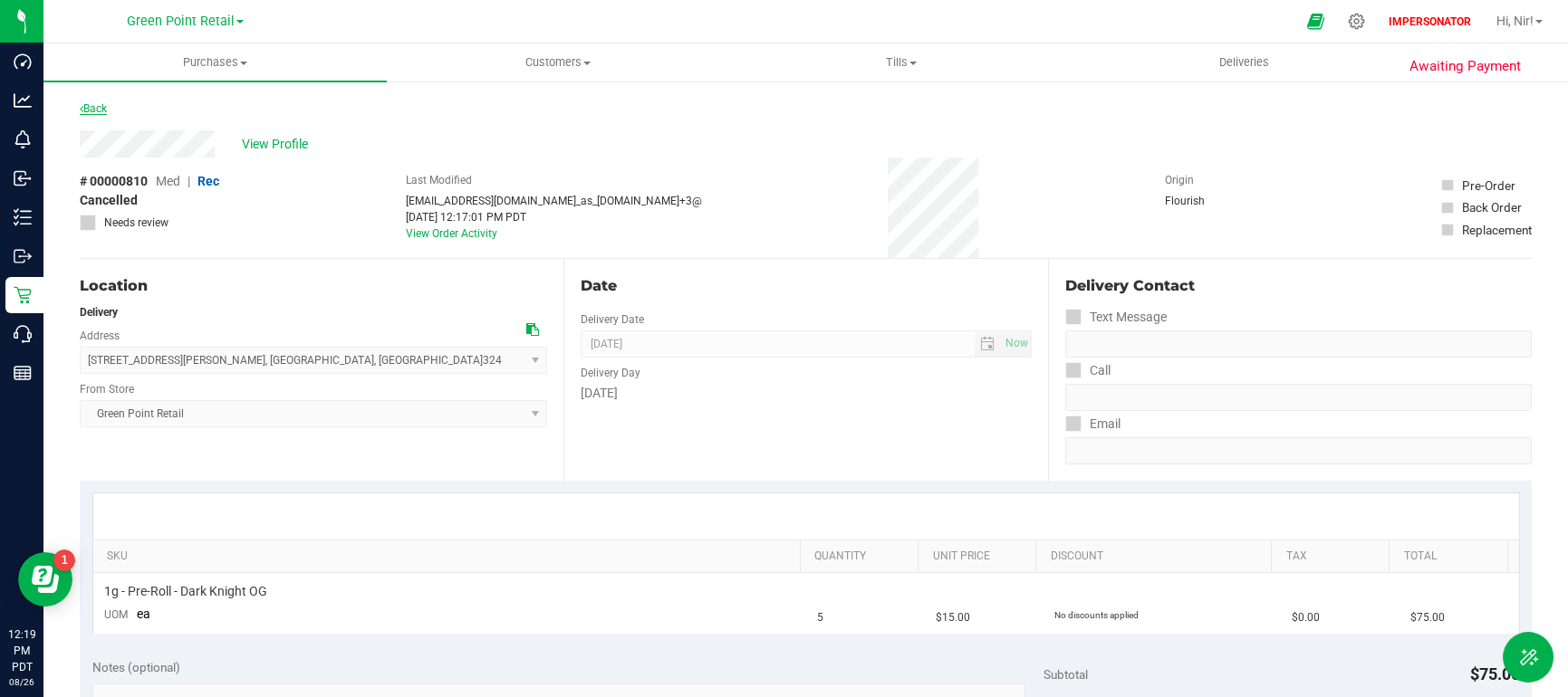
click at [106, 108] on link "Back" at bounding box center [94, 108] width 27 height 13
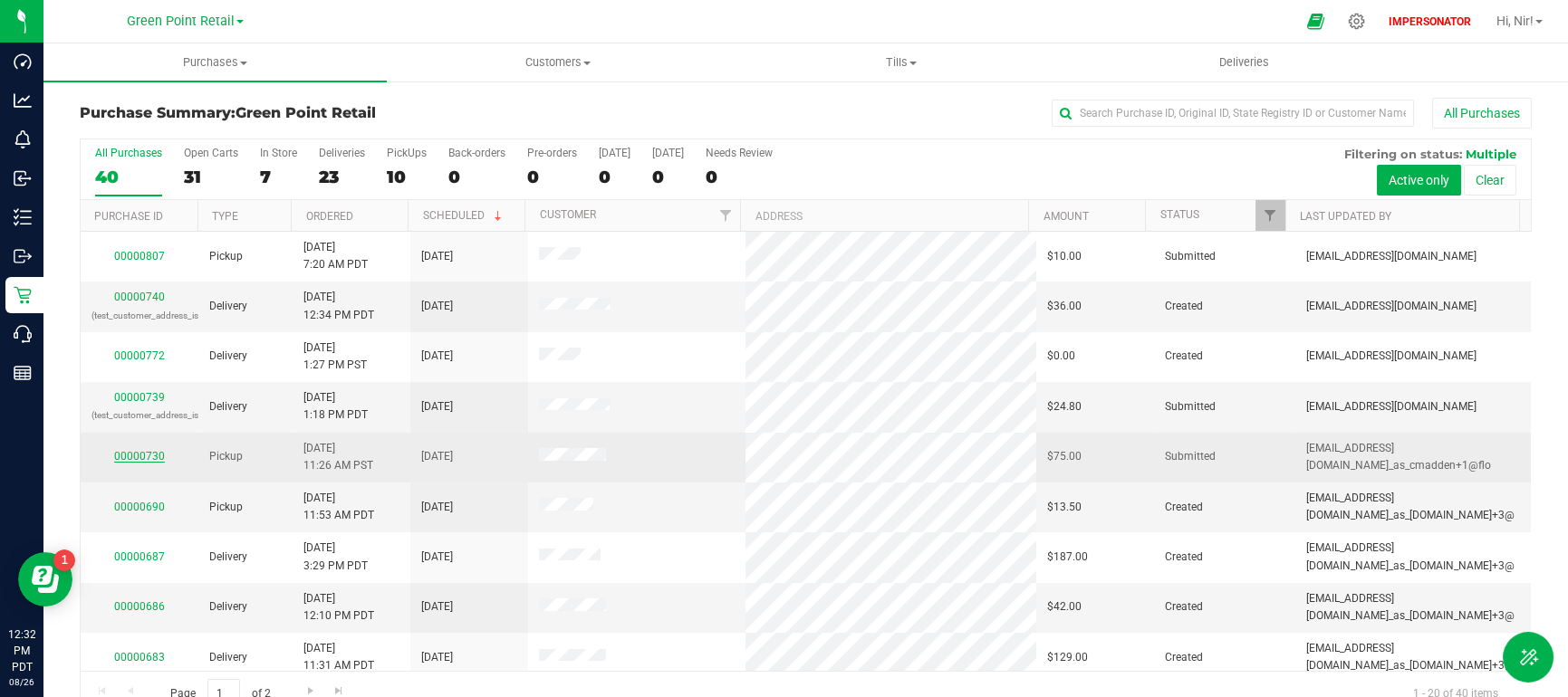
click at [143, 453] on link "00000730" at bounding box center [139, 456] width 51 height 13
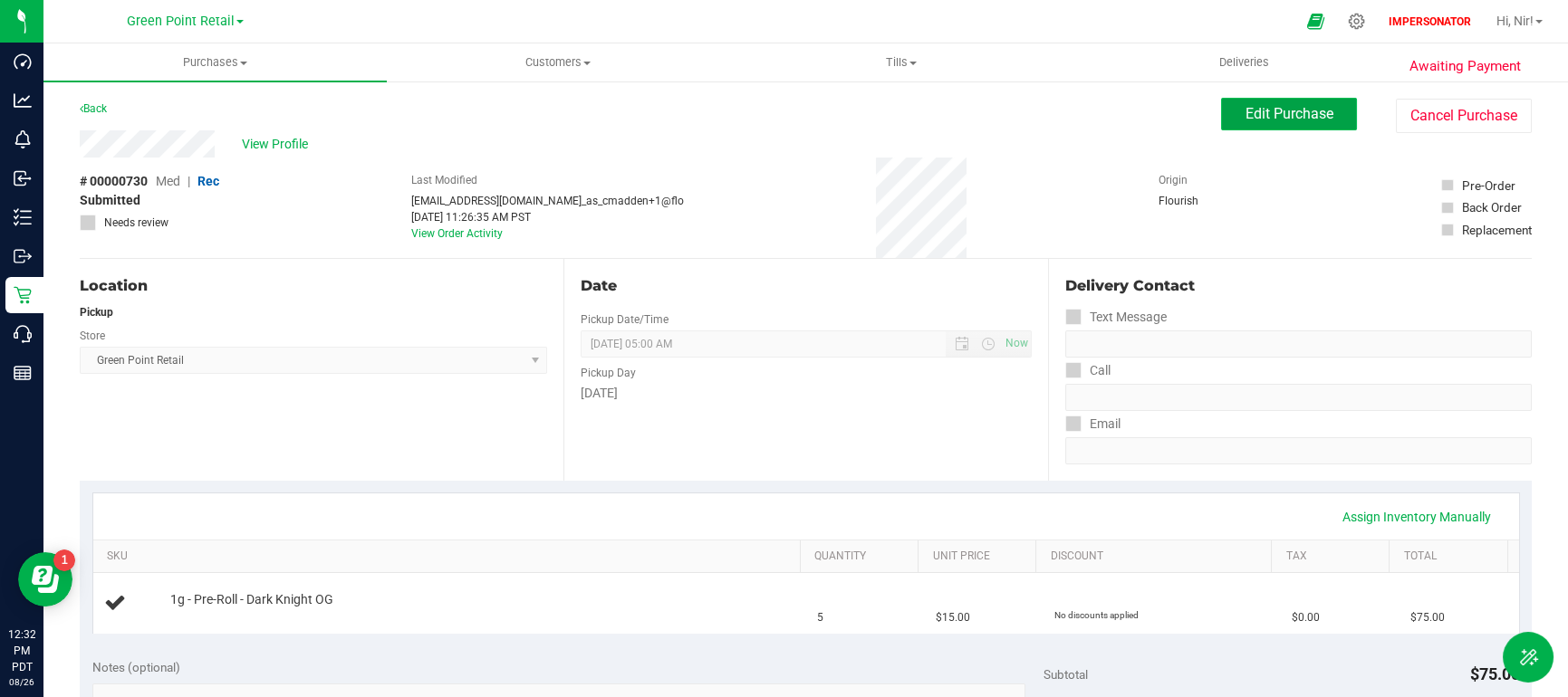
click at [1255, 121] on span "Edit Purchase" at bounding box center [1289, 114] width 88 height 18
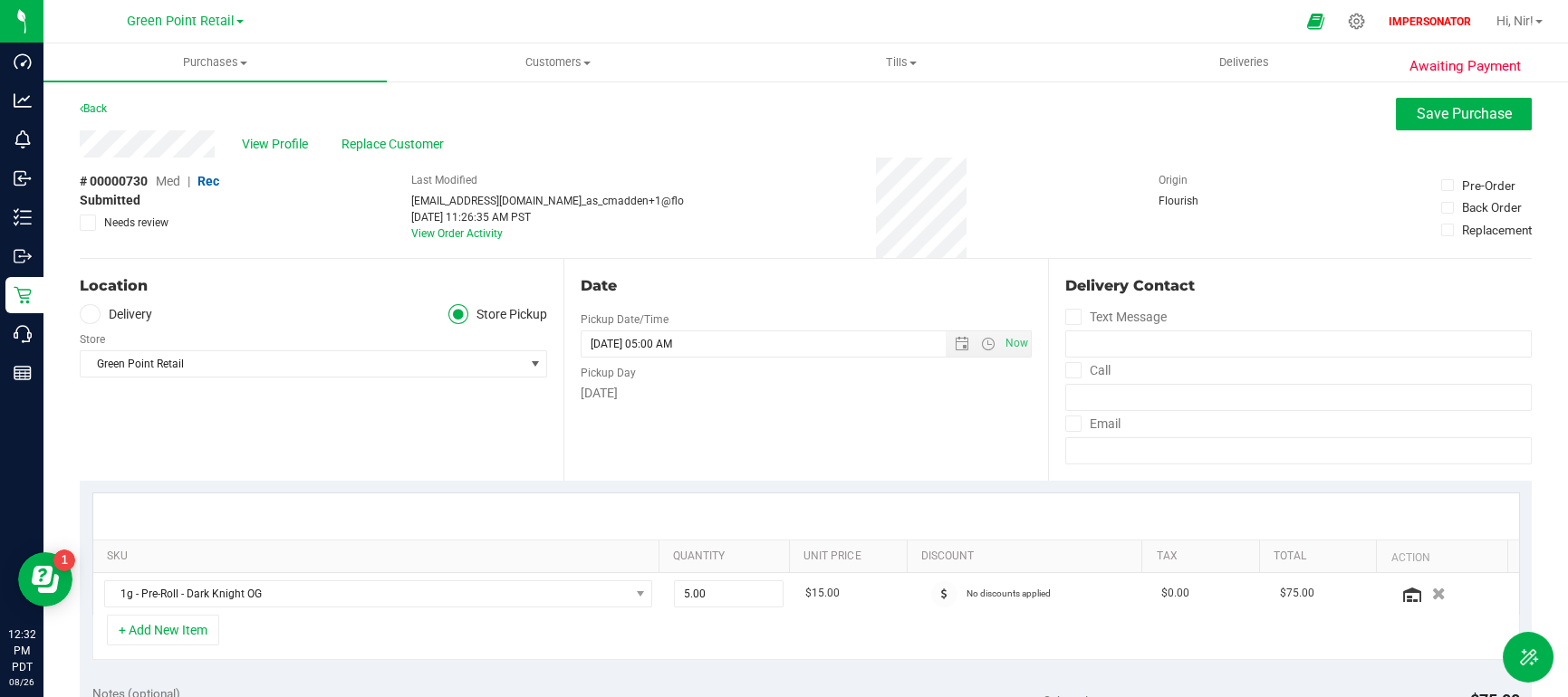
click at [96, 316] on span at bounding box center [90, 314] width 20 height 20
click at [0, 0] on input "Delivery" at bounding box center [0, 0] width 0 height 0
click at [1011, 346] on span "Now" at bounding box center [1016, 343] width 31 height 26
type input "[DATE]"
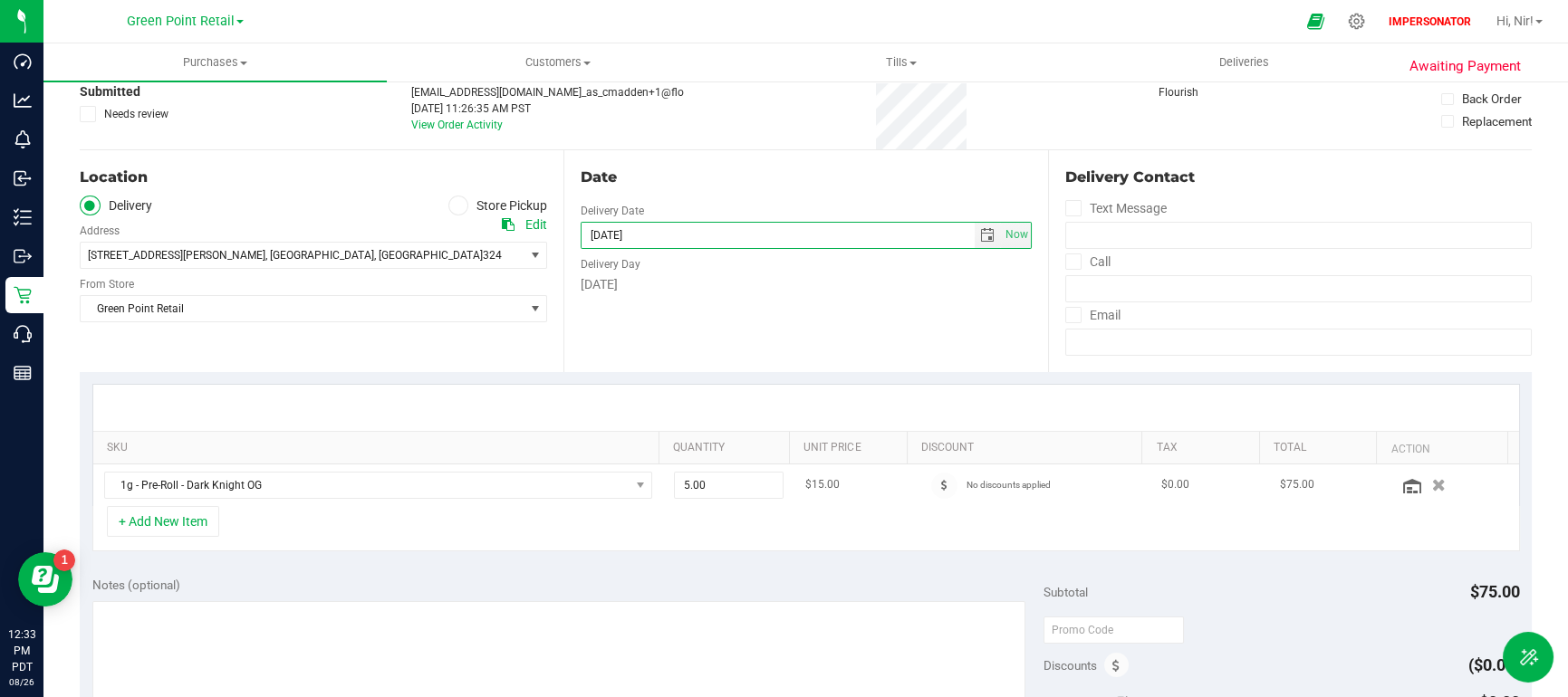
scroll to position [692, 0]
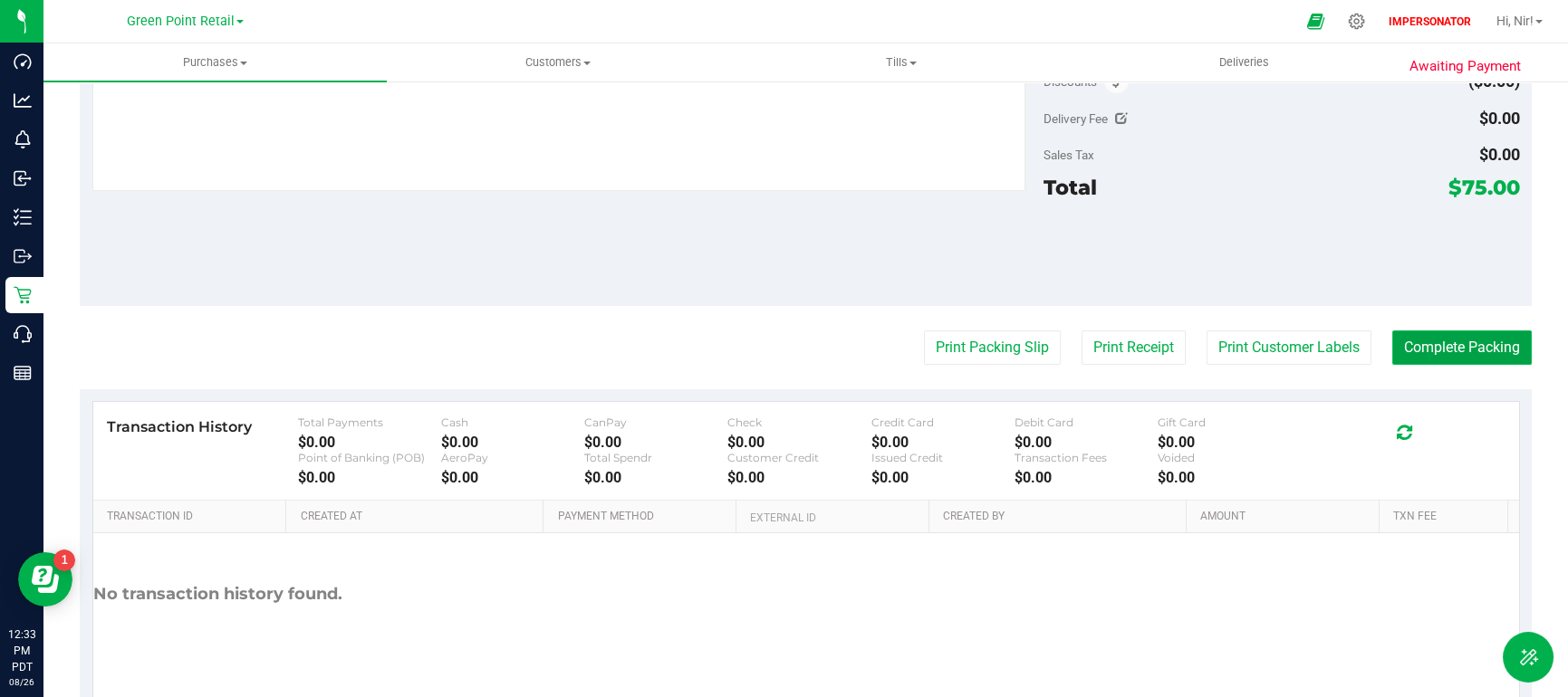
click at [1433, 347] on button "Complete Packing" at bounding box center [1461, 347] width 139 height 34
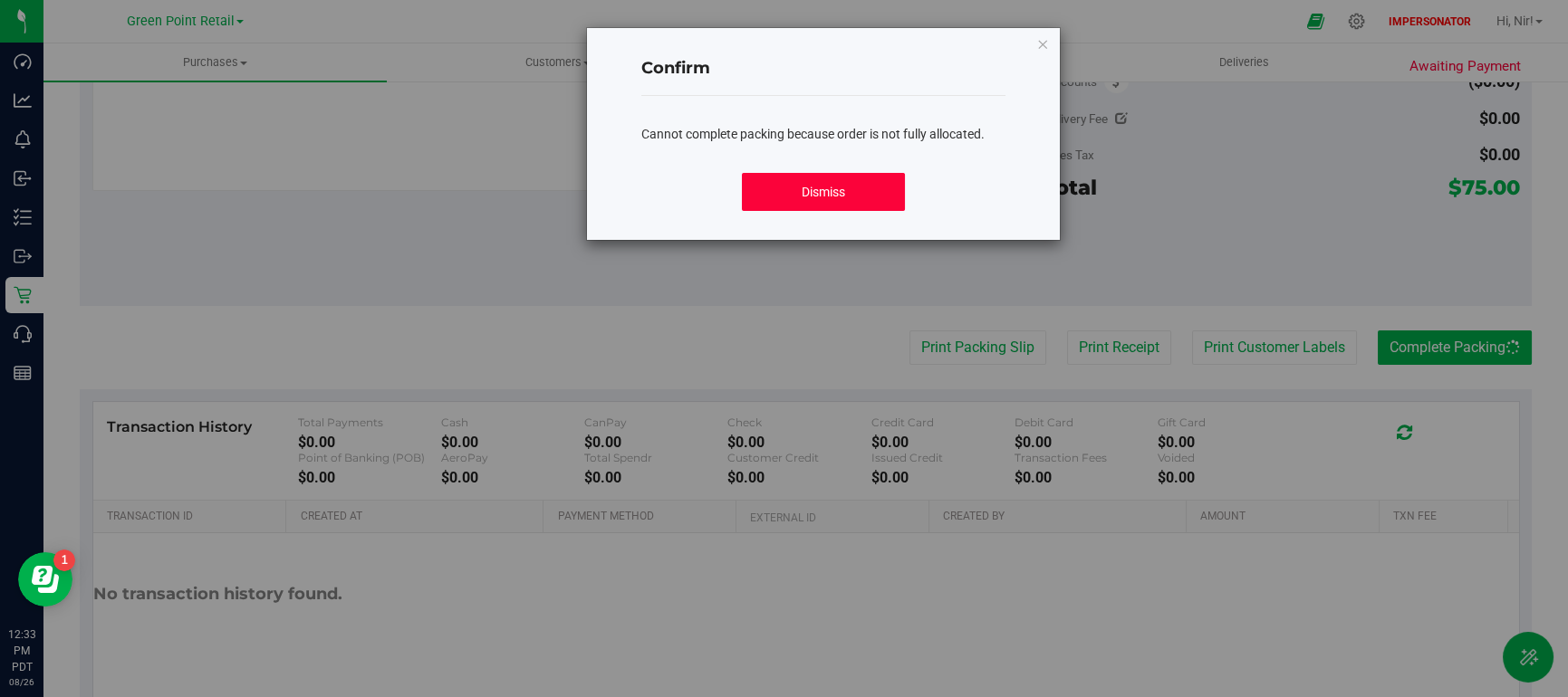
click at [882, 209] on button "Dismiss" at bounding box center [824, 191] width 164 height 38
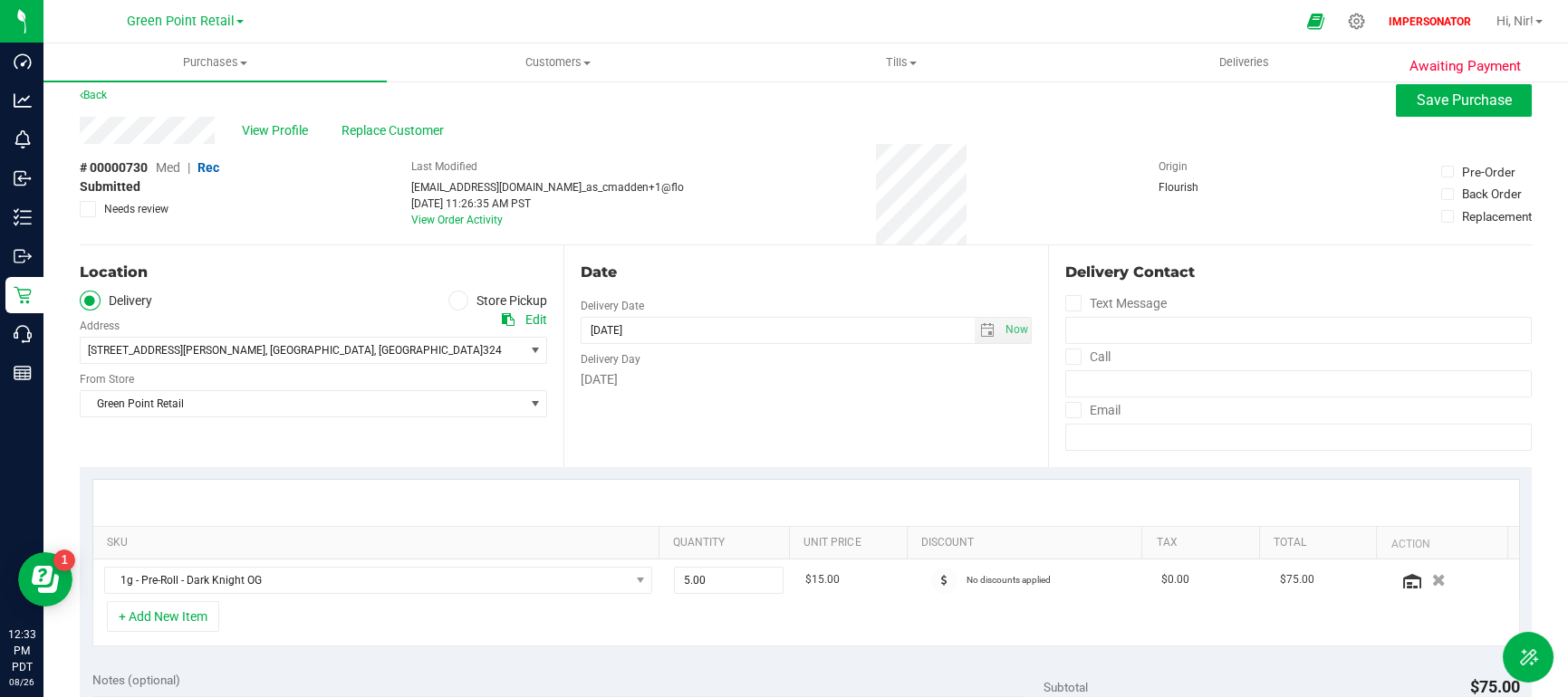
scroll to position [0, 0]
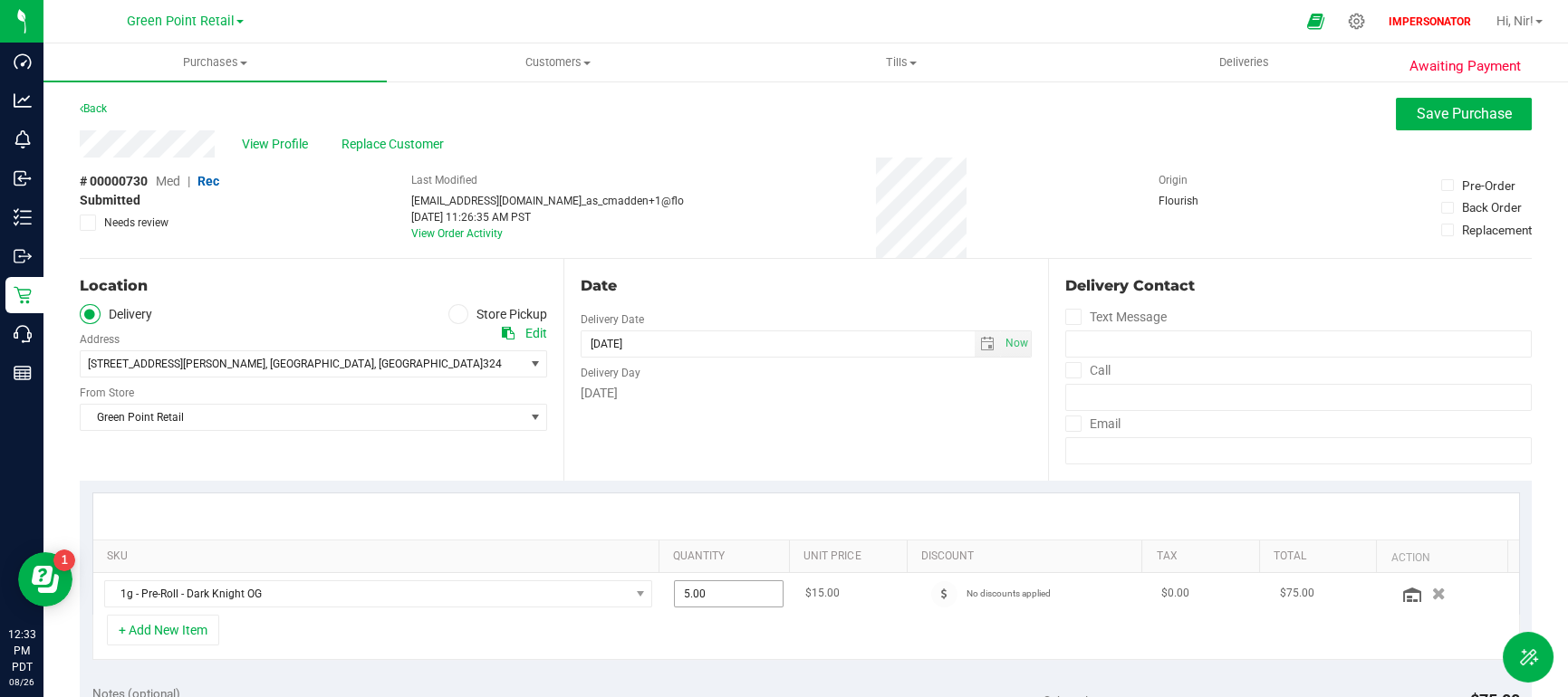
click at [743, 600] on span "5.00 5" at bounding box center [728, 594] width 109 height 27
drag, startPoint x: 689, startPoint y: 591, endPoint x: 654, endPoint y: 586, distance: 35.4
click at [663, 586] on td "5.00 5" at bounding box center [728, 594] width 132 height 42
type input "1"
type input "1.00"
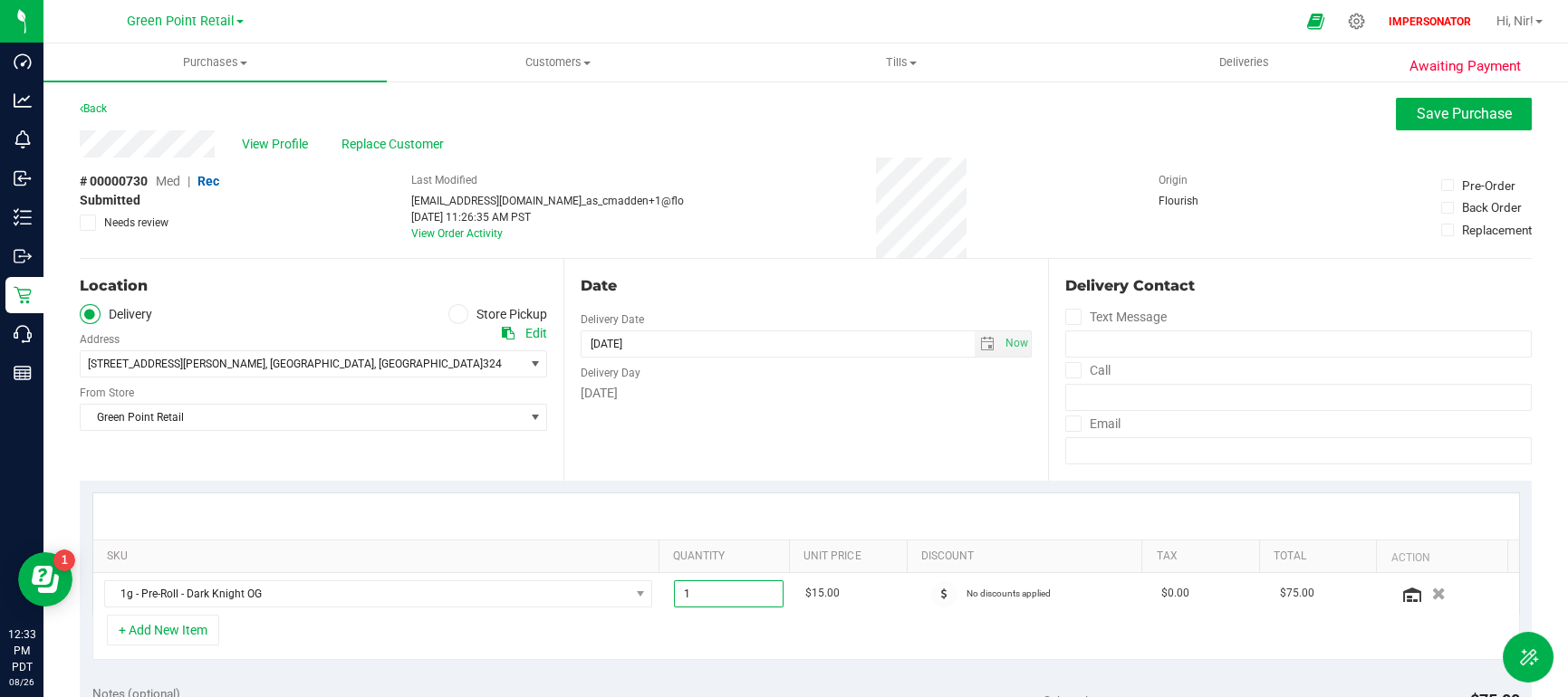
click at [749, 641] on div "+ Add New Item" at bounding box center [806, 638] width 1428 height 45
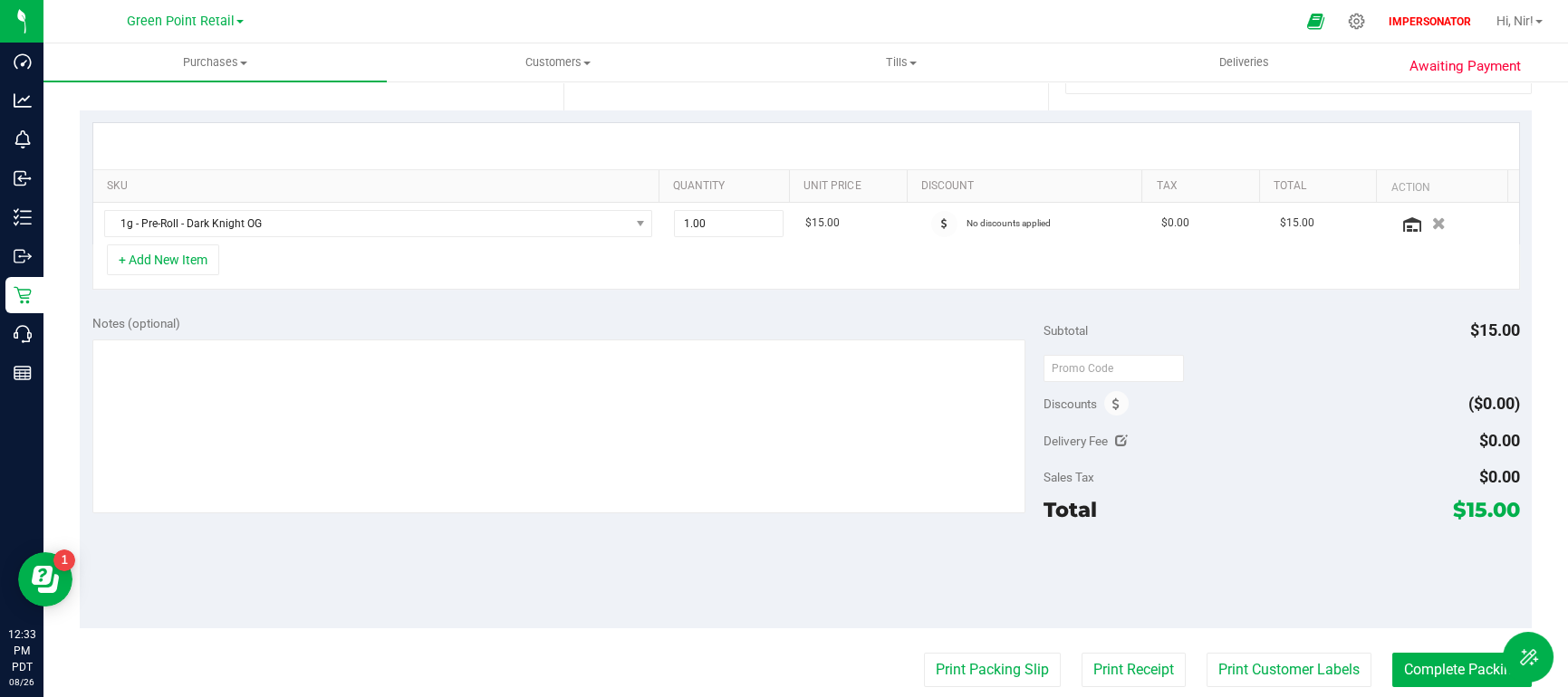
scroll to position [6, 0]
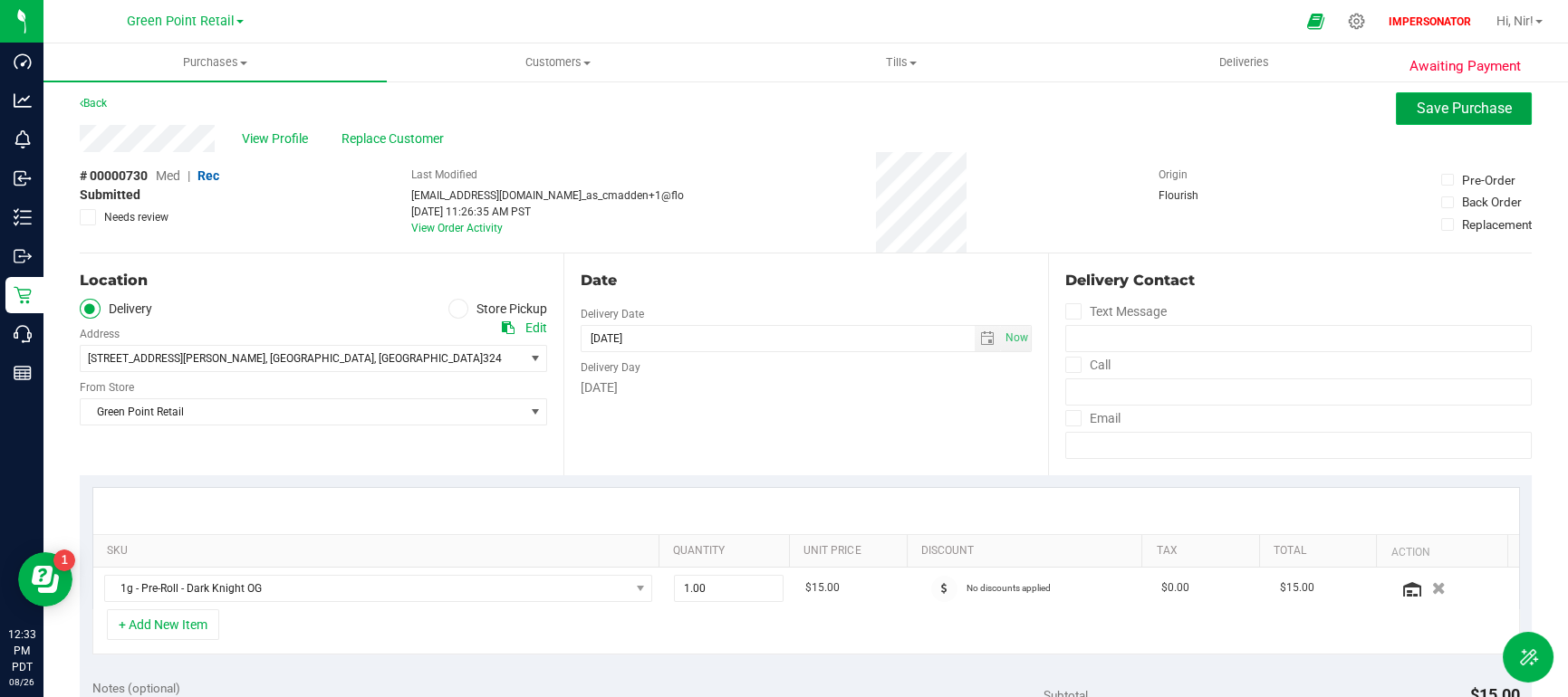
click at [1423, 115] on span "Save Purchase" at bounding box center [1464, 108] width 96 height 18
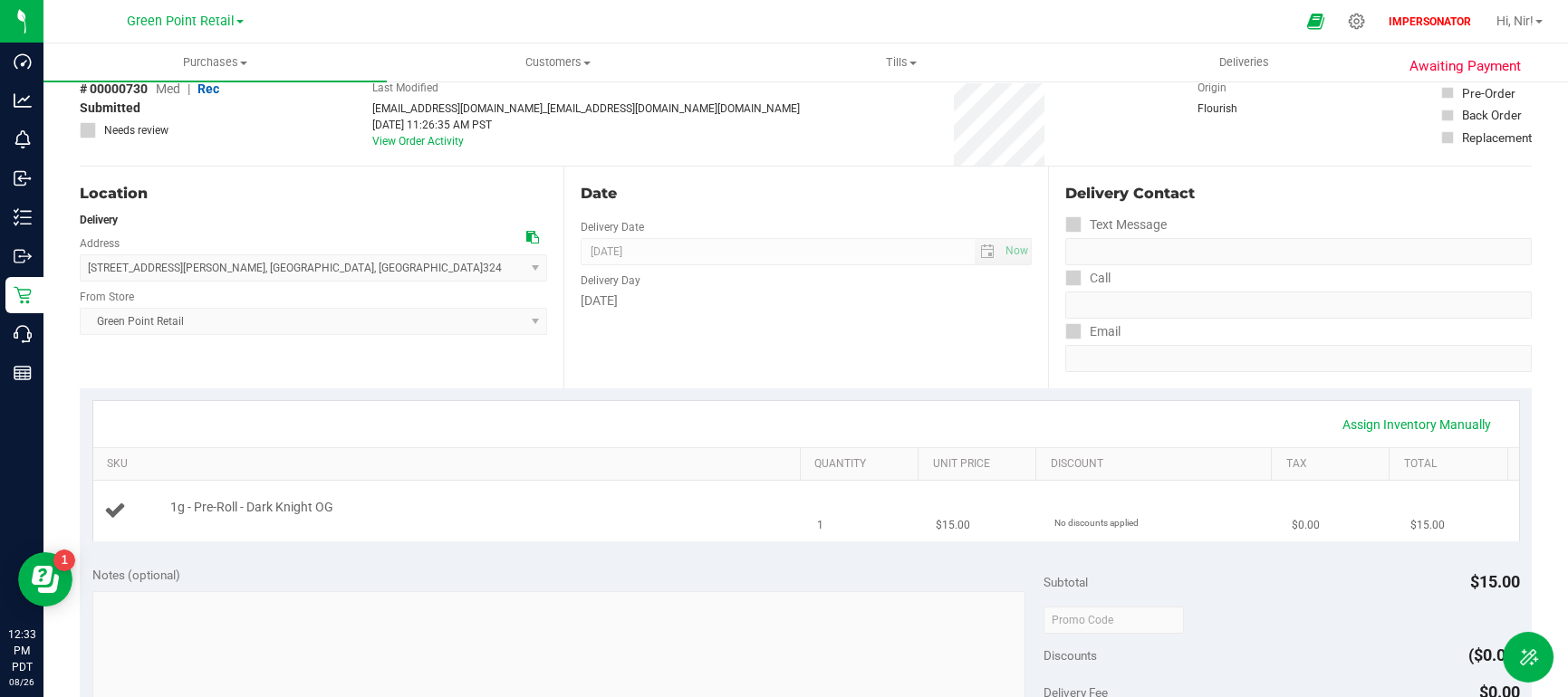
scroll to position [173, 0]
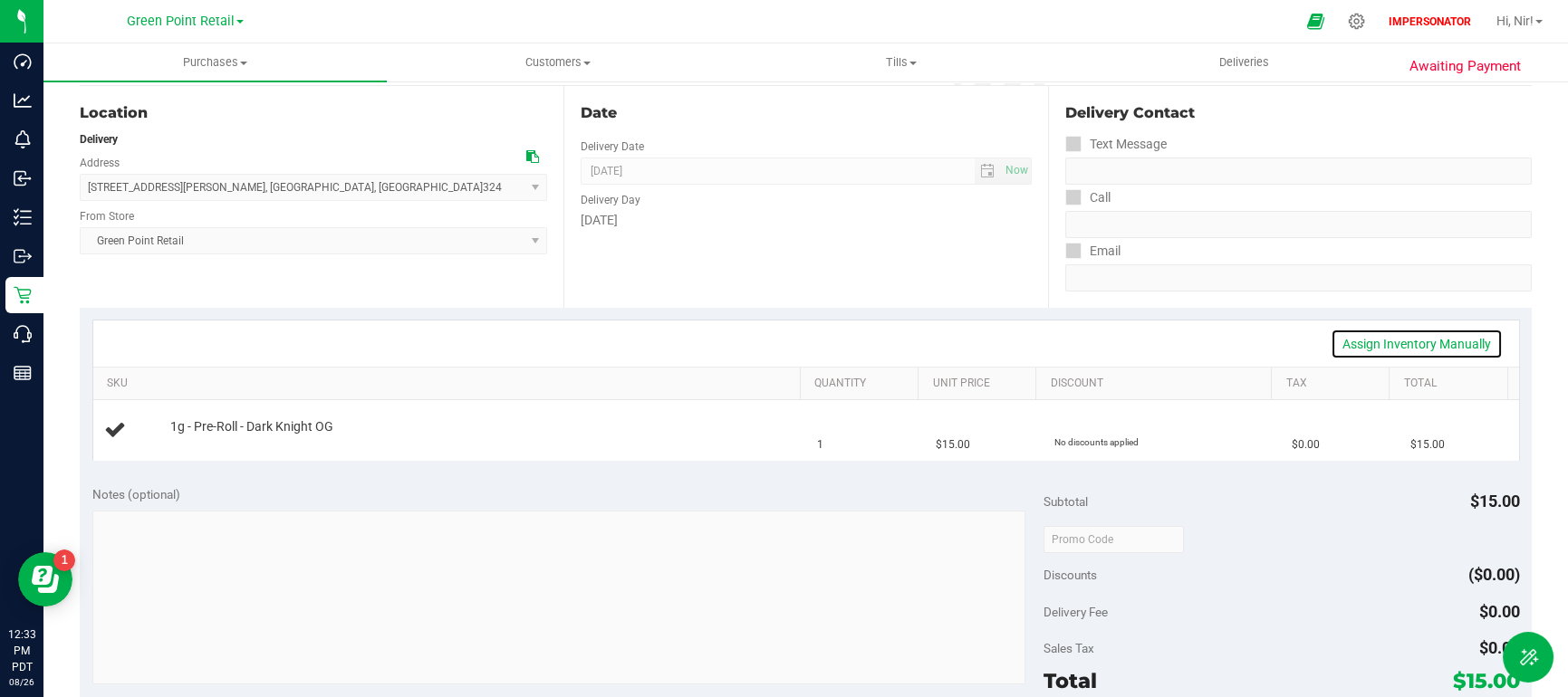
click at [1374, 342] on link "Assign Inventory Manually" at bounding box center [1416, 344] width 172 height 31
click at [225, 438] on link "Add Package" at bounding box center [203, 439] width 65 height 13
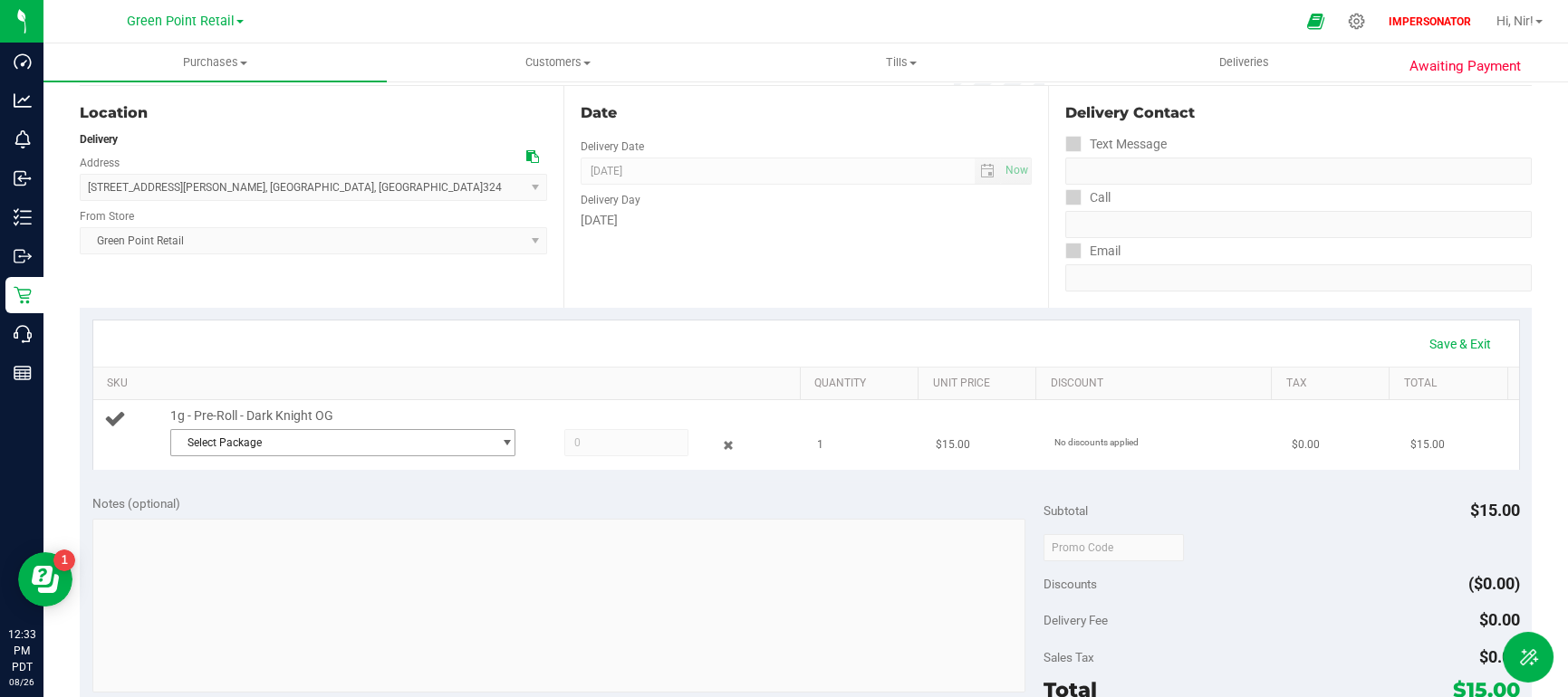
click at [393, 440] on span "Select Package" at bounding box center [332, 443] width 321 height 25
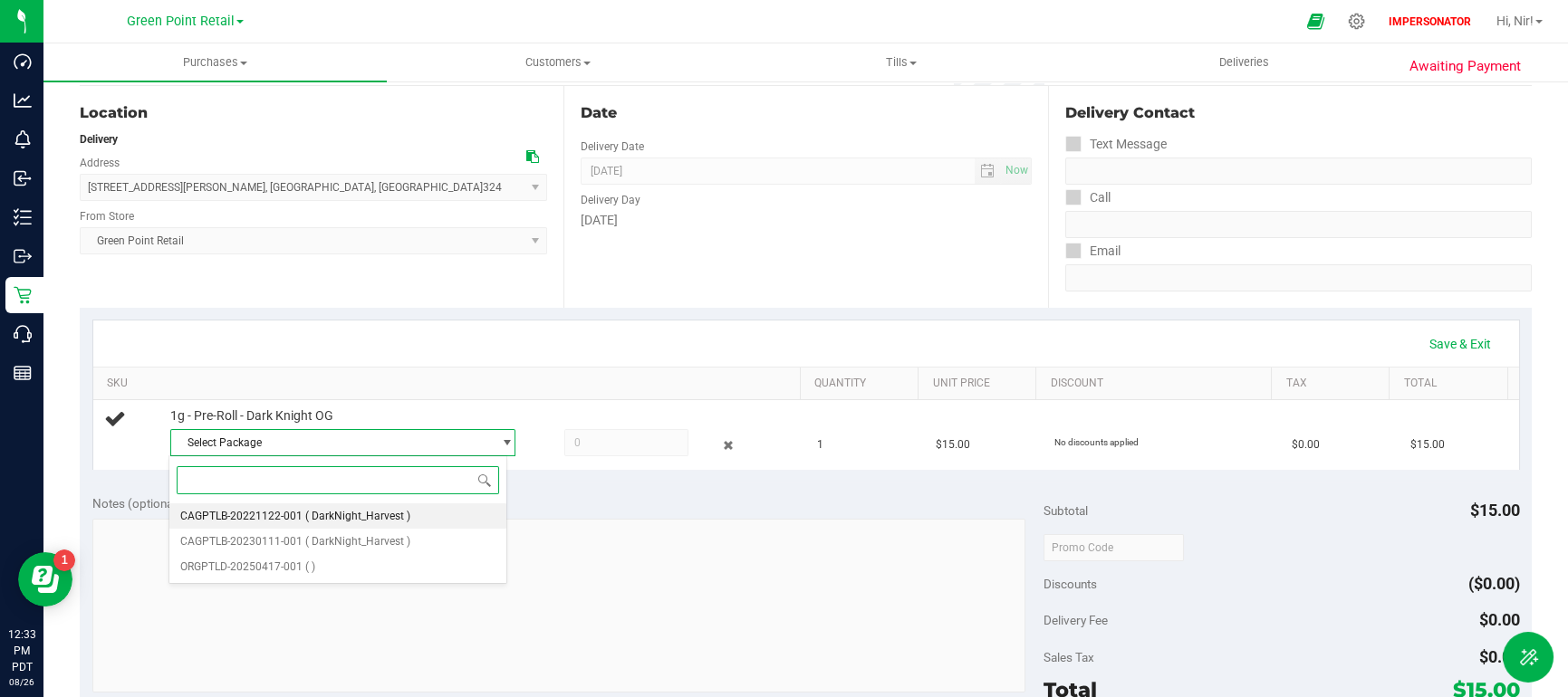
click at [357, 523] on li "CAGPTLB-20221122-001 ( DarkNight_Harvest )" at bounding box center [337, 516] width 336 height 25
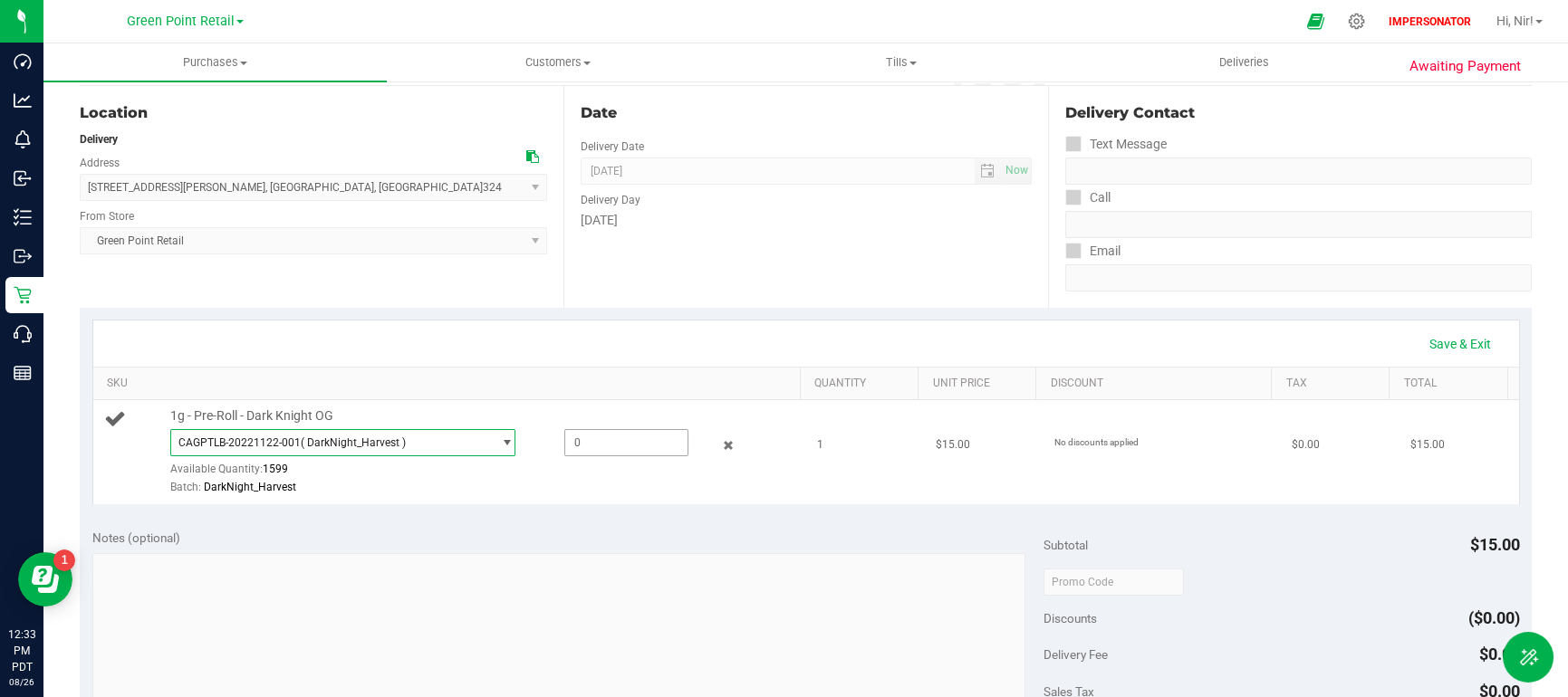
click at [600, 445] on span at bounding box center [626, 443] width 124 height 27
type input "1"
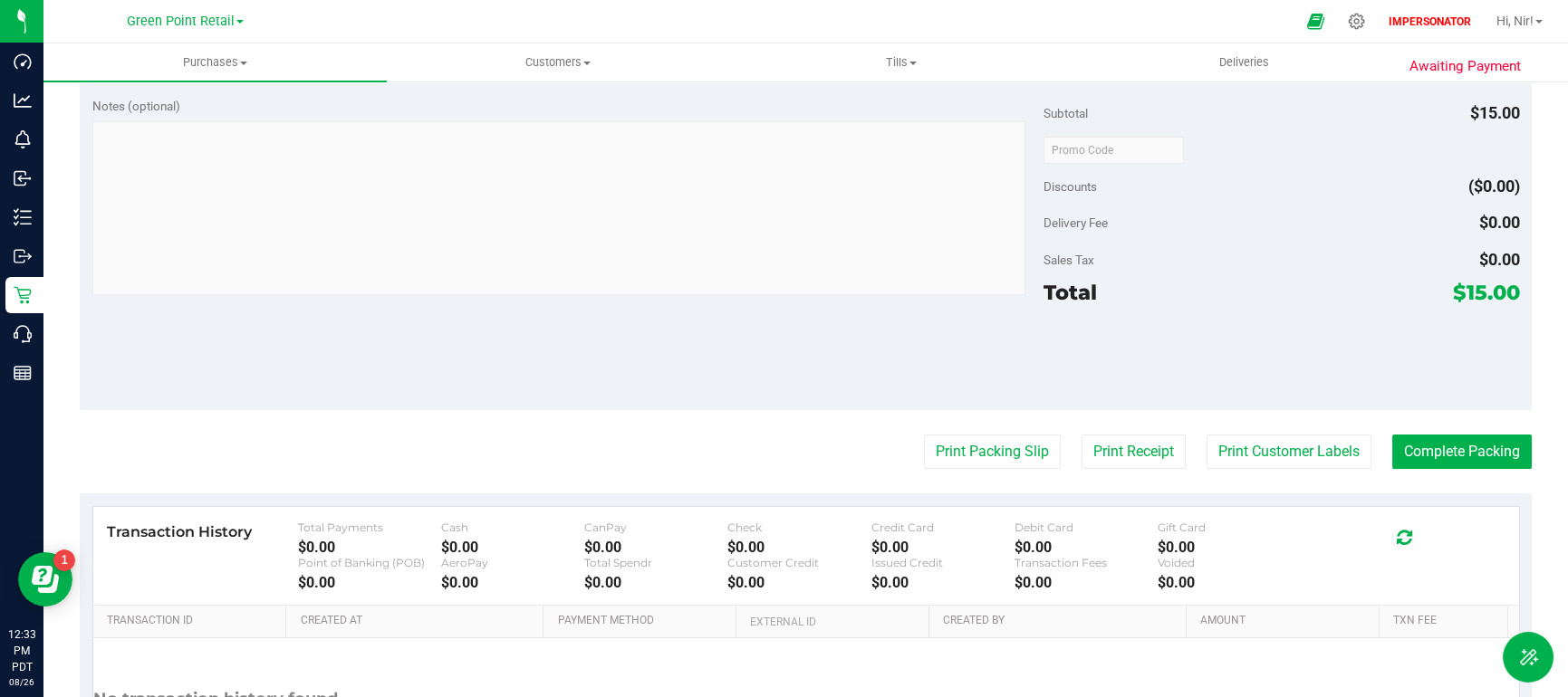
scroll to position [771, 0]
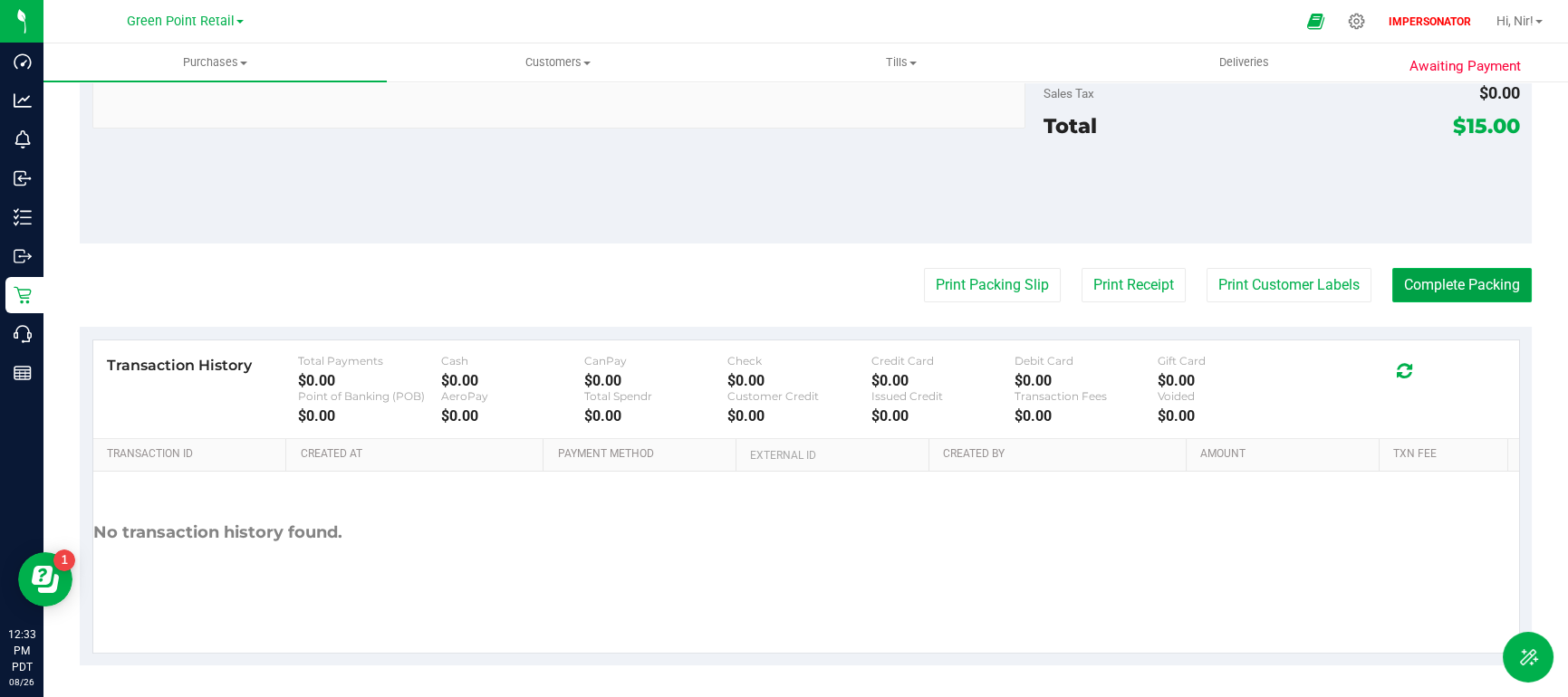
type input "1.0000"
click at [1456, 286] on button "Complete Packing" at bounding box center [1461, 285] width 139 height 34
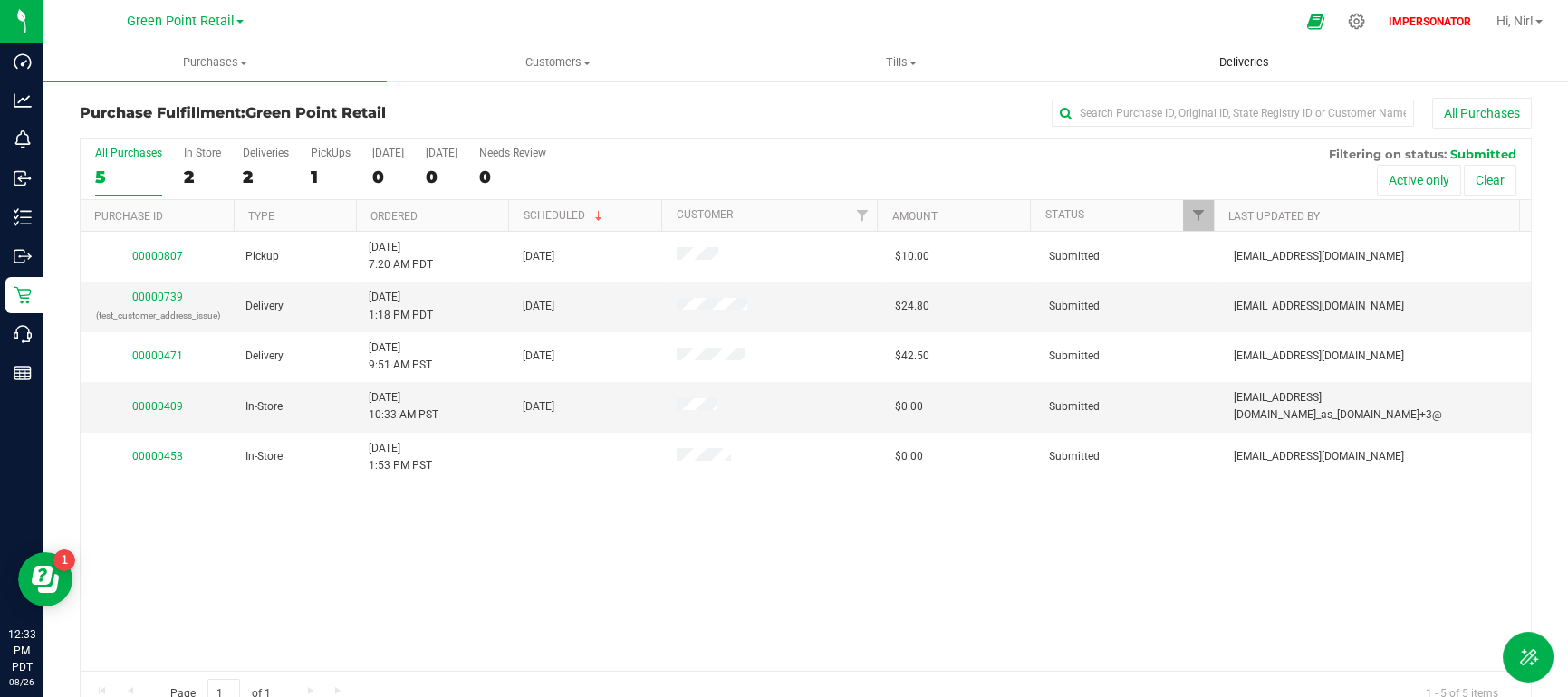
drag, startPoint x: 1237, startPoint y: 52, endPoint x: 1238, endPoint y: 61, distance: 9.1
click at [1236, 51] on uib-tab-heading "Deliveries" at bounding box center [1244, 62] width 341 height 36
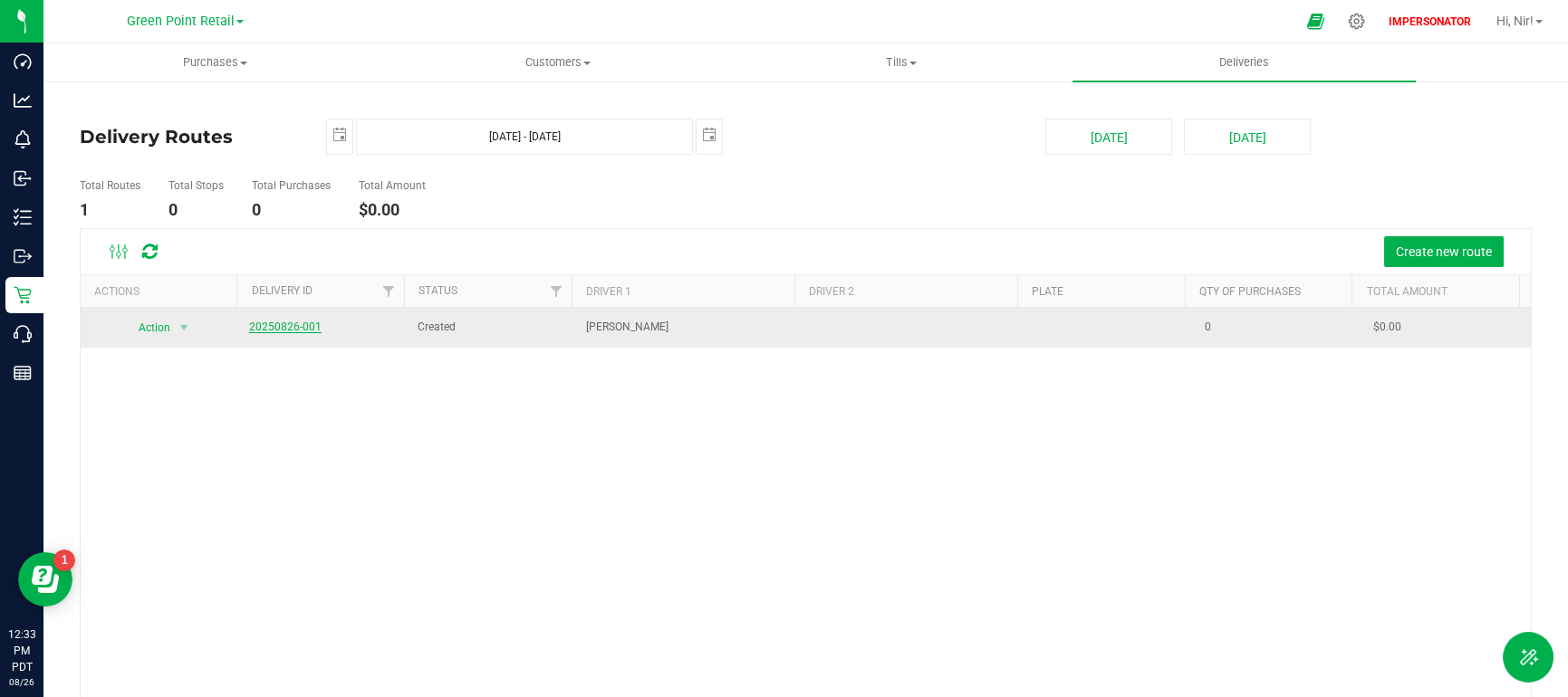
click at [301, 327] on link "20250826-001" at bounding box center [285, 327] width 72 height 13
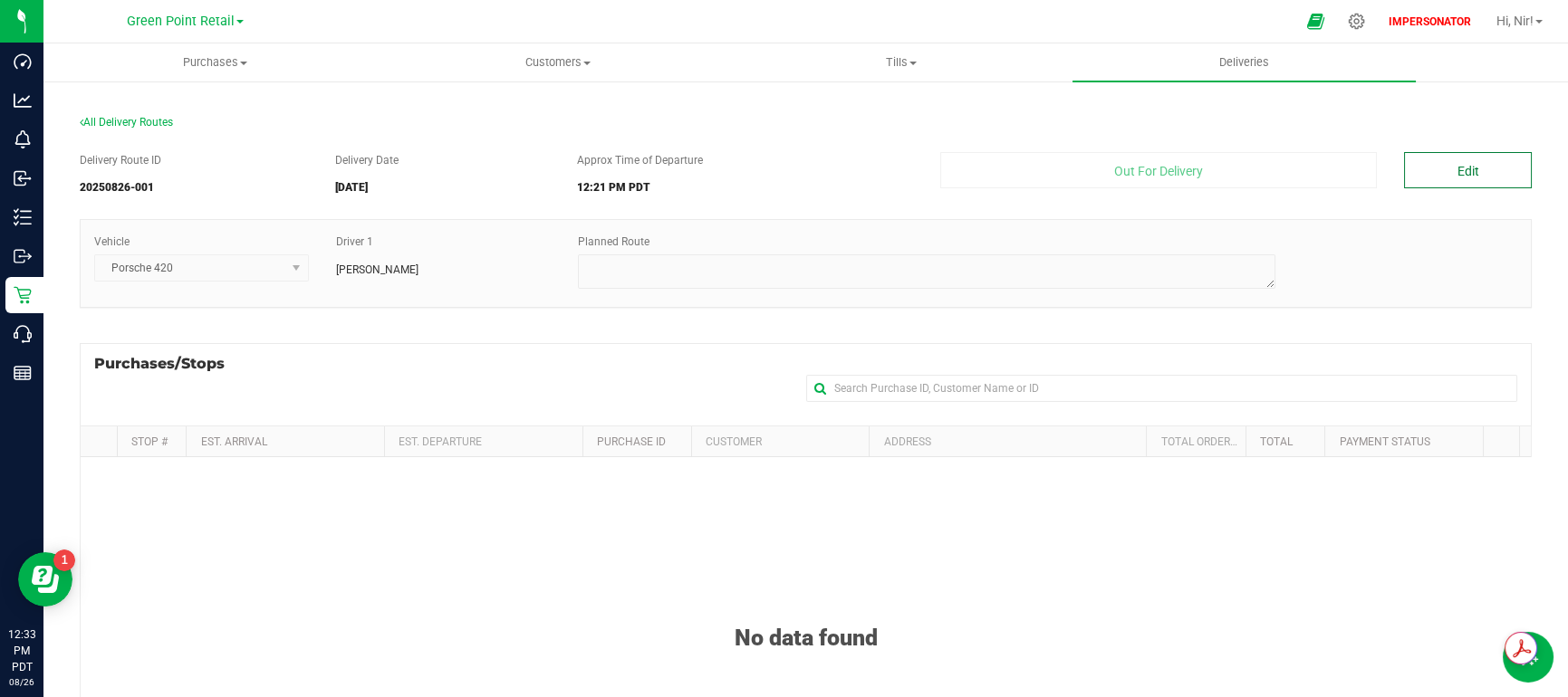
click at [1450, 176] on button "Edit" at bounding box center [1467, 170] width 128 height 36
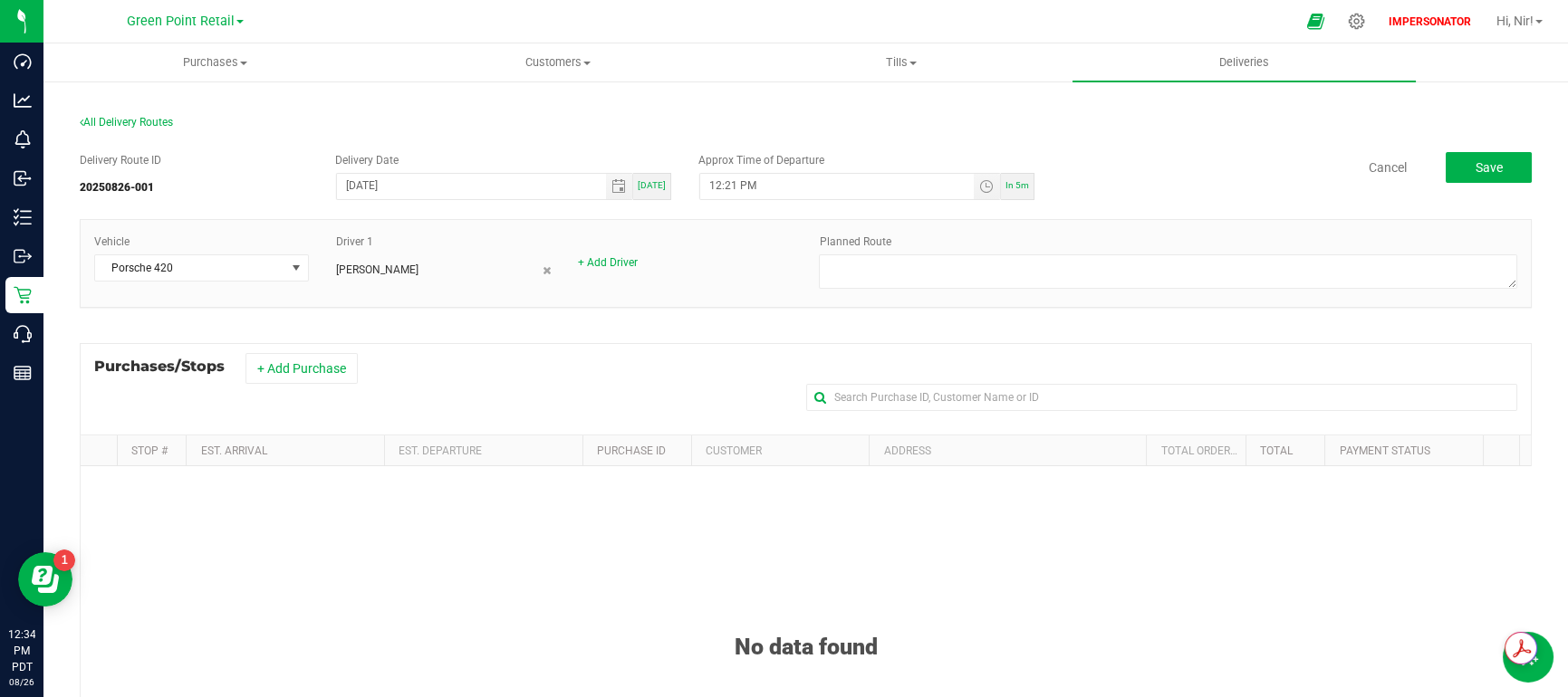
click at [719, 347] on div "Purchases/Stops + Add Purchase" at bounding box center [805, 389] width 1452 height 92
click at [316, 367] on button "+ Add Purchase" at bounding box center [301, 368] width 112 height 31
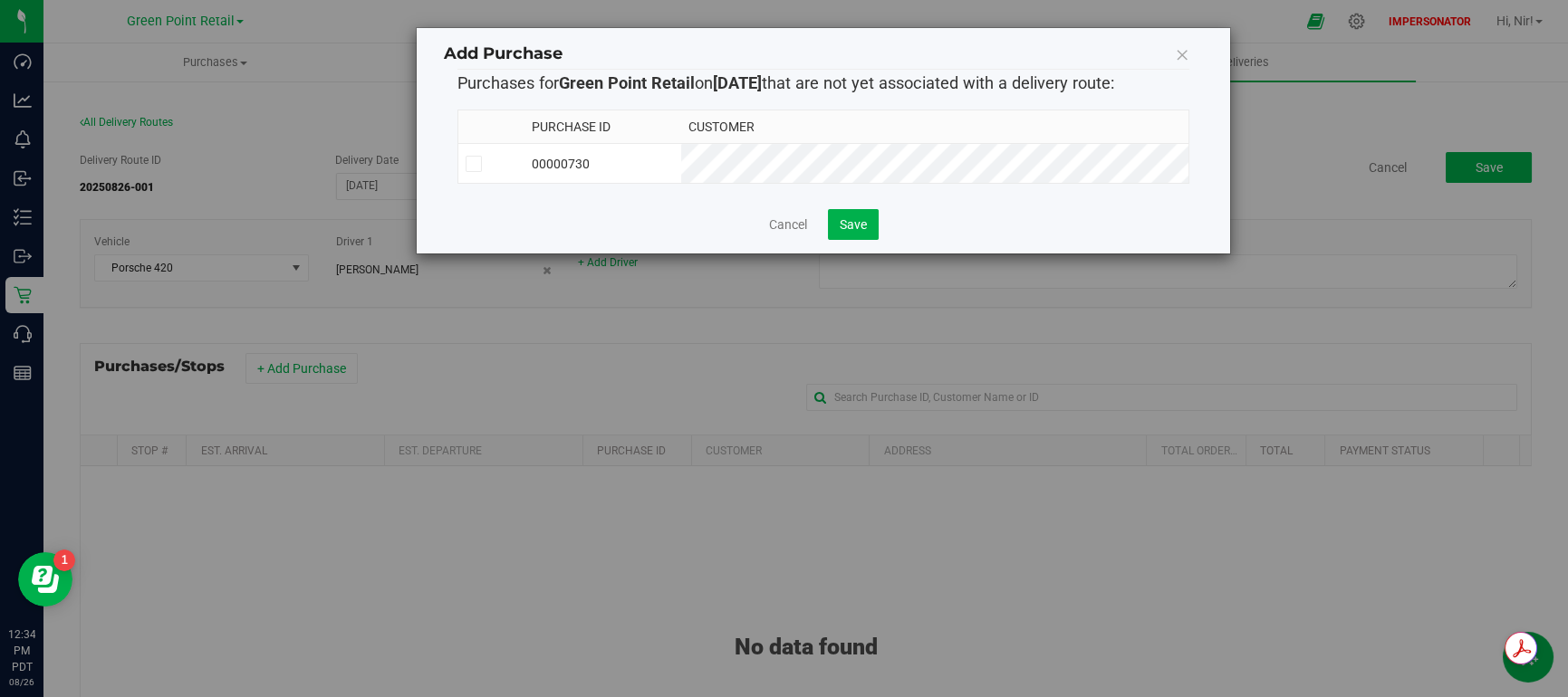
drag, startPoint x: 470, startPoint y: 162, endPoint x: 698, endPoint y: 219, distance: 235.0
click at [471, 164] on icon at bounding box center [474, 164] width 12 height 0
click at [0, 0] on input "checkbox" at bounding box center [0, 0] width 0 height 0
click at [851, 232] on span "Save" at bounding box center [853, 224] width 27 height 15
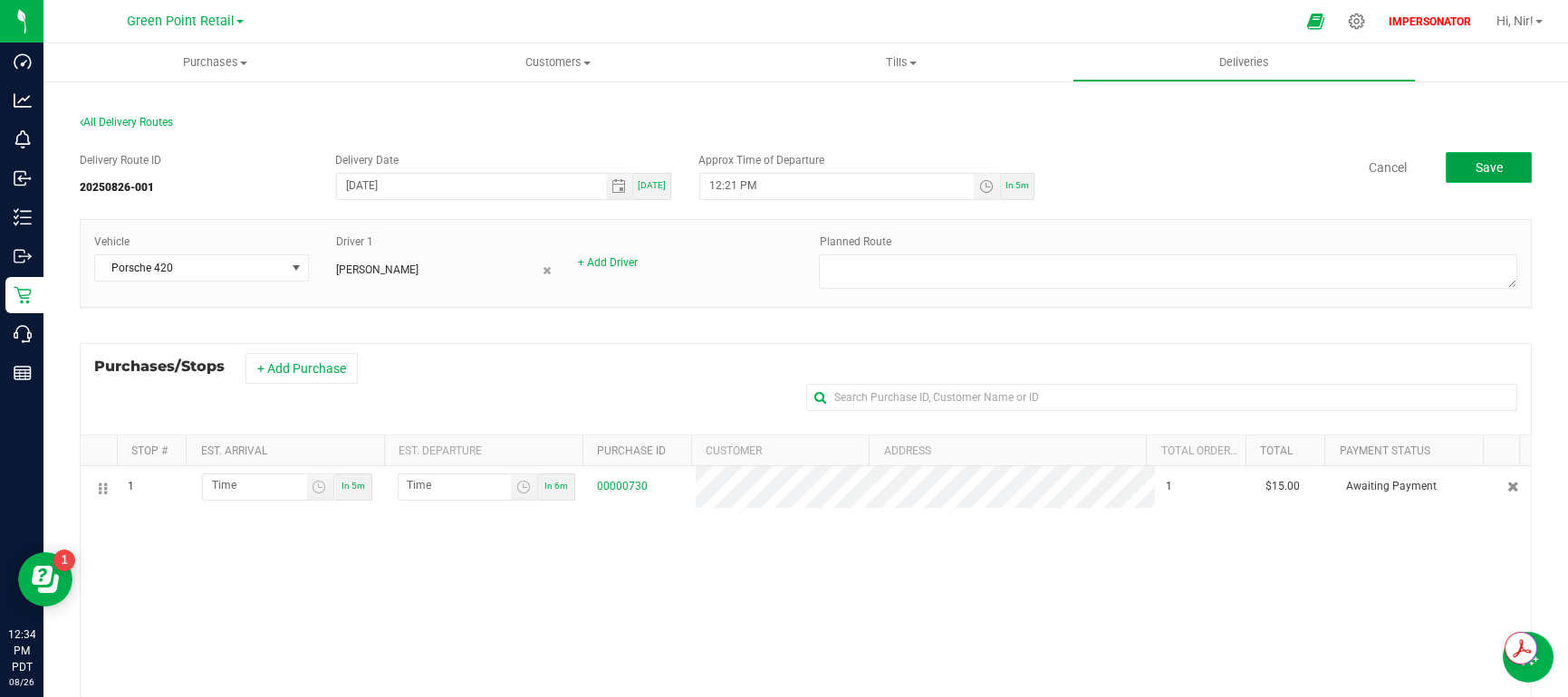
drag, startPoint x: 1473, startPoint y: 152, endPoint x: 1468, endPoint y: 178, distance: 26.5
click at [1474, 154] on button "Save" at bounding box center [1488, 168] width 86 height 31
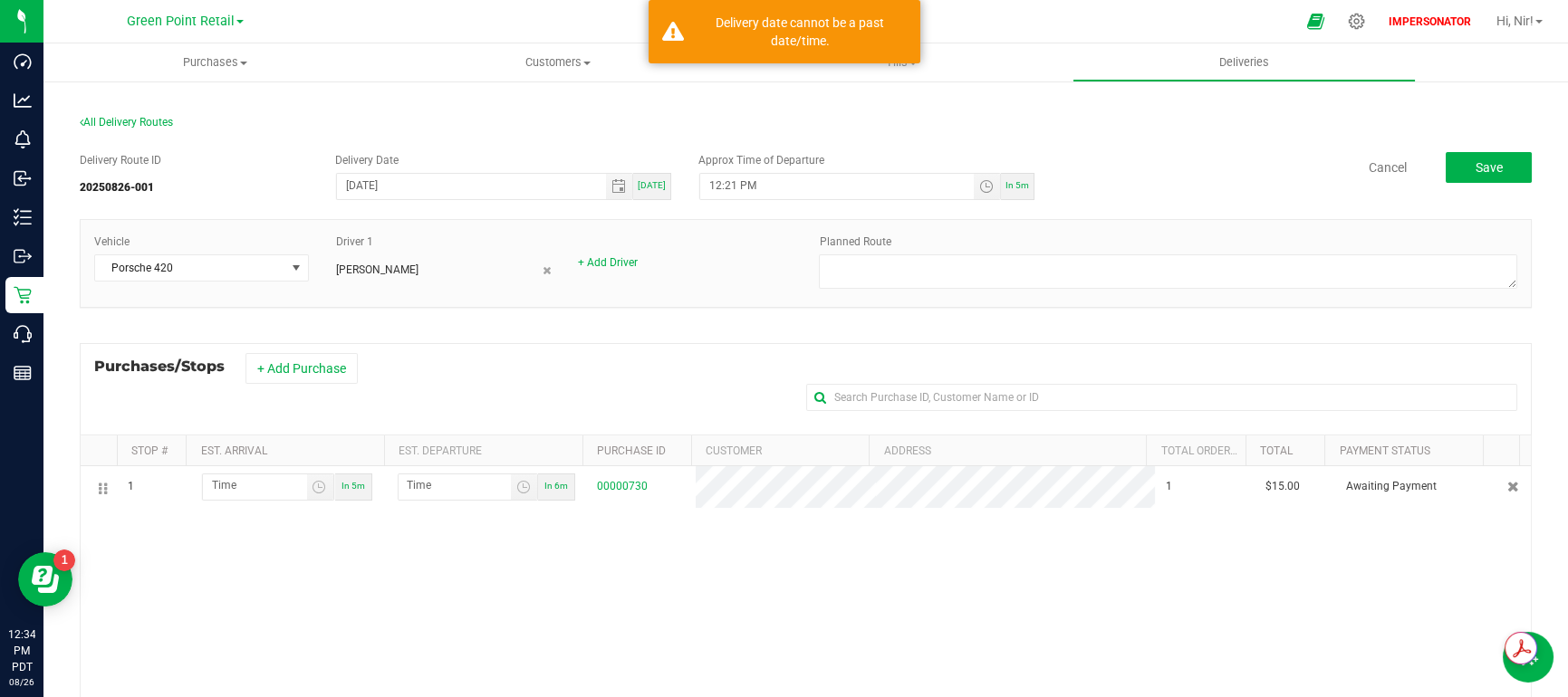
click at [1018, 184] on span "In 5m" at bounding box center [1017, 185] width 23 height 10
type input "12:39 PM"
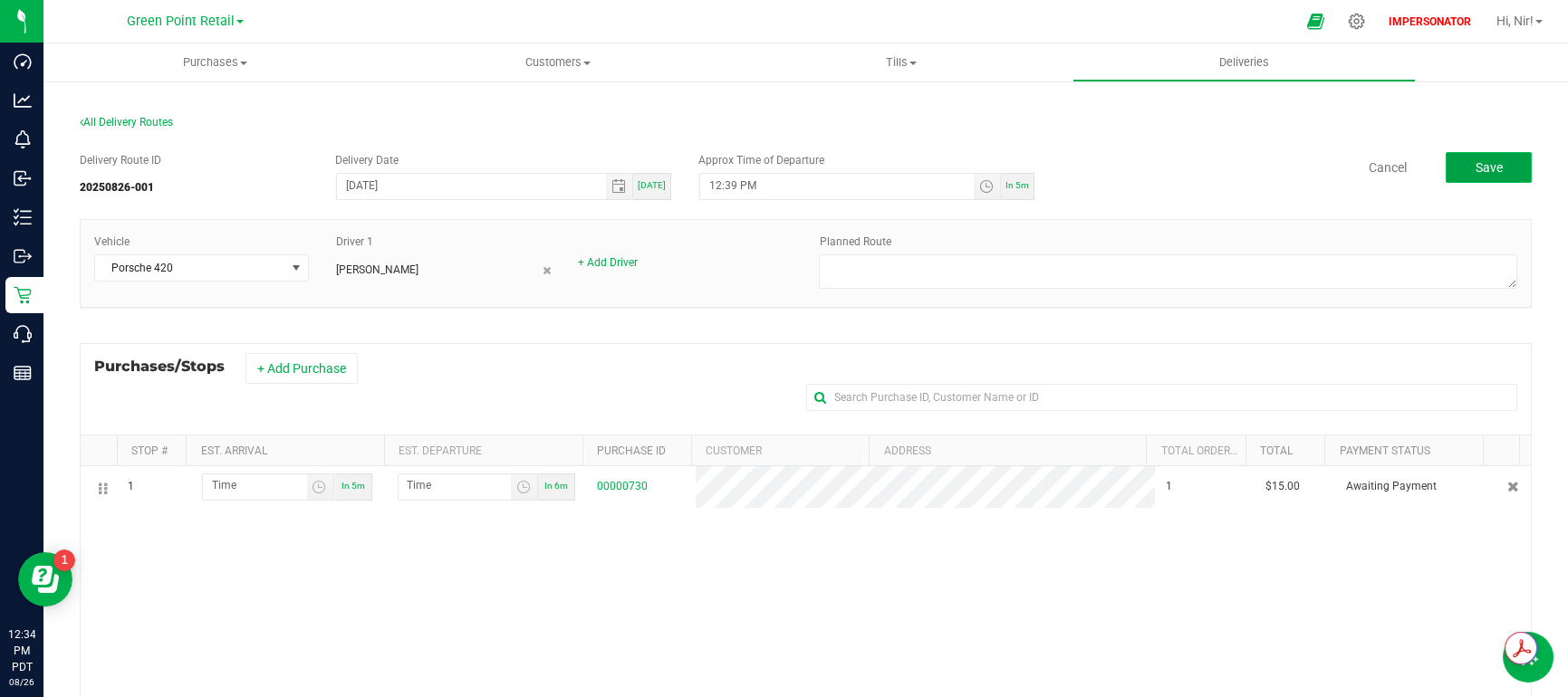
click at [1474, 172] on span "Save" at bounding box center [1488, 167] width 27 height 15
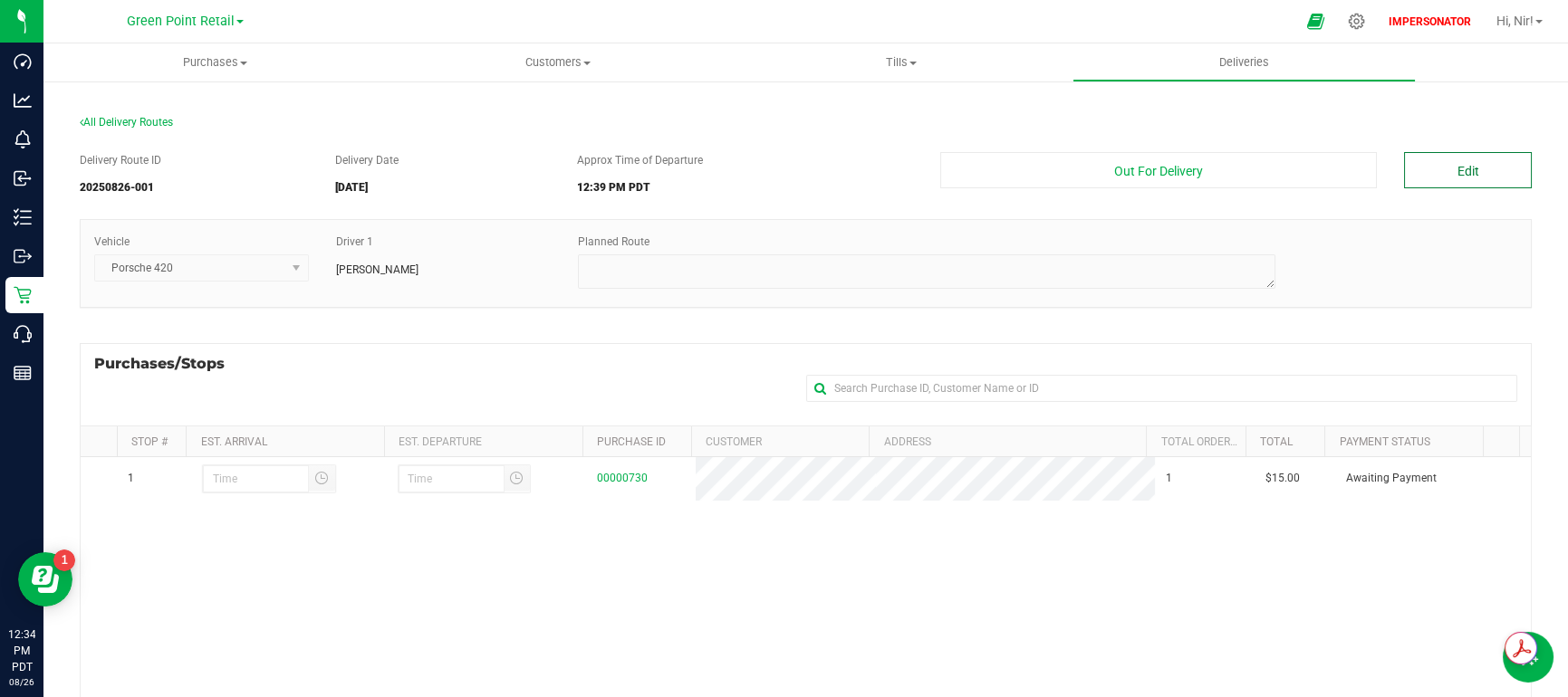
click at [1454, 181] on button "Edit" at bounding box center [1467, 170] width 128 height 36
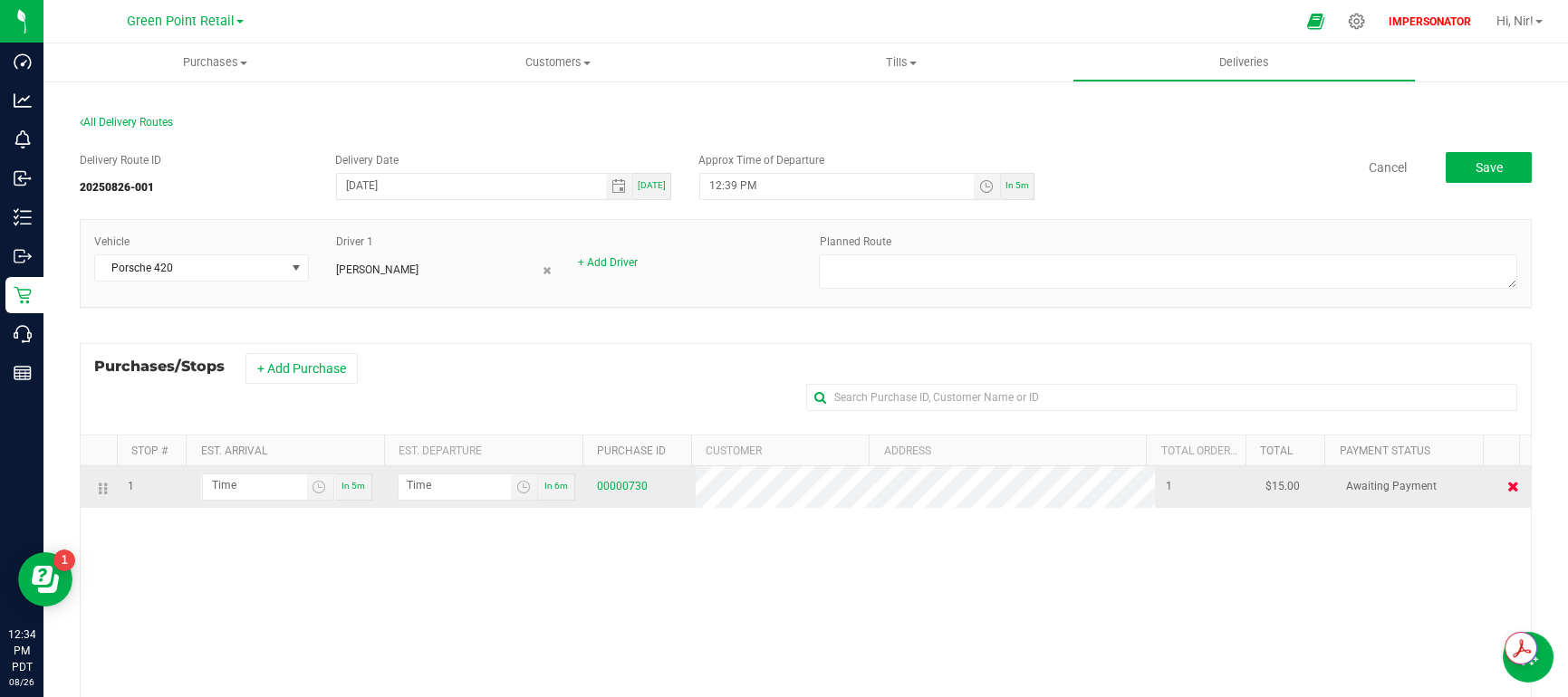
click at [1507, 491] on icon at bounding box center [1512, 485] width 12 height 11
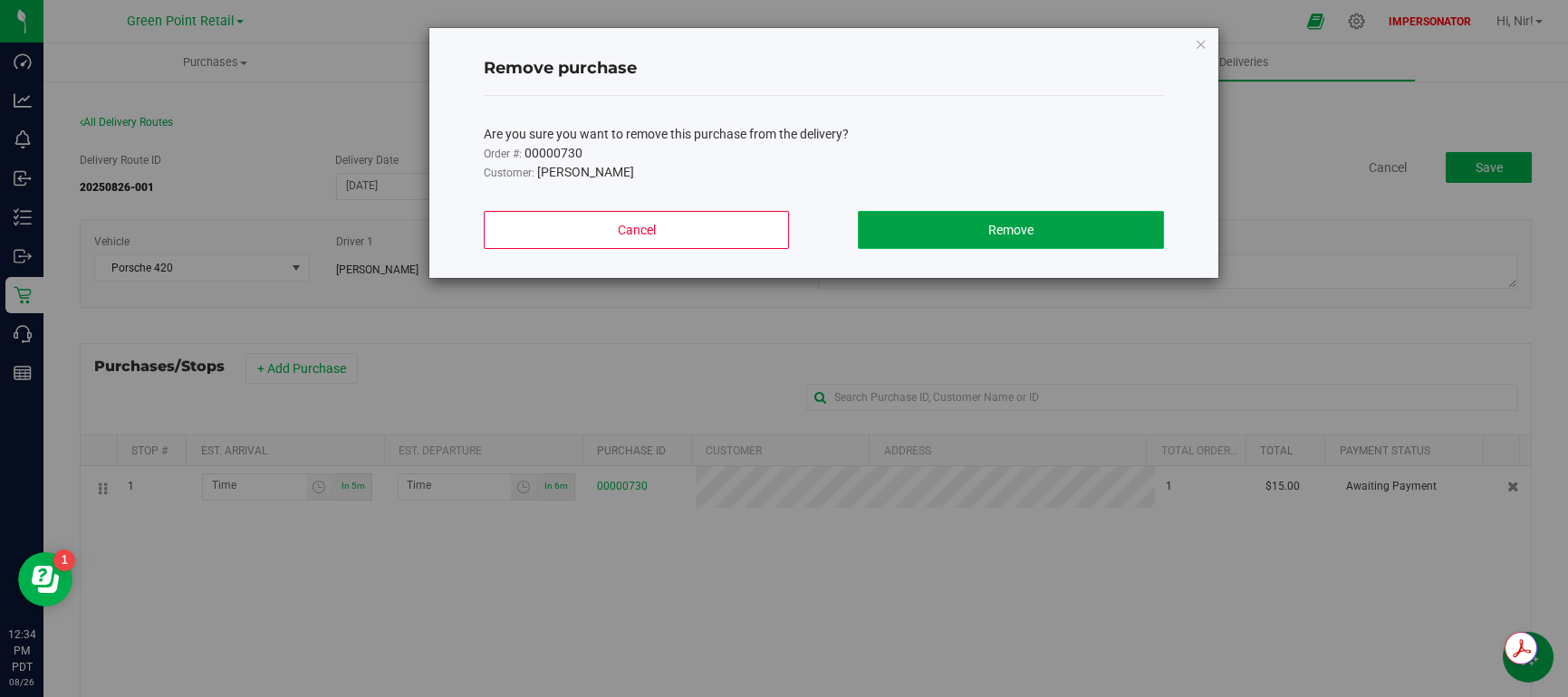
click at [1048, 236] on button "Remove" at bounding box center [1010, 229] width 306 height 38
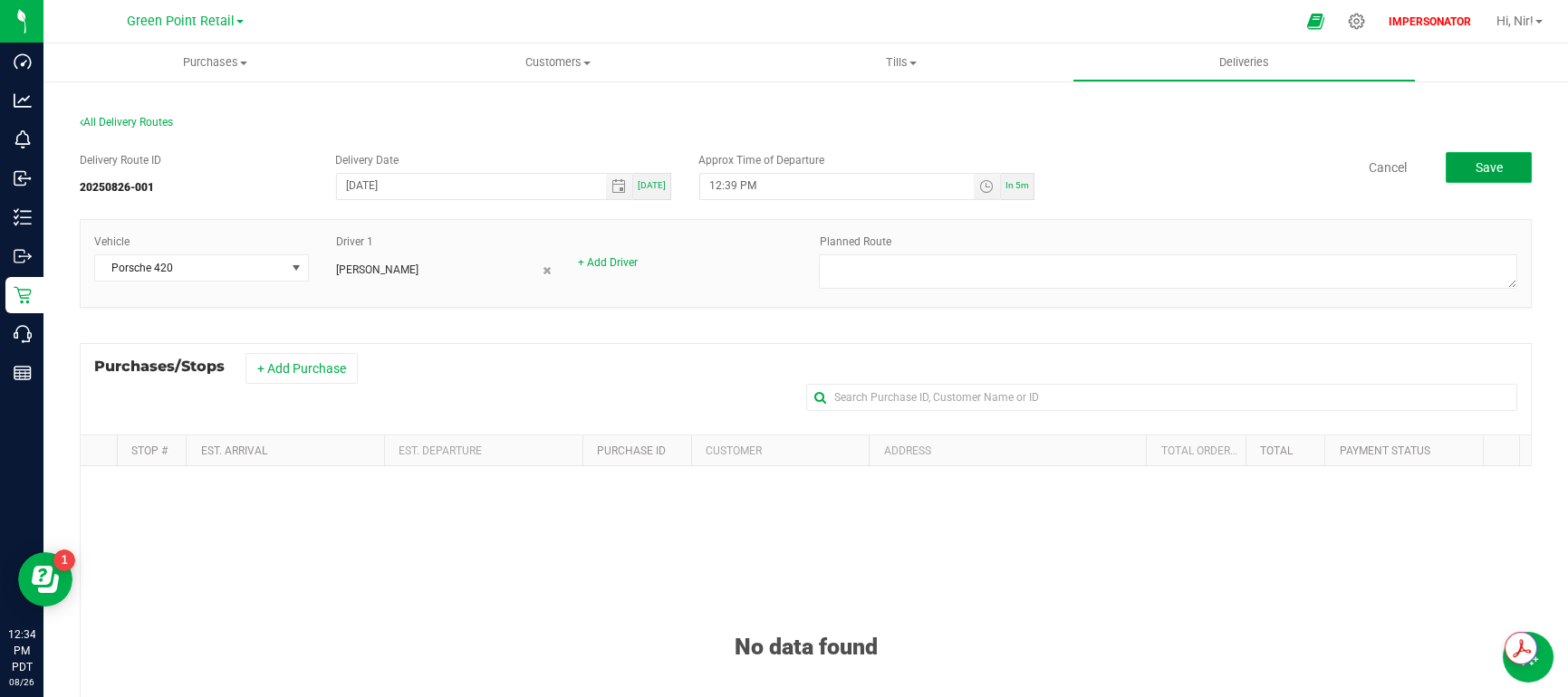
click at [1492, 170] on button "Save" at bounding box center [1488, 168] width 86 height 31
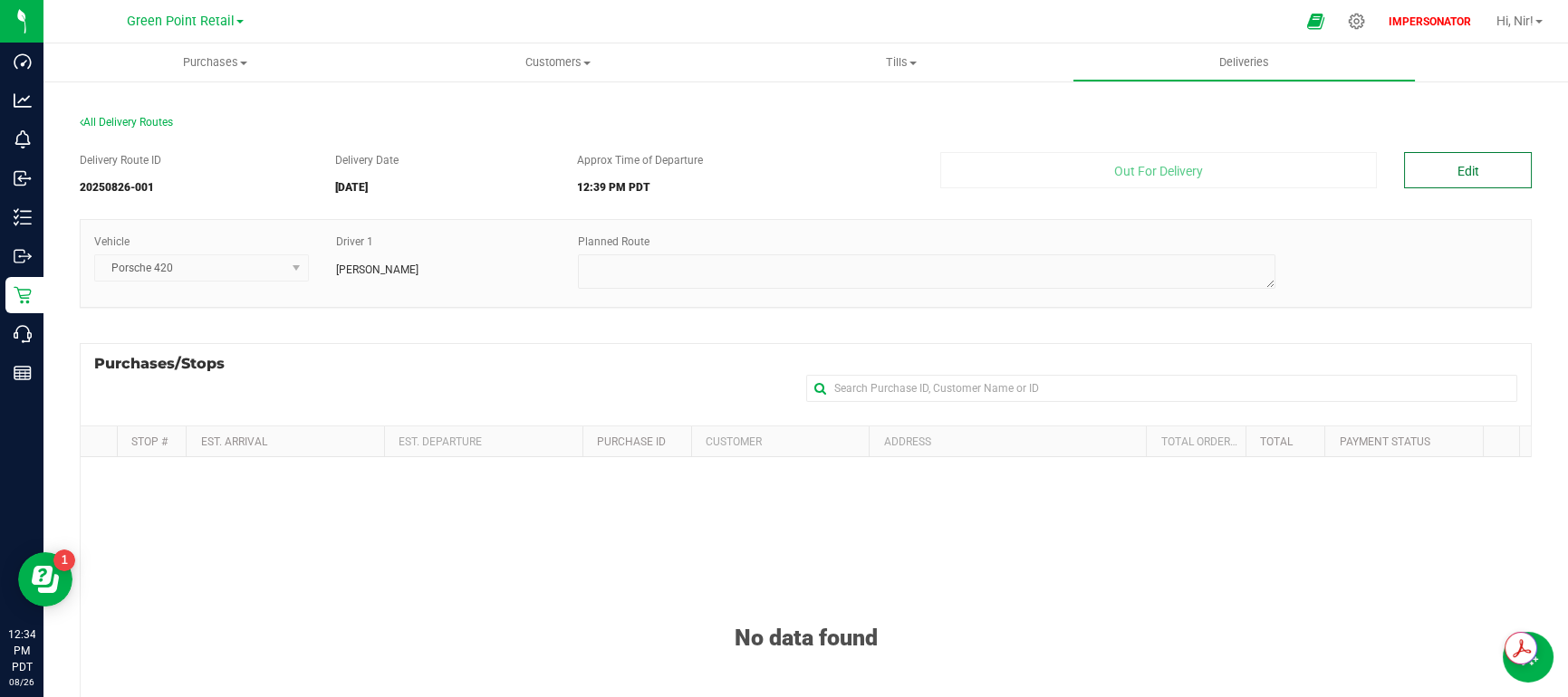
click at [1470, 168] on button "Edit" at bounding box center [1467, 170] width 128 height 36
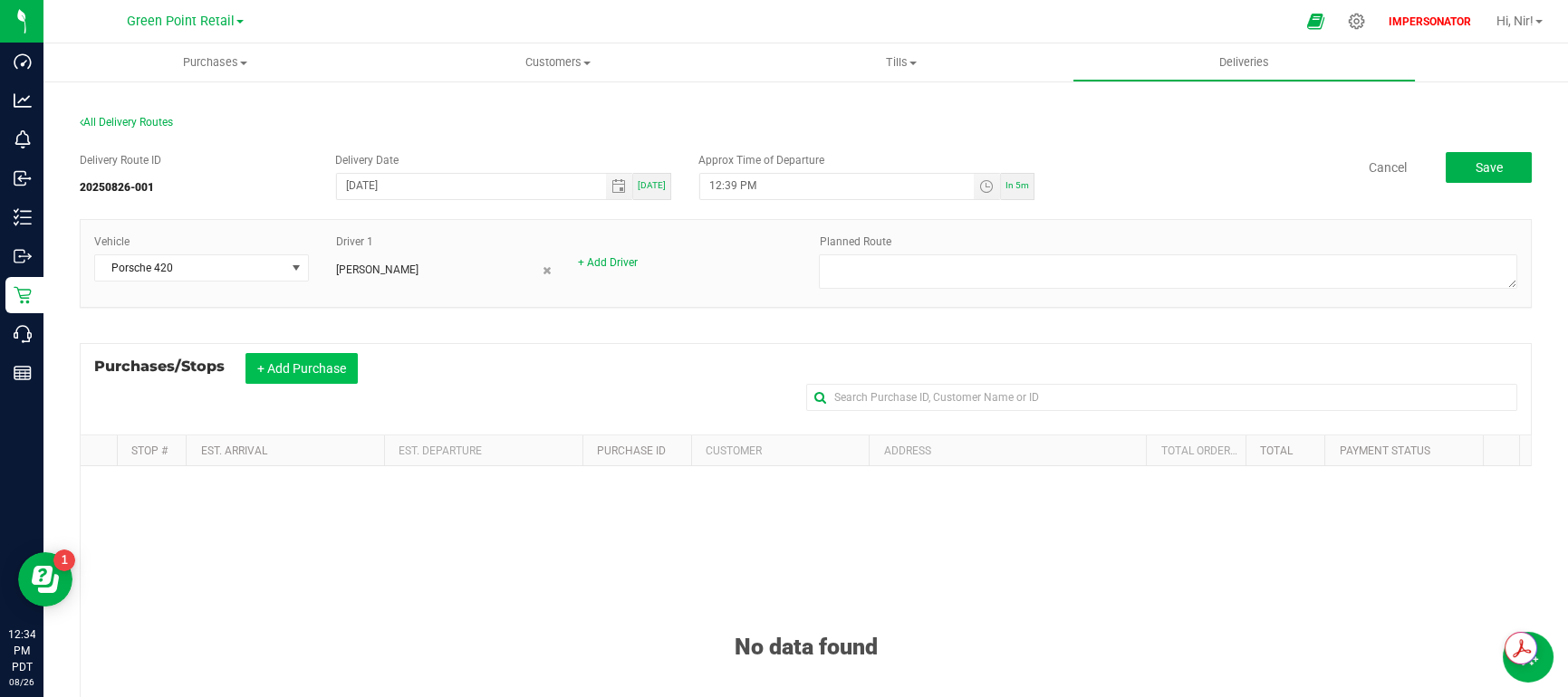
click at [311, 374] on button "+ Add Purchase" at bounding box center [301, 368] width 112 height 31
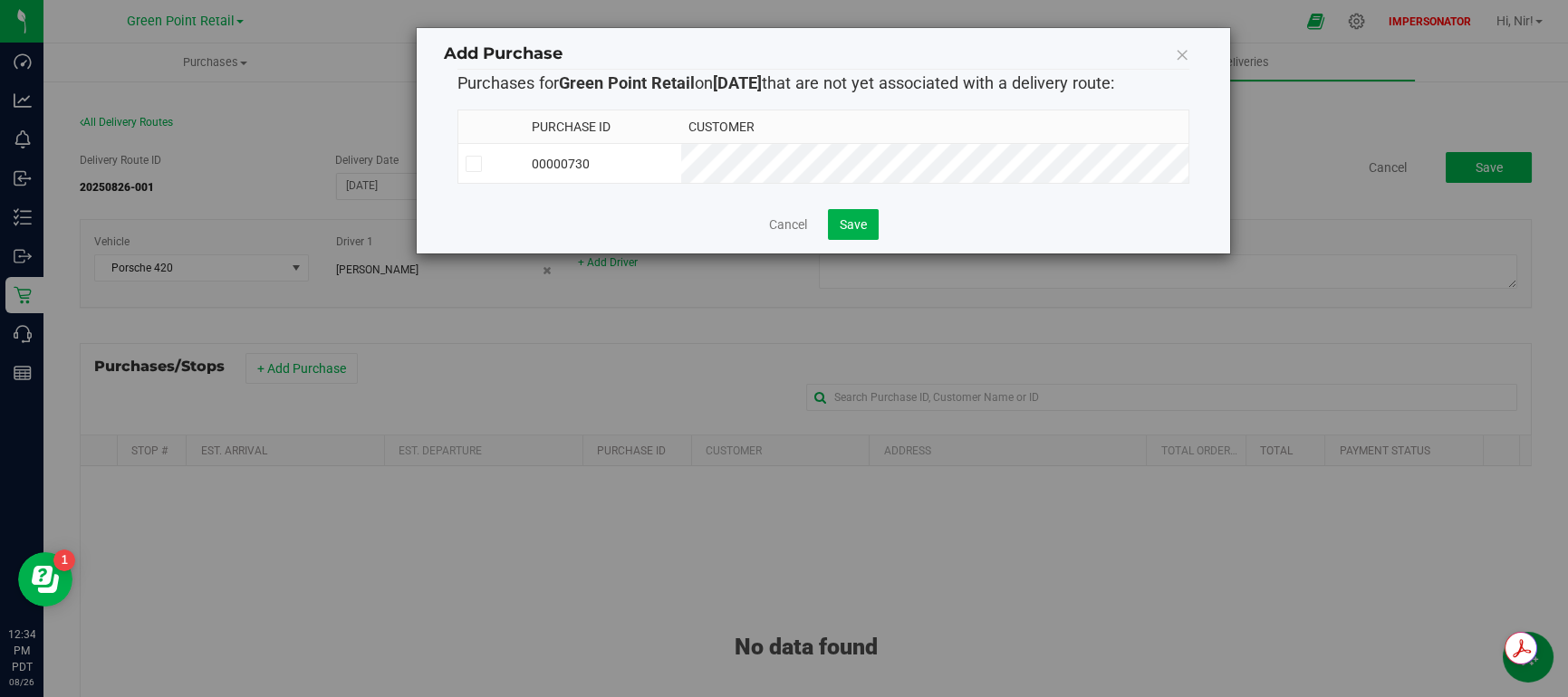
click at [481, 168] on label at bounding box center [490, 164] width 52 height 17
click at [0, 0] on input "checkbox" at bounding box center [0, 0] width 0 height 0
click at [873, 231] on button "Save" at bounding box center [853, 225] width 51 height 31
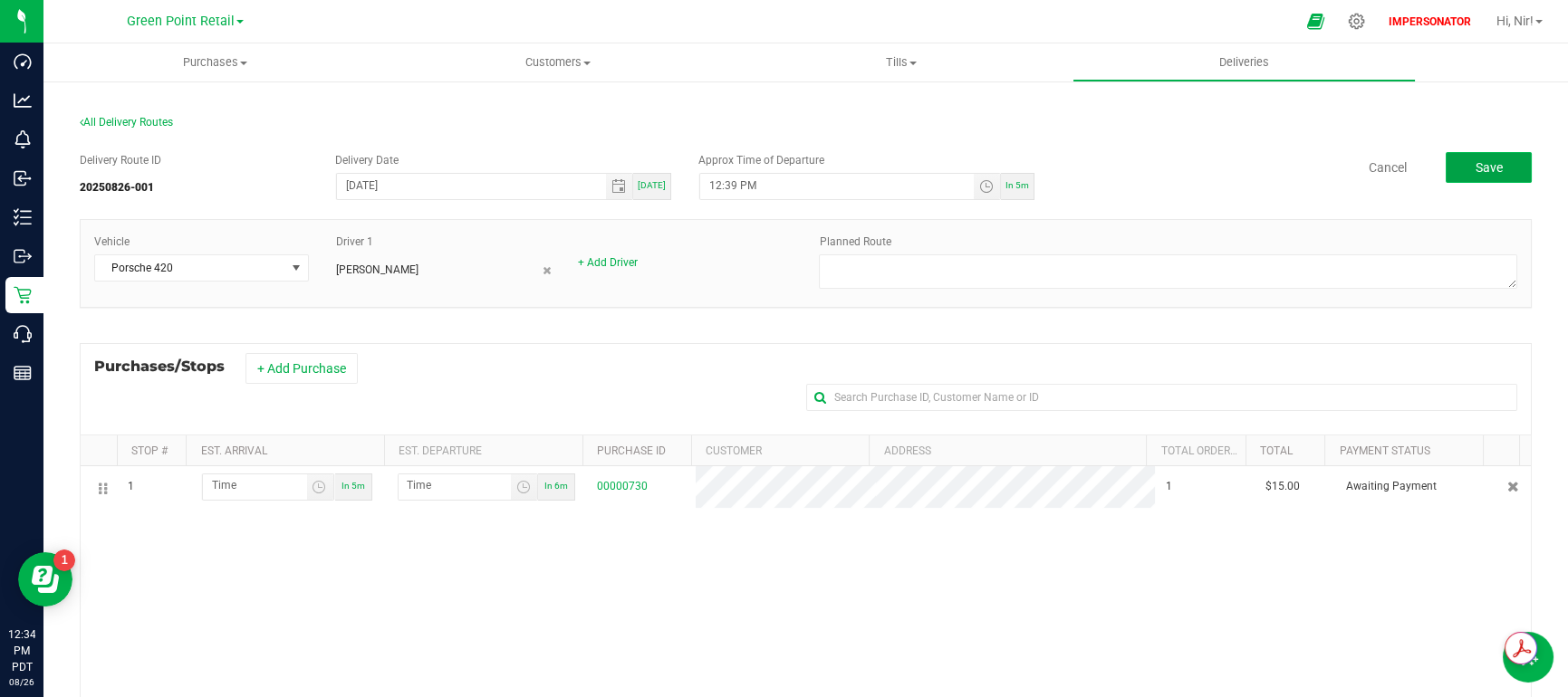
click at [1474, 170] on span "Save" at bounding box center [1488, 167] width 27 height 15
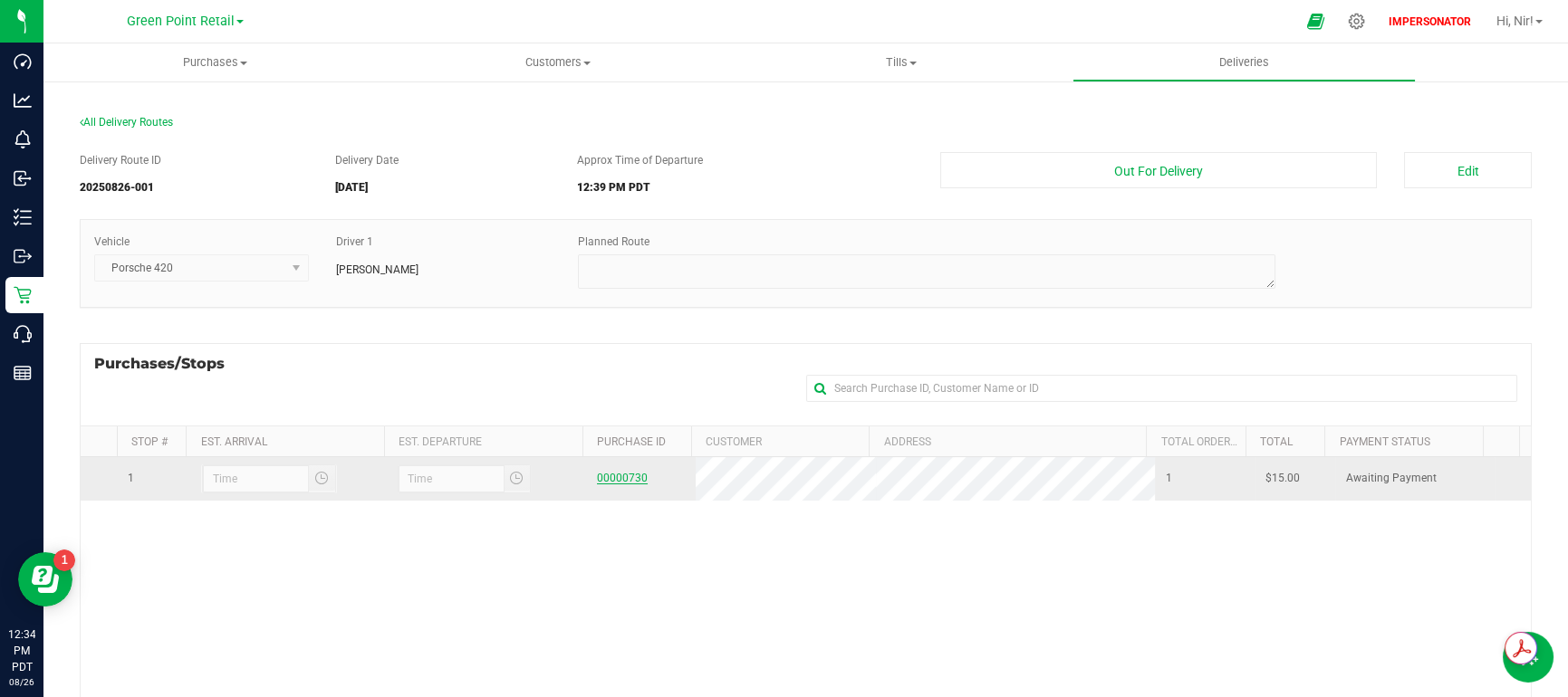
click at [623, 478] on link "00000730" at bounding box center [622, 478] width 51 height 13
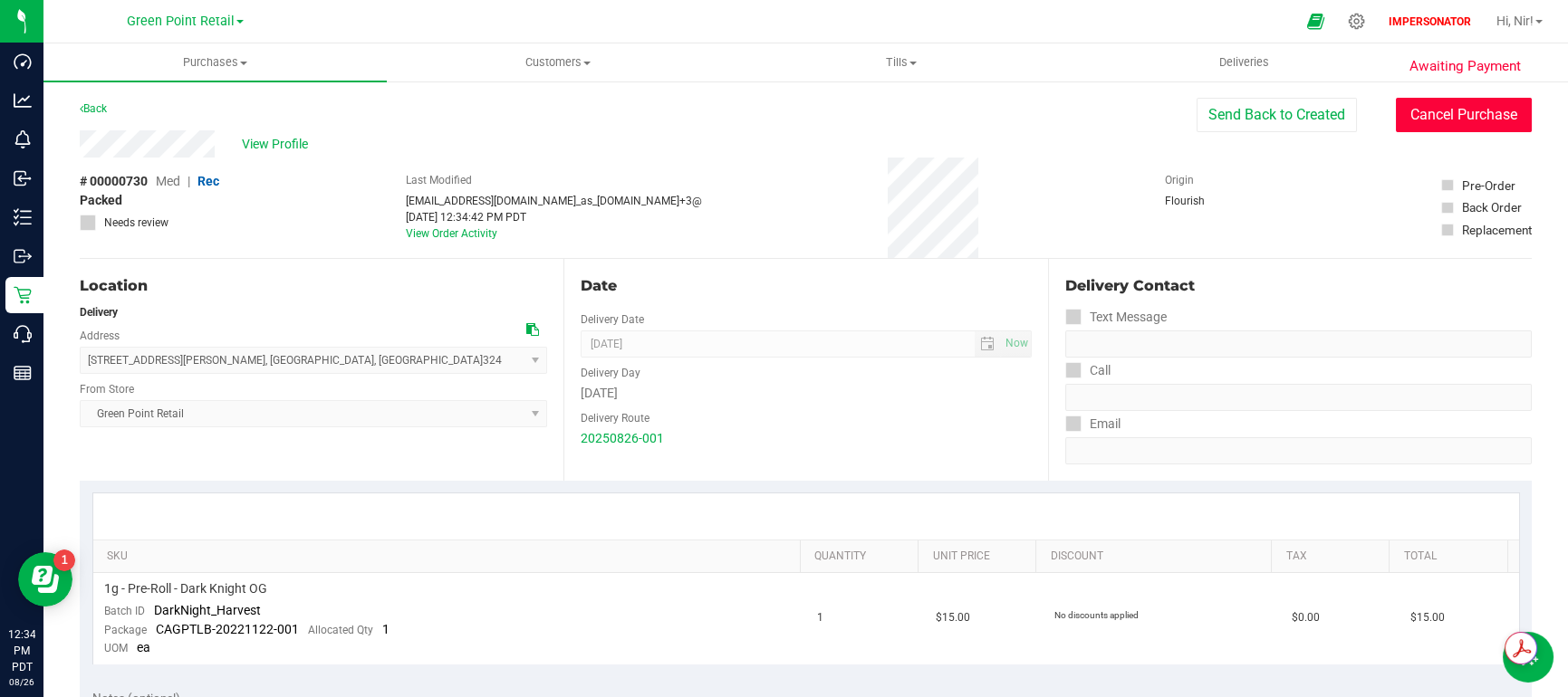
click at [1454, 117] on button "Cancel Purchase" at bounding box center [1463, 114] width 136 height 34
click at [618, 437] on link "20250826-001" at bounding box center [621, 438] width 83 height 15
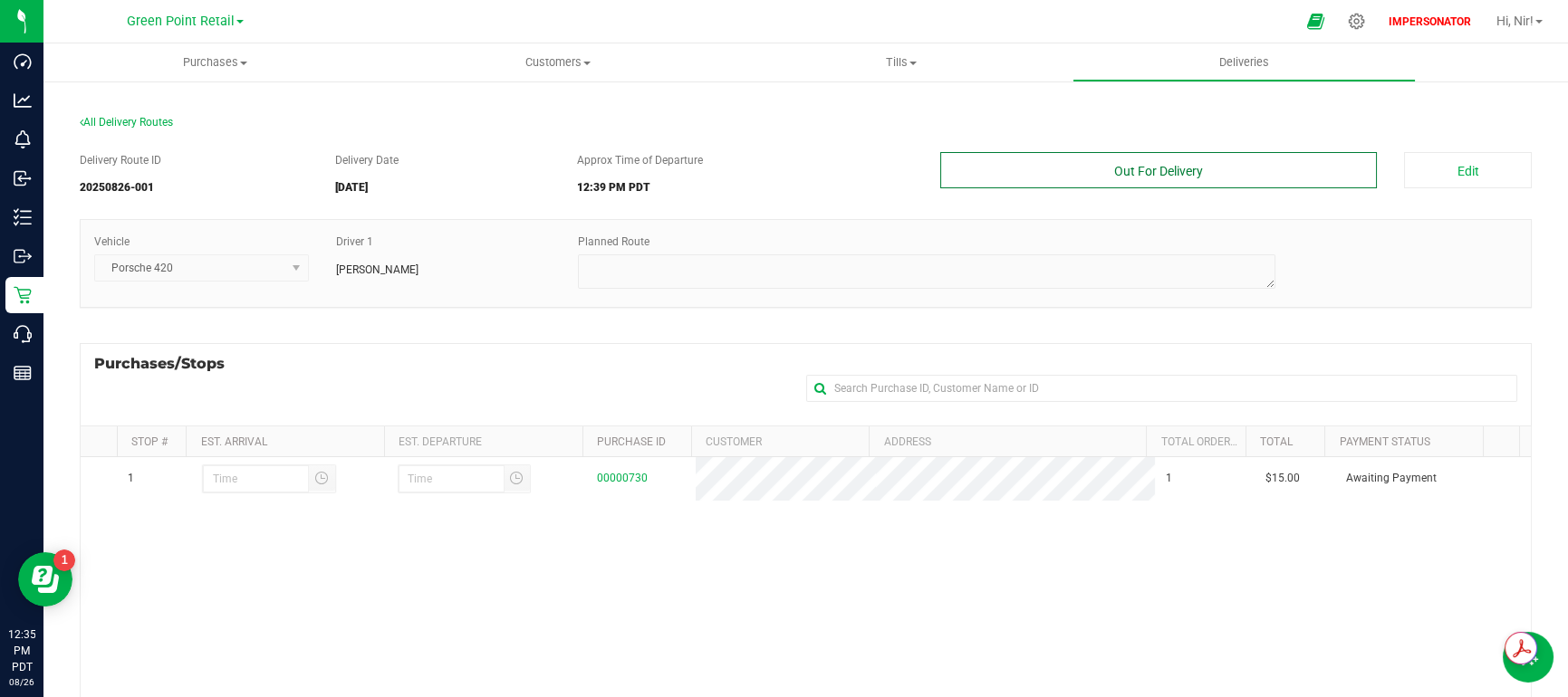
click at [1142, 169] on button "Out For Delivery" at bounding box center [1158, 170] width 437 height 36
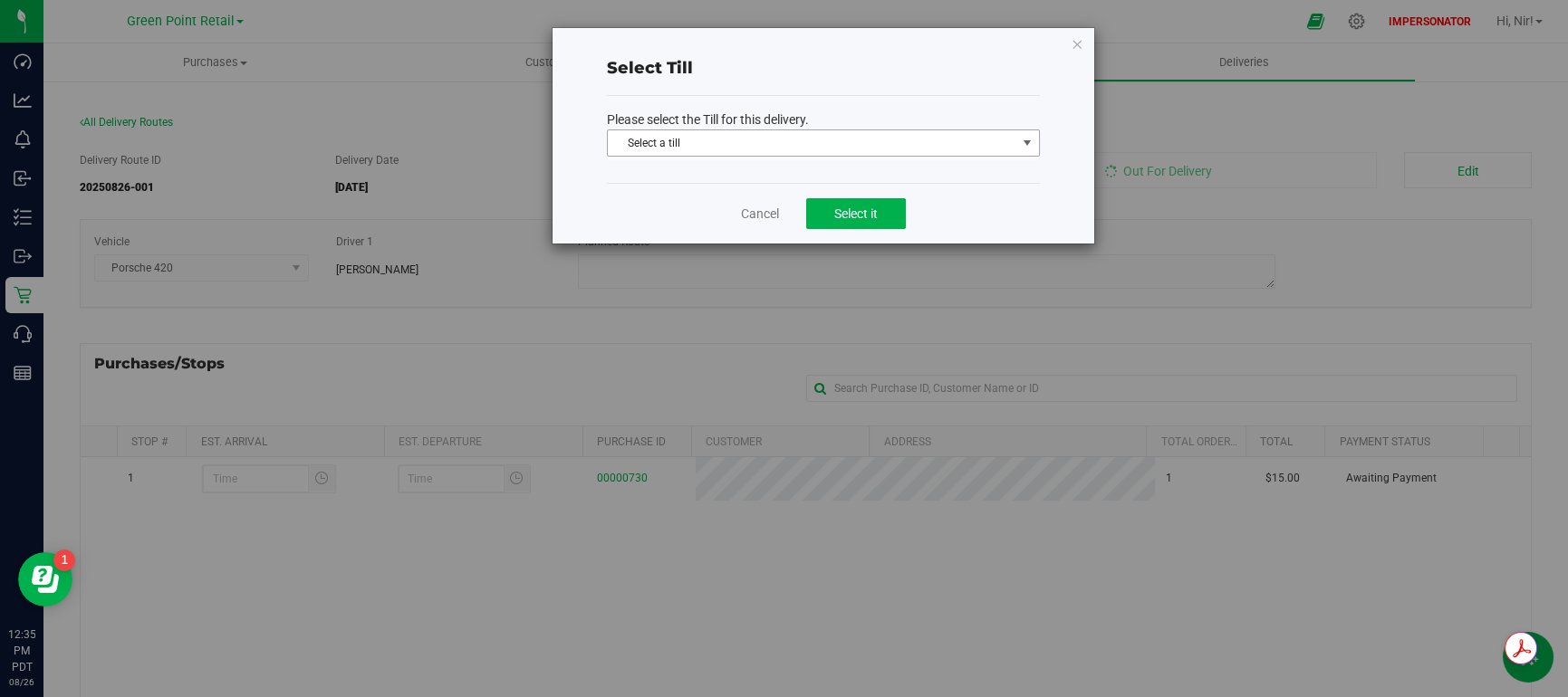
click at [805, 141] on span "Select a till" at bounding box center [811, 143] width 409 height 25
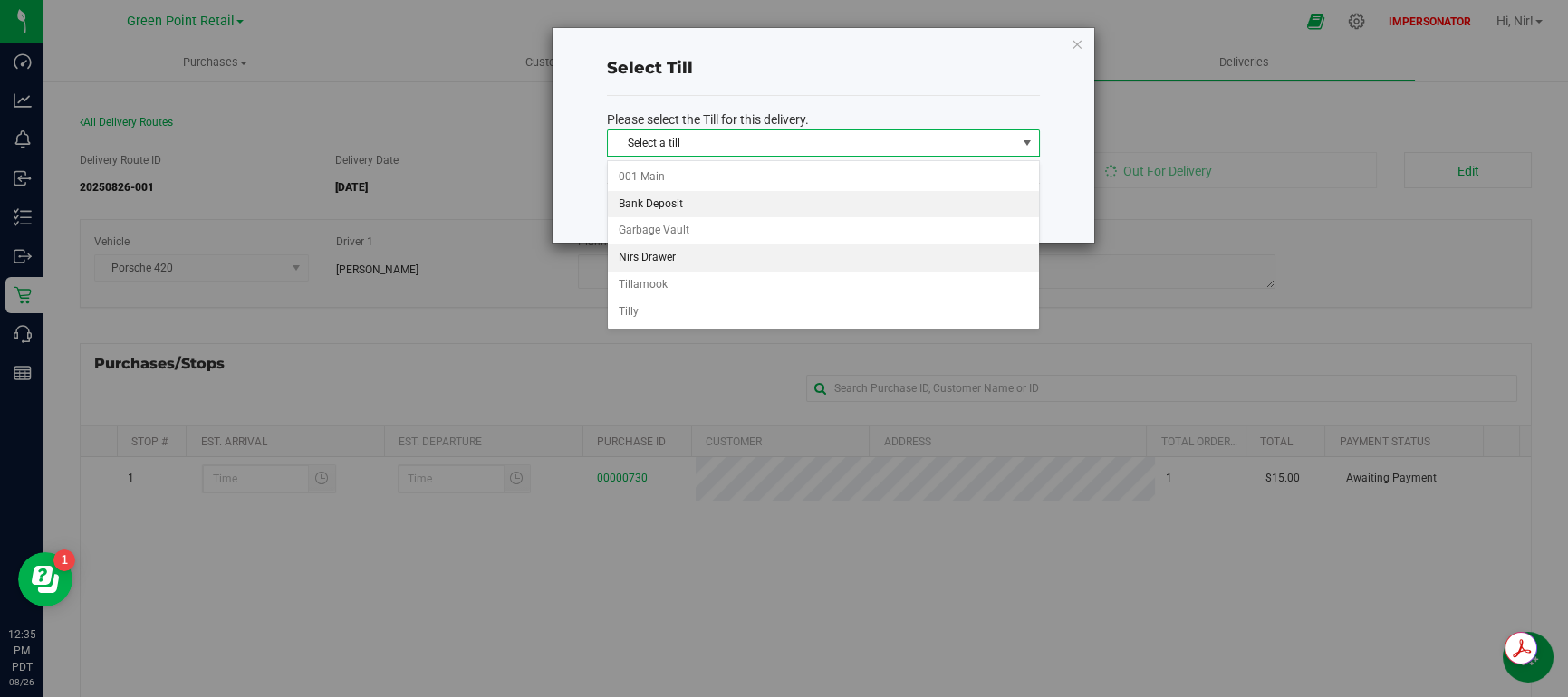
click at [740, 213] on li "Bank Deposit" at bounding box center [823, 205] width 431 height 27
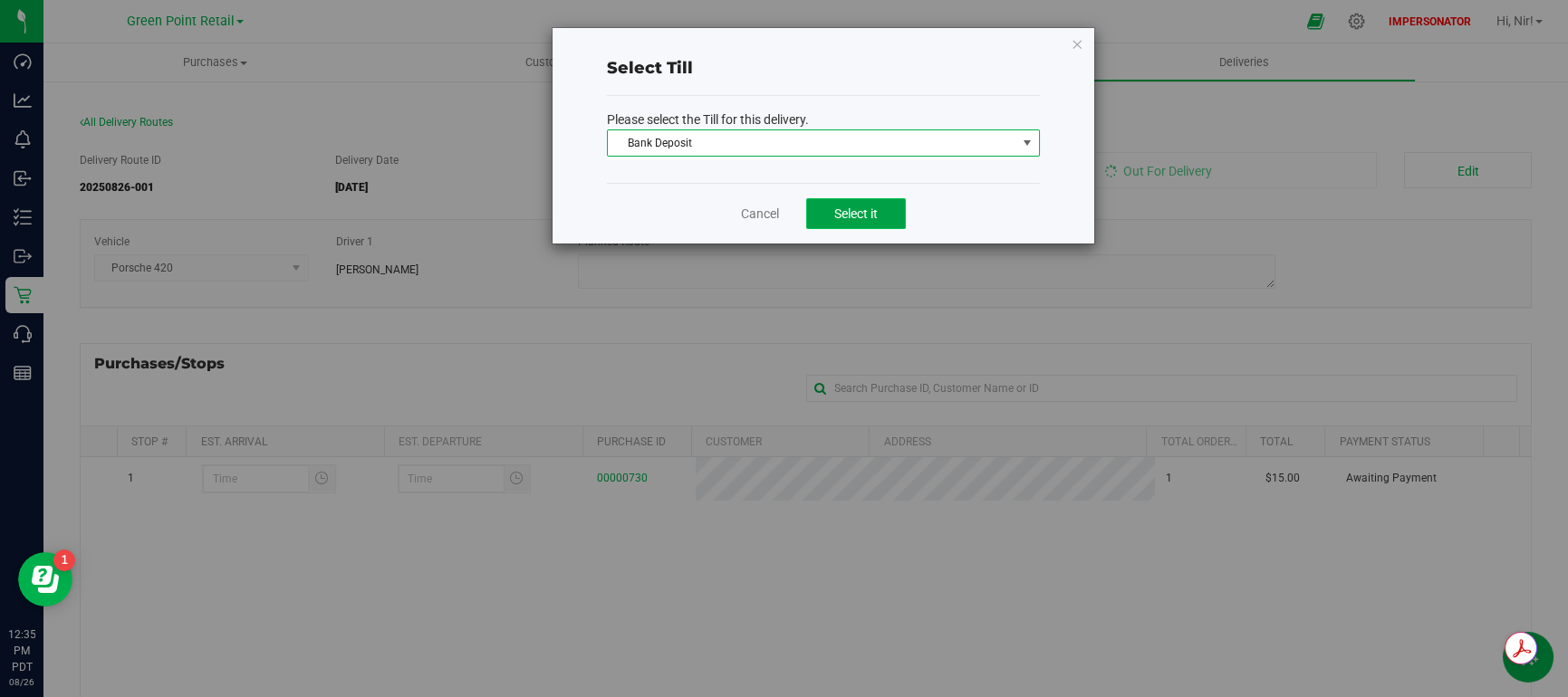
click at [894, 210] on button "Select it" at bounding box center [856, 213] width 99 height 31
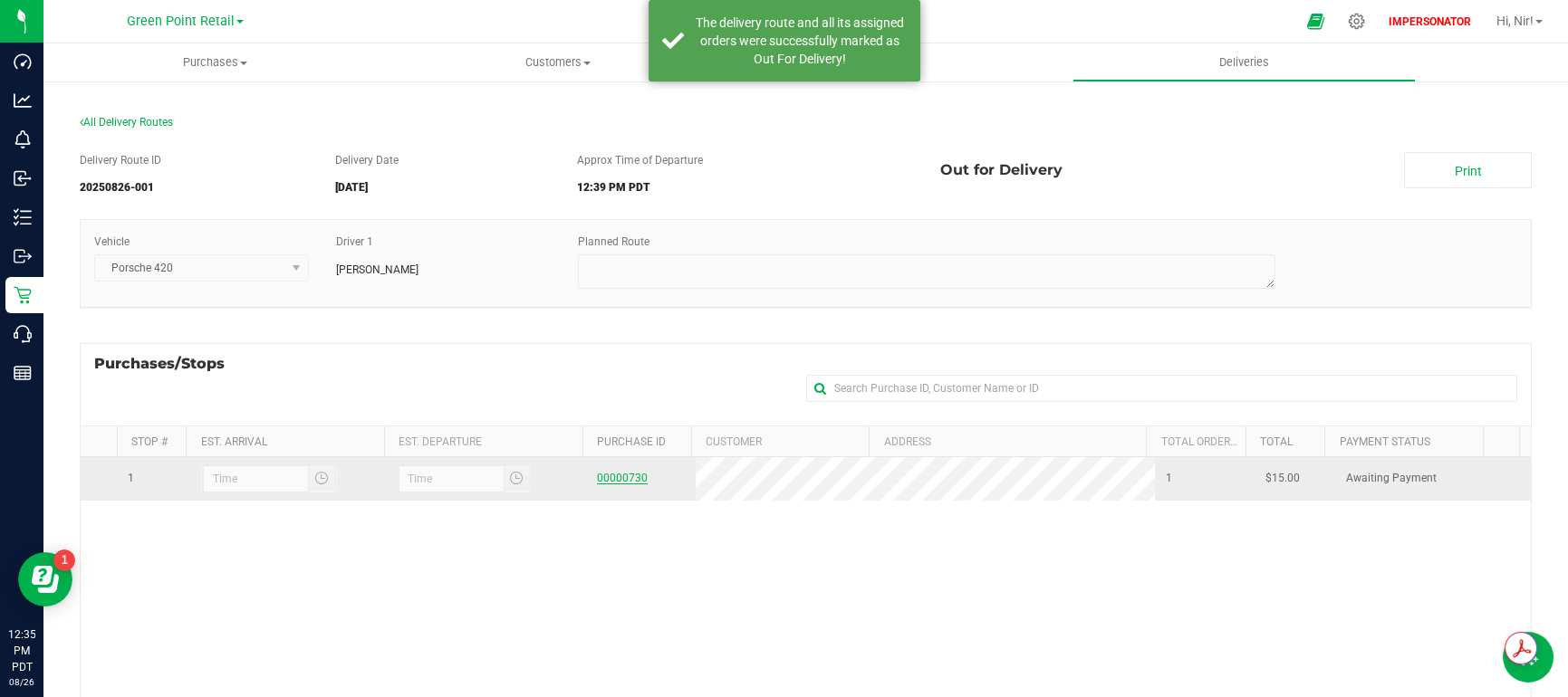
click at [625, 479] on link "00000730" at bounding box center [622, 478] width 51 height 13
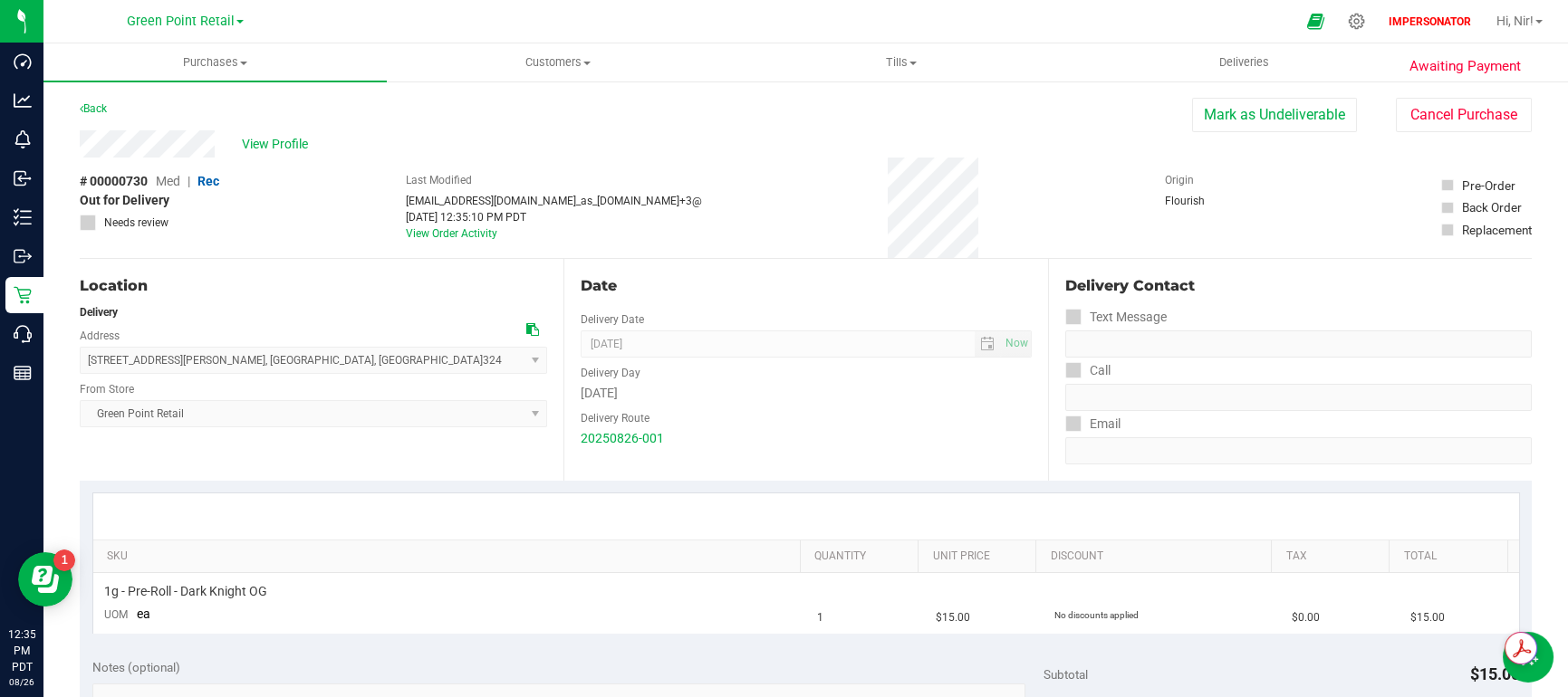
drag, startPoint x: 198, startPoint y: 207, endPoint x: 79, endPoint y: 197, distance: 119.4
click at [80, 197] on div "# 00000730 Med | Rec Out for Delivery Needs review" at bounding box center [149, 201] width 139 height 58
